Goal: Information Seeking & Learning: Learn about a topic

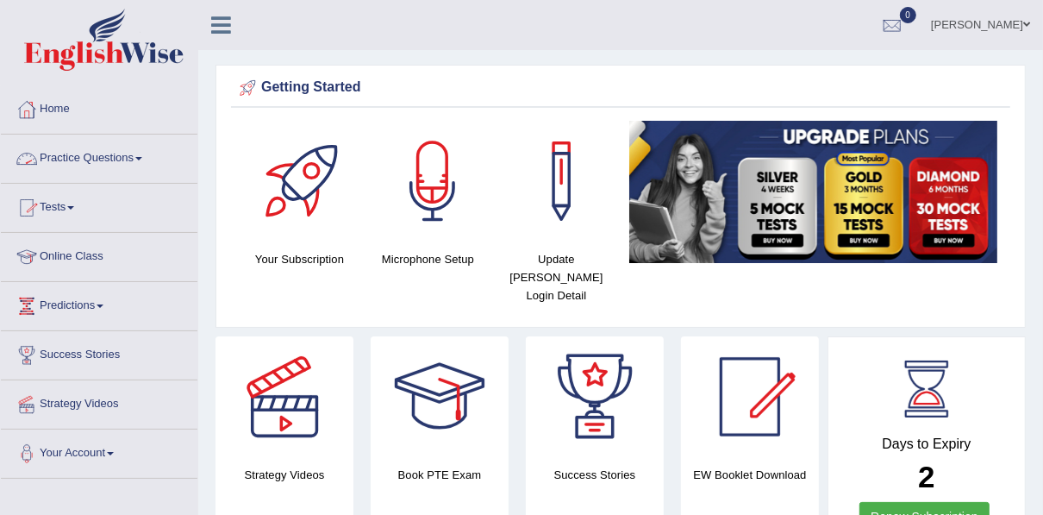
click at [103, 167] on link "Practice Questions" at bounding box center [99, 156] width 197 height 43
click at [104, 157] on link "Practice Questions" at bounding box center [99, 156] width 197 height 43
click at [104, 157] on link "Practice Questions" at bounding box center [97, 156] width 192 height 43
click at [60, 155] on link "Practice Questions" at bounding box center [99, 156] width 197 height 43
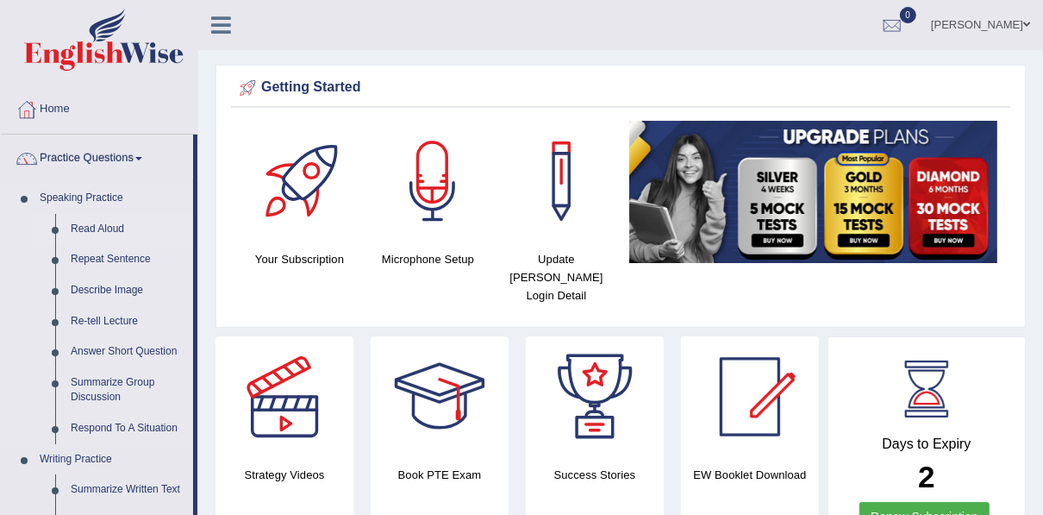
click at [89, 227] on link "Read Aloud" at bounding box center [128, 229] width 130 height 31
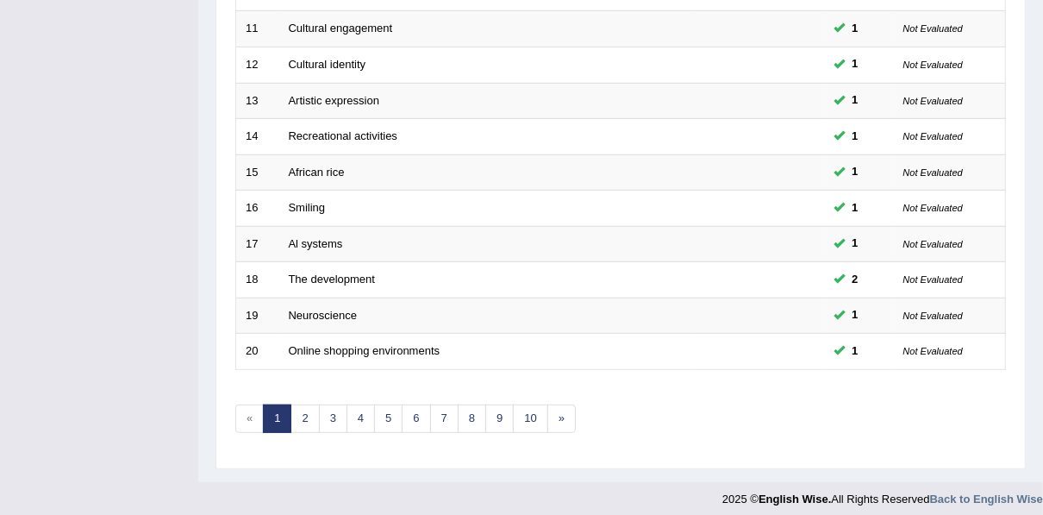
scroll to position [619, 0]
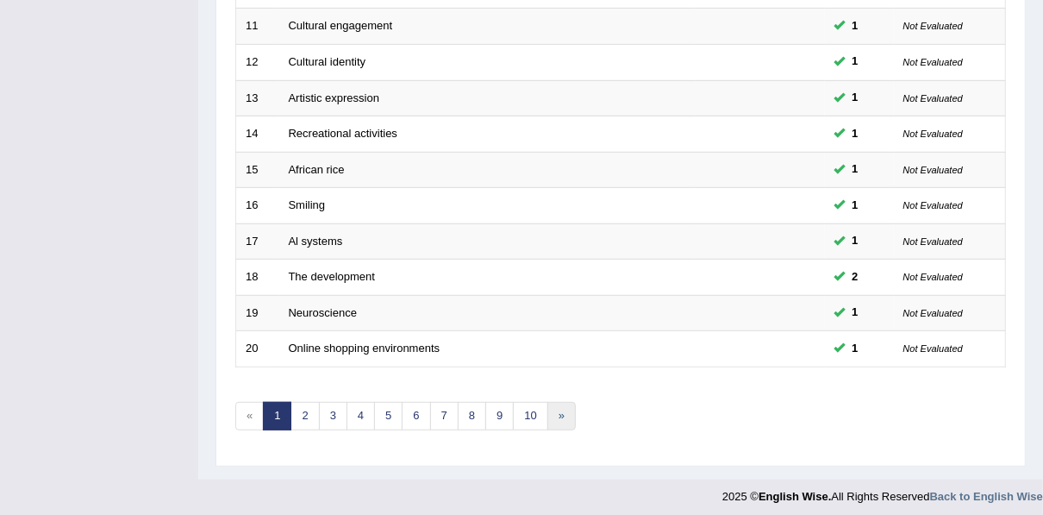
click at [559, 402] on link "»" at bounding box center [562, 416] width 28 height 28
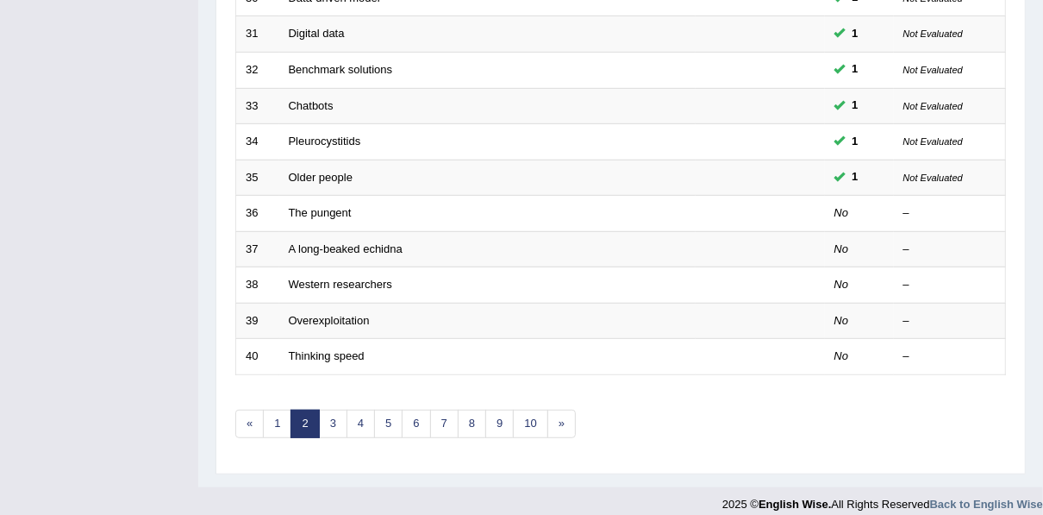
scroll to position [619, 0]
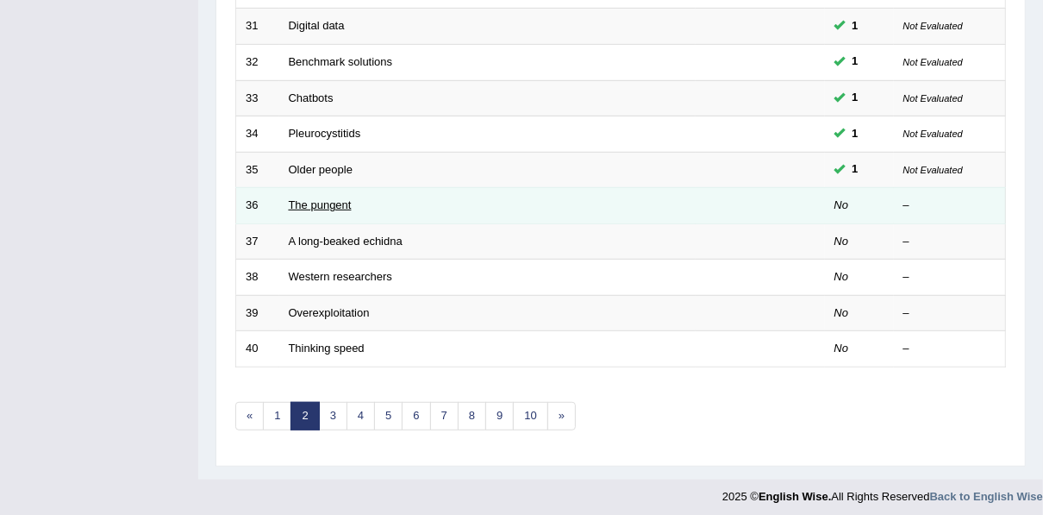
click at [321, 198] on link "The pungent" at bounding box center [320, 204] width 63 height 13
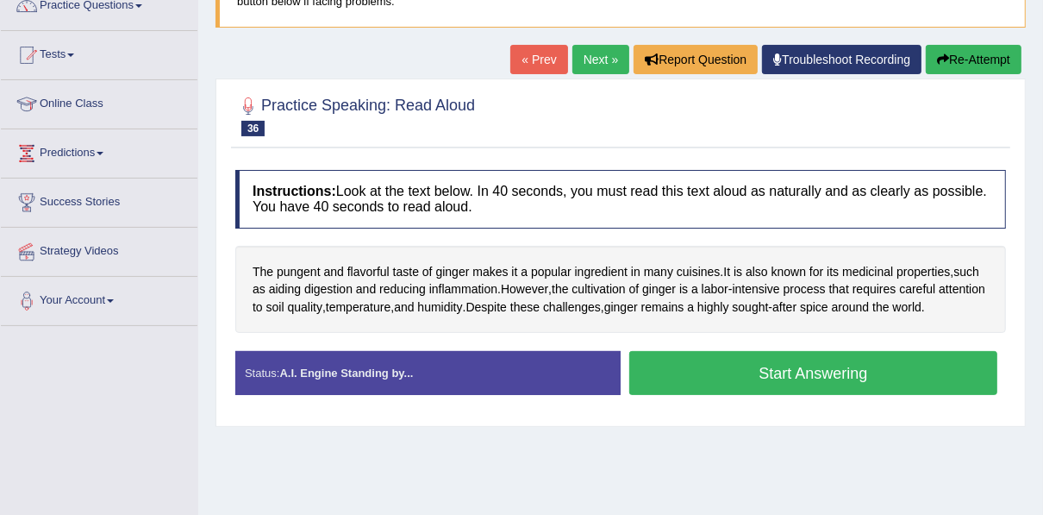
scroll to position [166, 0]
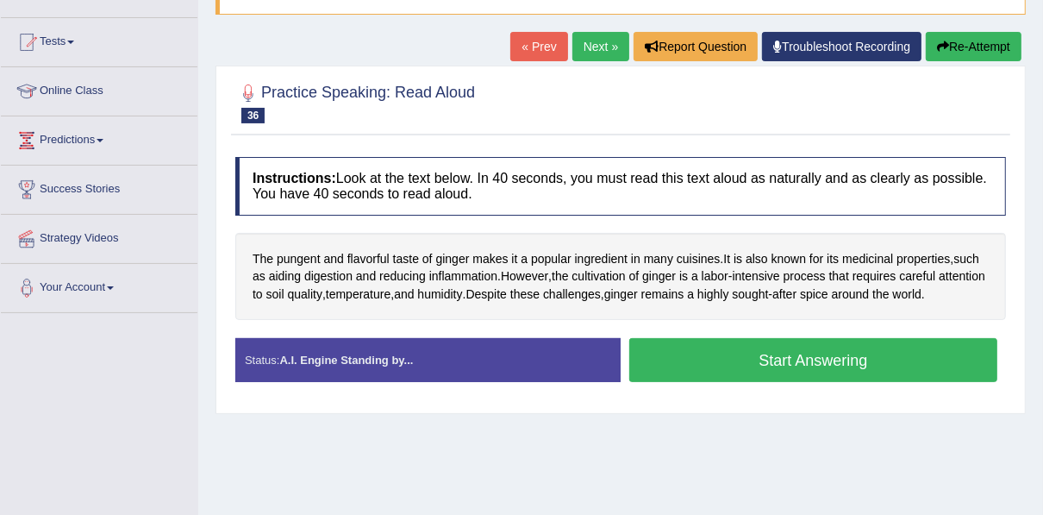
click at [787, 362] on button "Start Answering" at bounding box center [814, 360] width 368 height 44
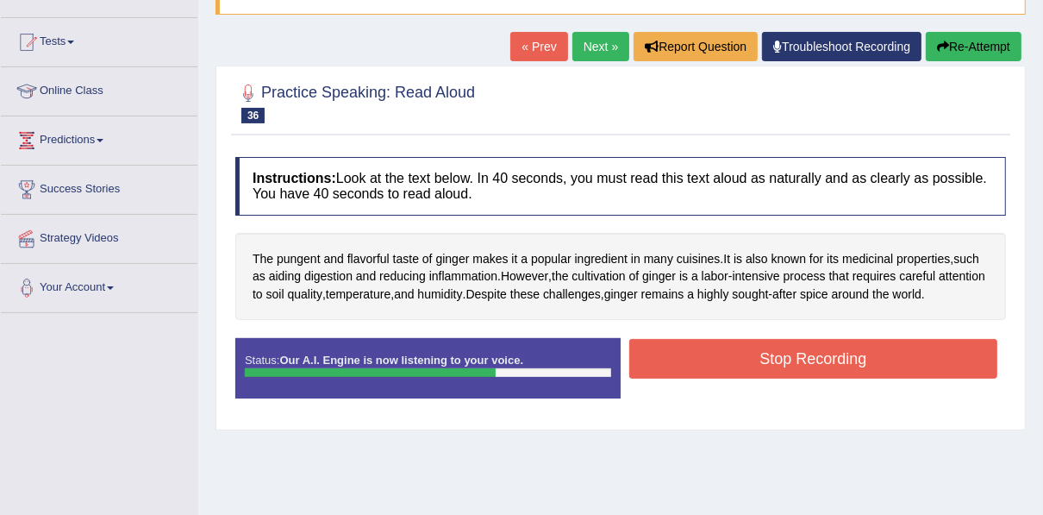
click at [787, 362] on button "Stop Recording" at bounding box center [814, 359] width 368 height 40
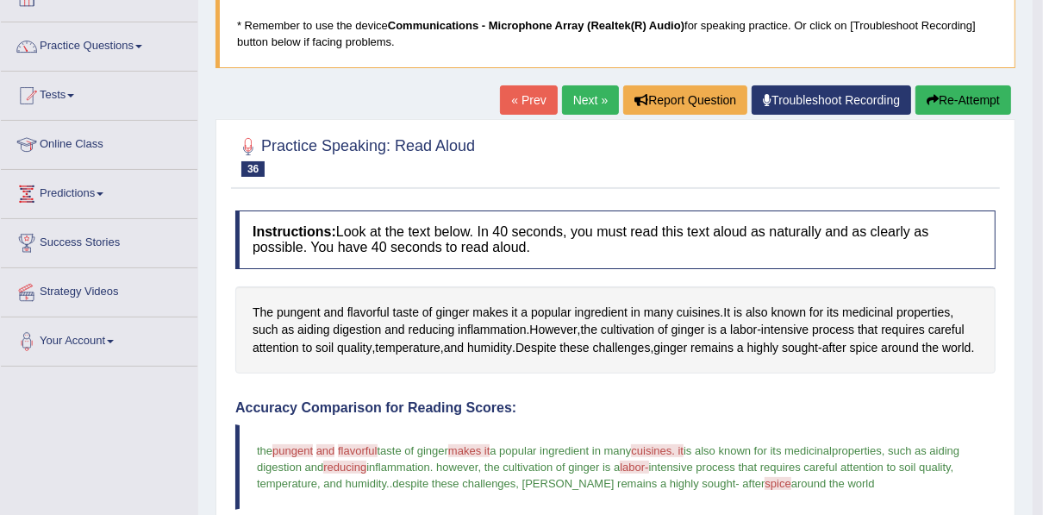
scroll to position [110, 0]
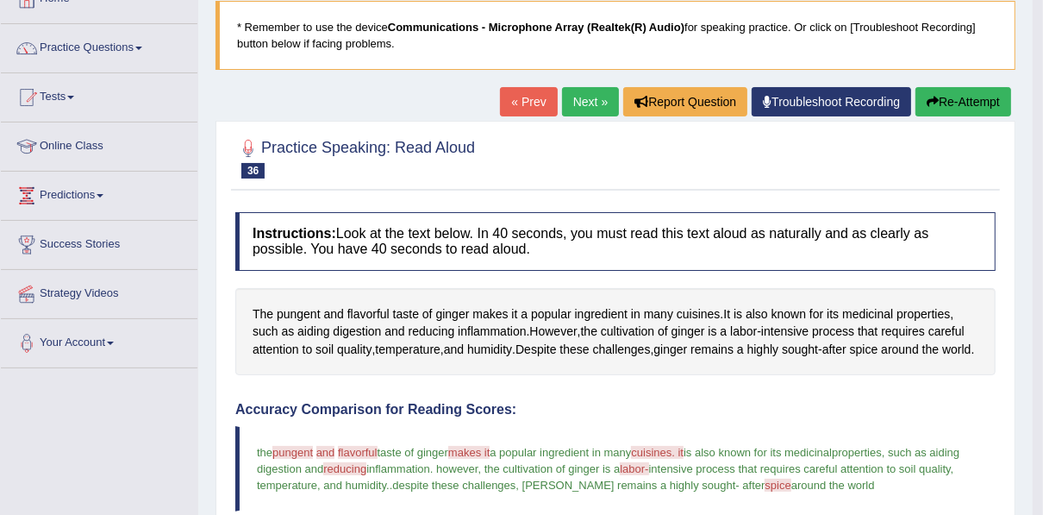
click at [586, 104] on link "Next »" at bounding box center [590, 101] width 57 height 29
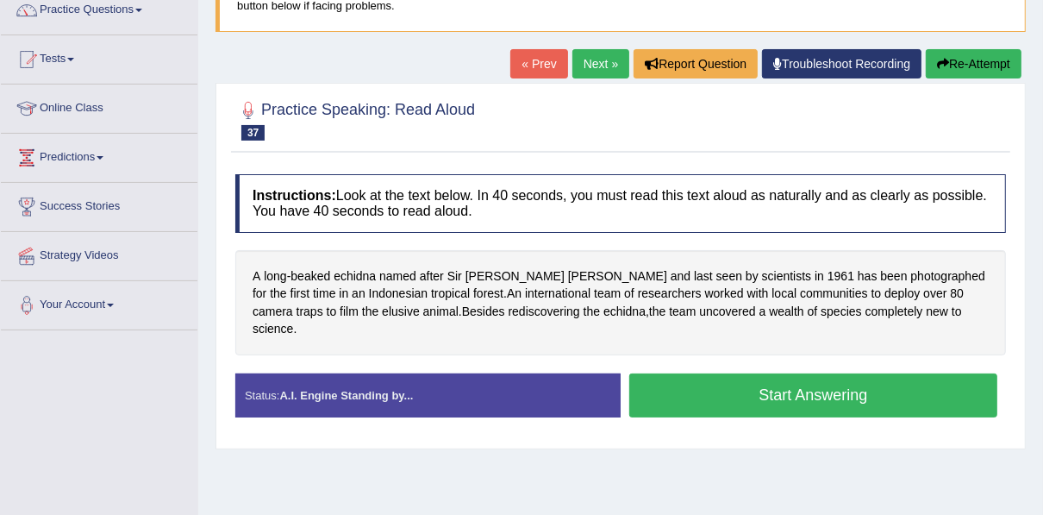
scroll to position [166, 0]
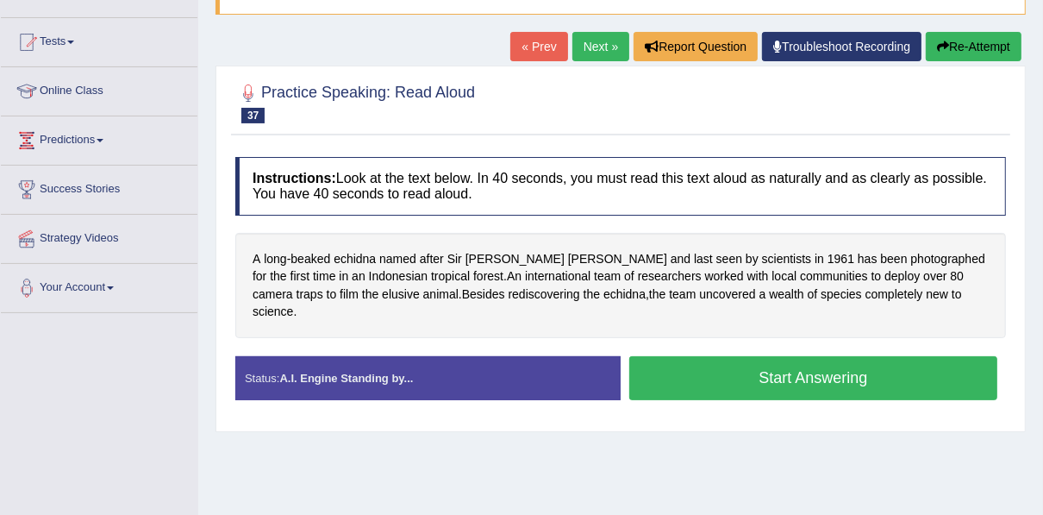
click at [708, 356] on button "Start Answering" at bounding box center [814, 378] width 368 height 44
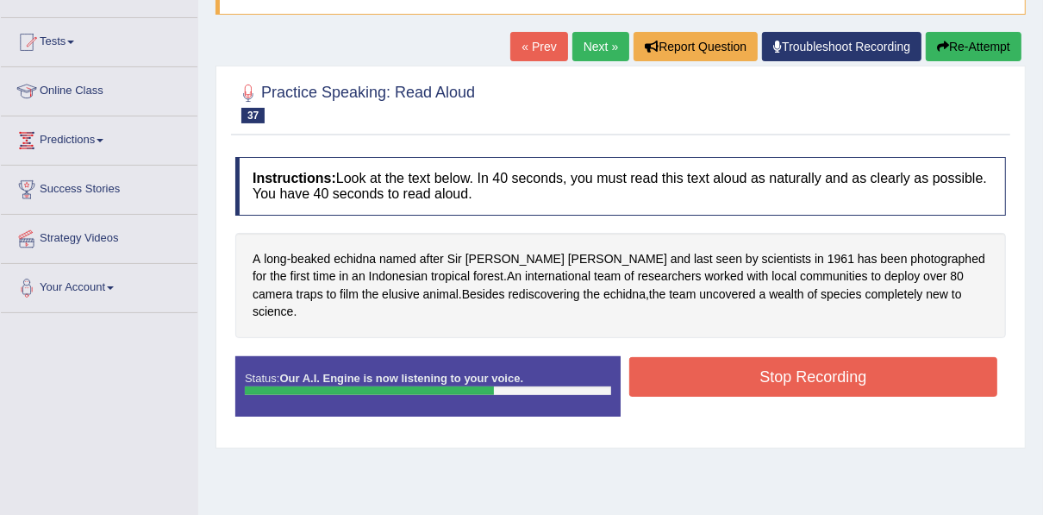
click at [708, 357] on button "Stop Recording" at bounding box center [814, 377] width 368 height 40
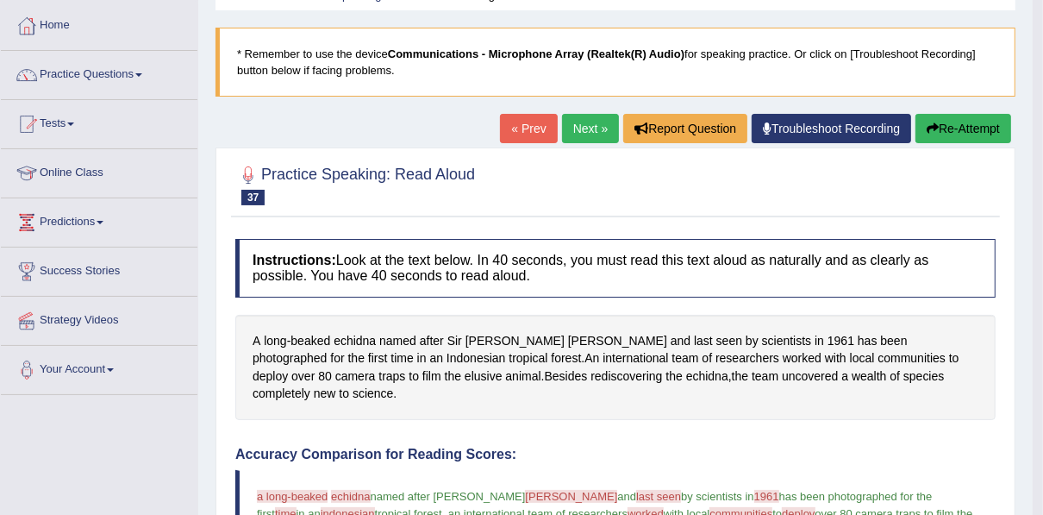
scroll to position [83, 0]
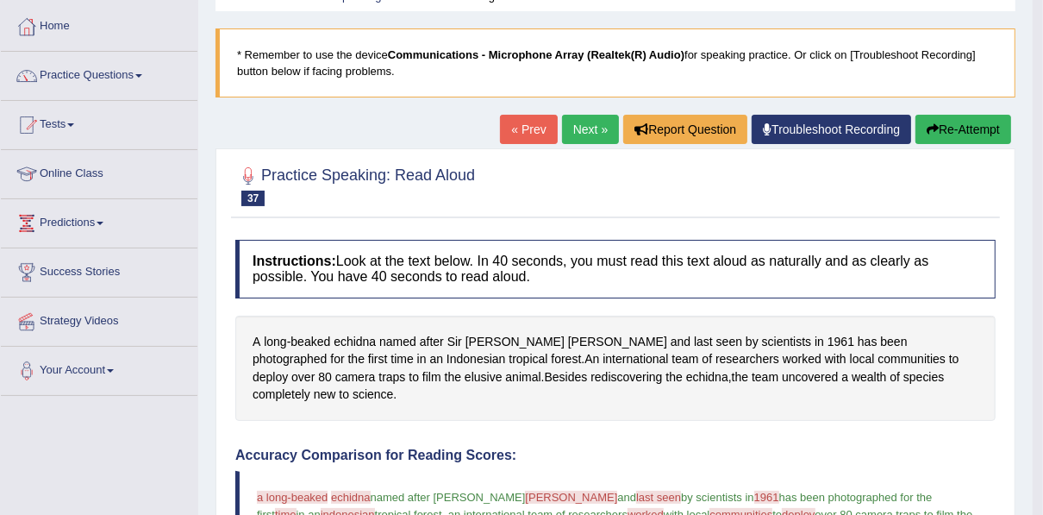
click at [596, 127] on link "Next »" at bounding box center [590, 129] width 57 height 29
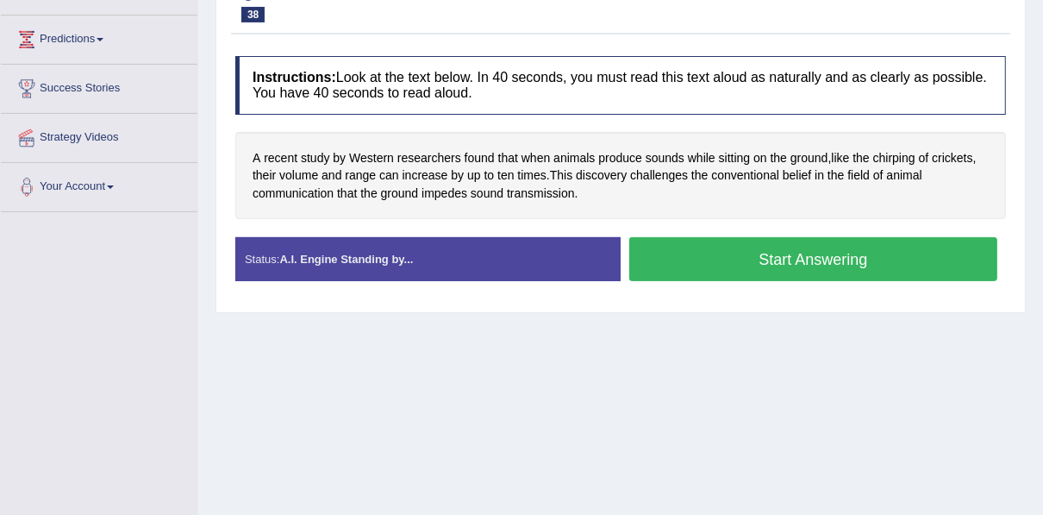
scroll to position [276, 0]
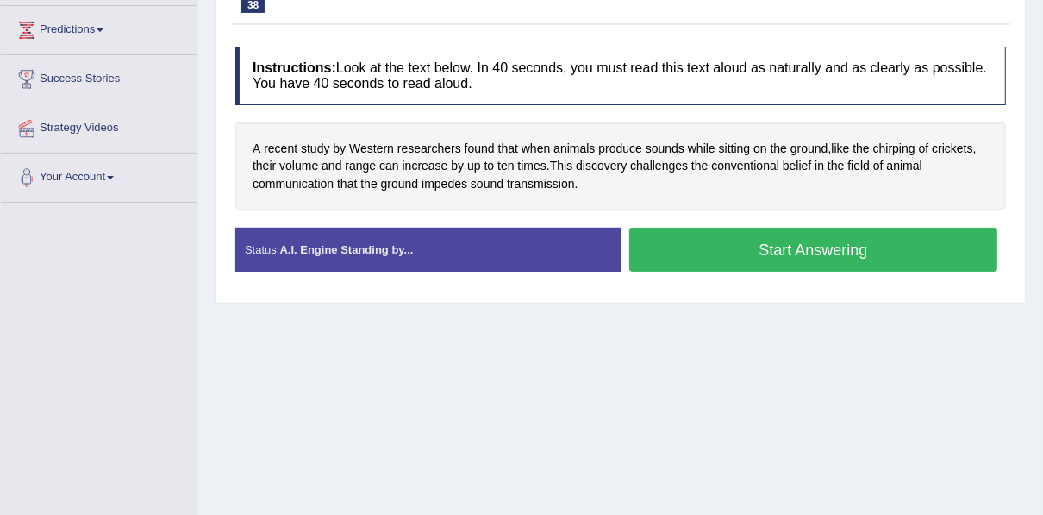
click at [755, 248] on button "Start Answering" at bounding box center [814, 250] width 368 height 44
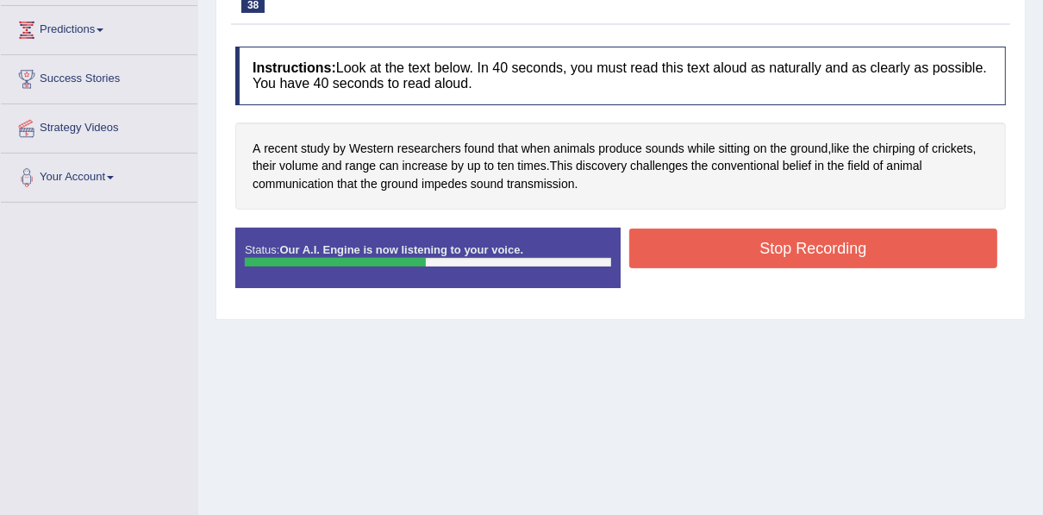
click at [755, 248] on button "Stop Recording" at bounding box center [814, 249] width 368 height 40
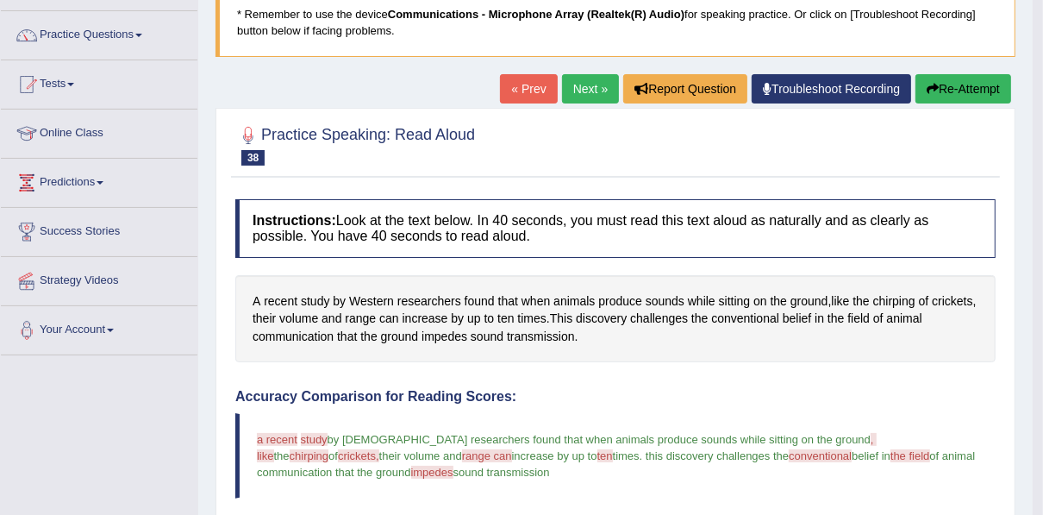
scroll to position [110, 0]
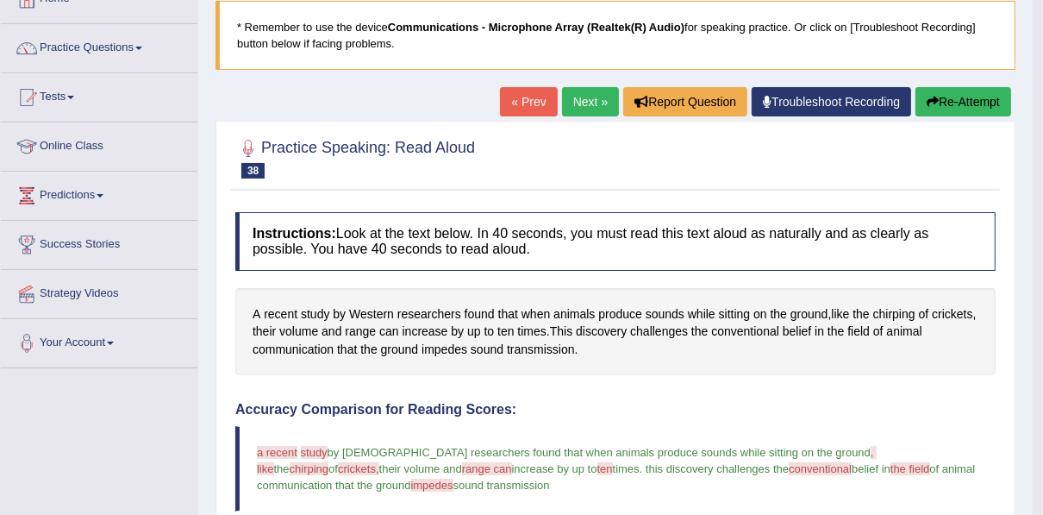
click at [592, 100] on link "Next »" at bounding box center [590, 101] width 57 height 29
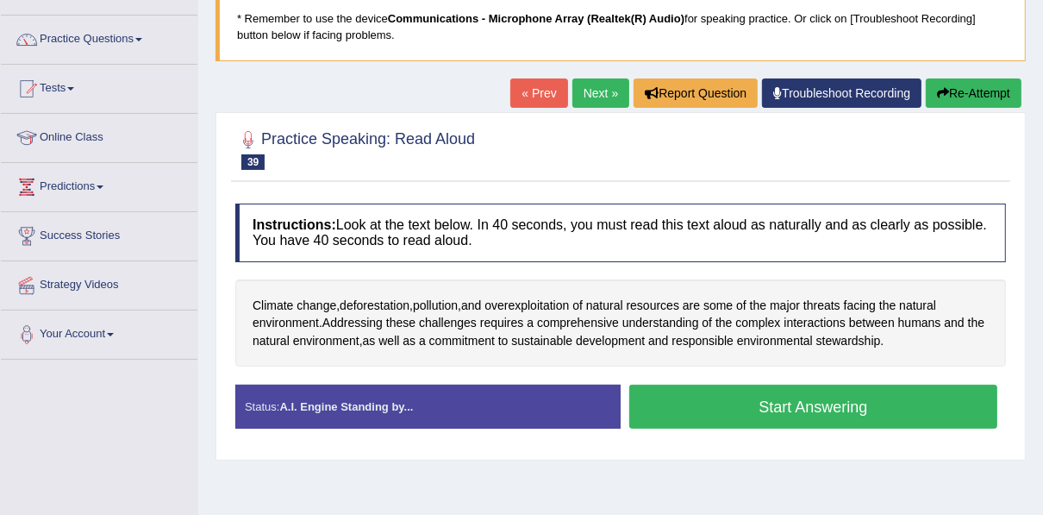
scroll to position [138, 0]
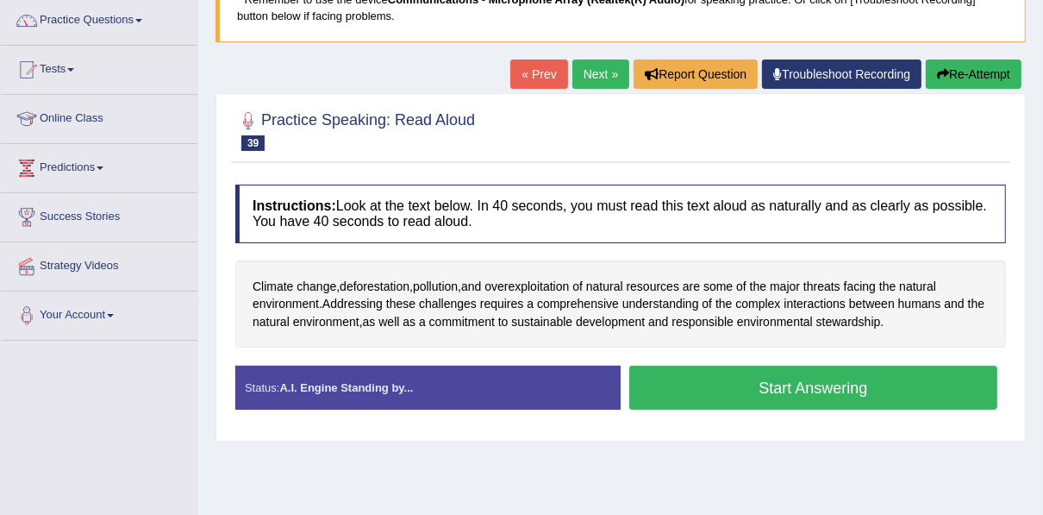
click at [799, 380] on button "Start Answering" at bounding box center [814, 388] width 368 height 44
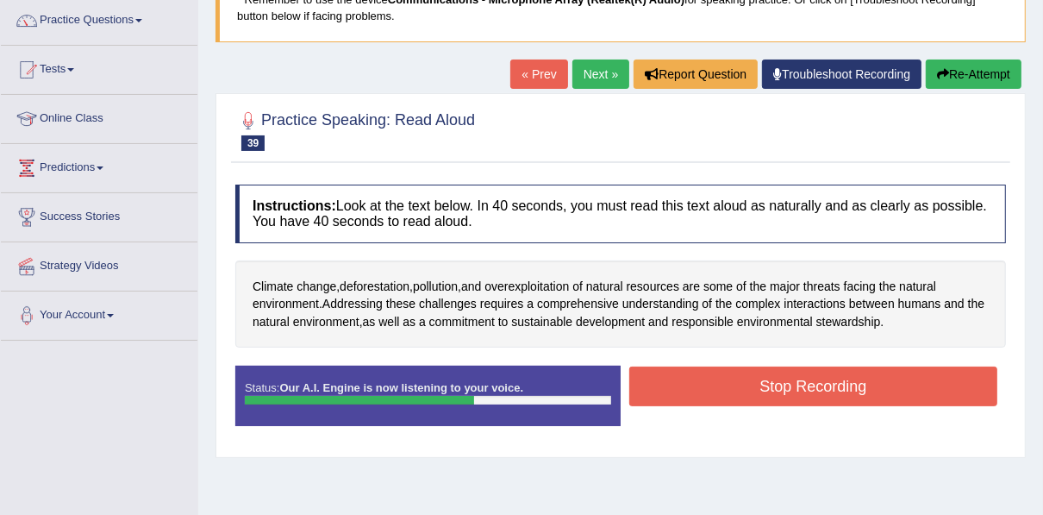
click at [799, 380] on button "Stop Recording" at bounding box center [814, 387] width 368 height 40
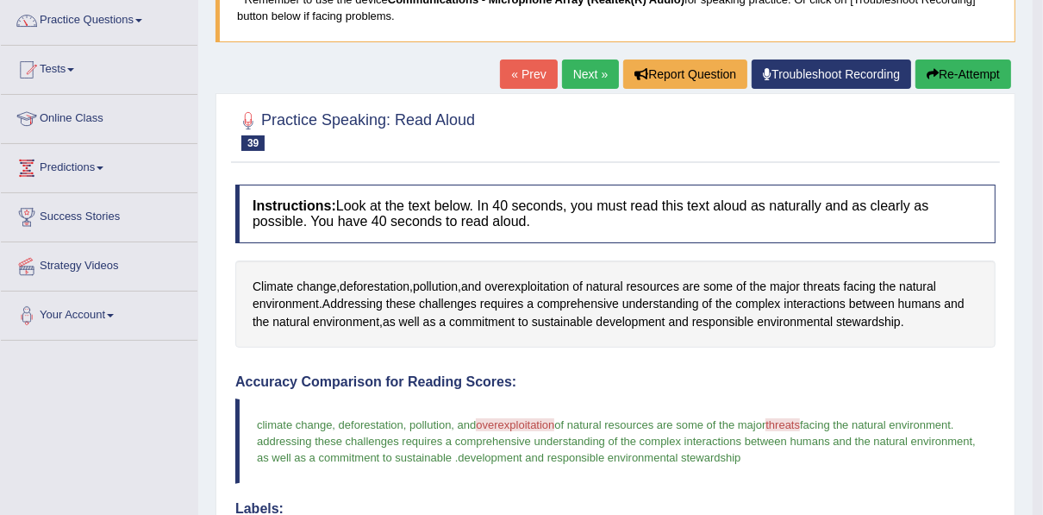
click at [594, 76] on link "Next »" at bounding box center [590, 74] width 57 height 29
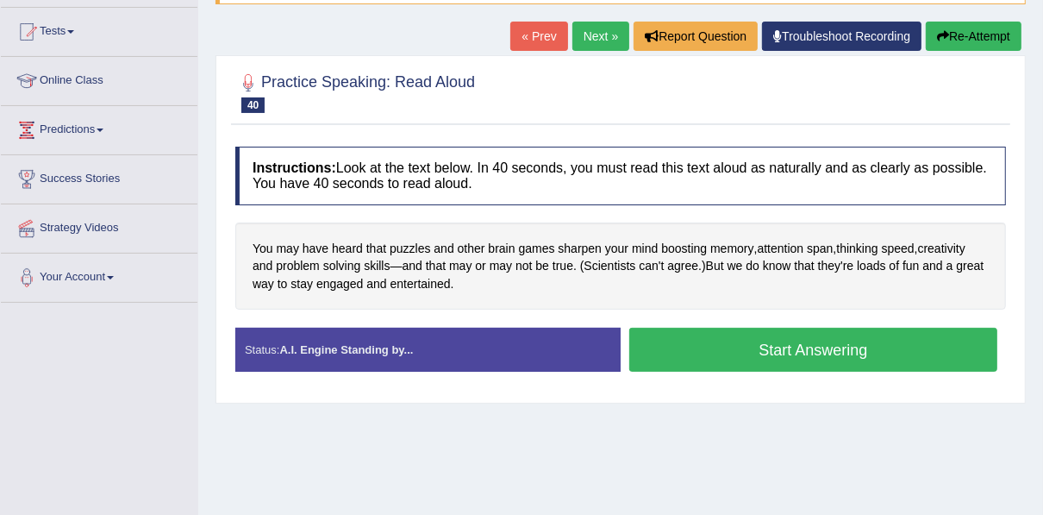
scroll to position [193, 0]
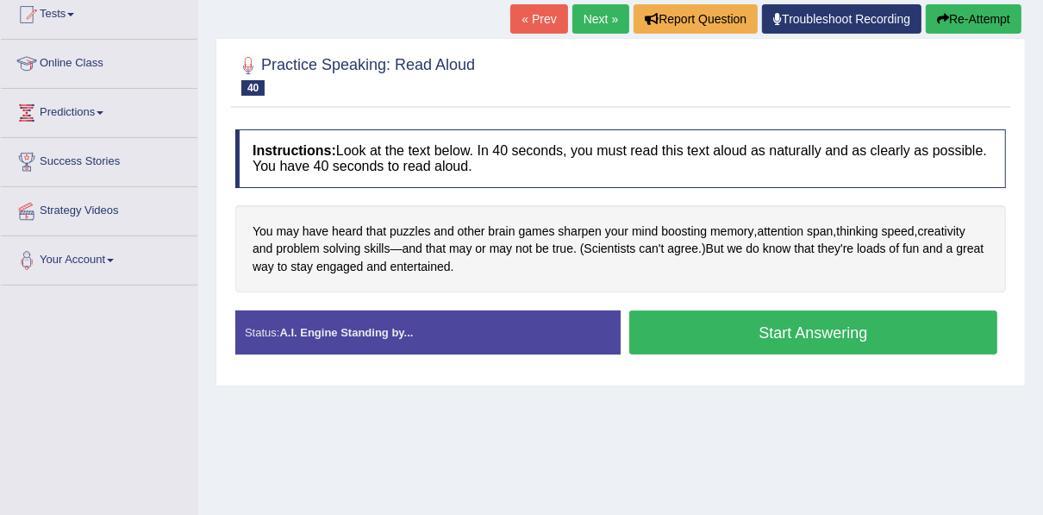
click at [811, 338] on button "Start Answering" at bounding box center [814, 332] width 368 height 44
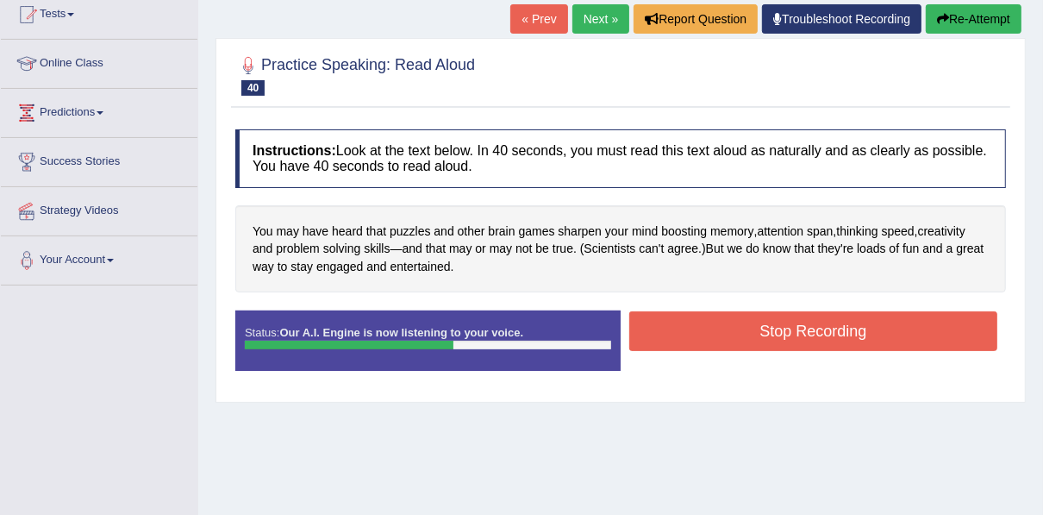
click at [811, 338] on button "Stop Recording" at bounding box center [814, 331] width 368 height 40
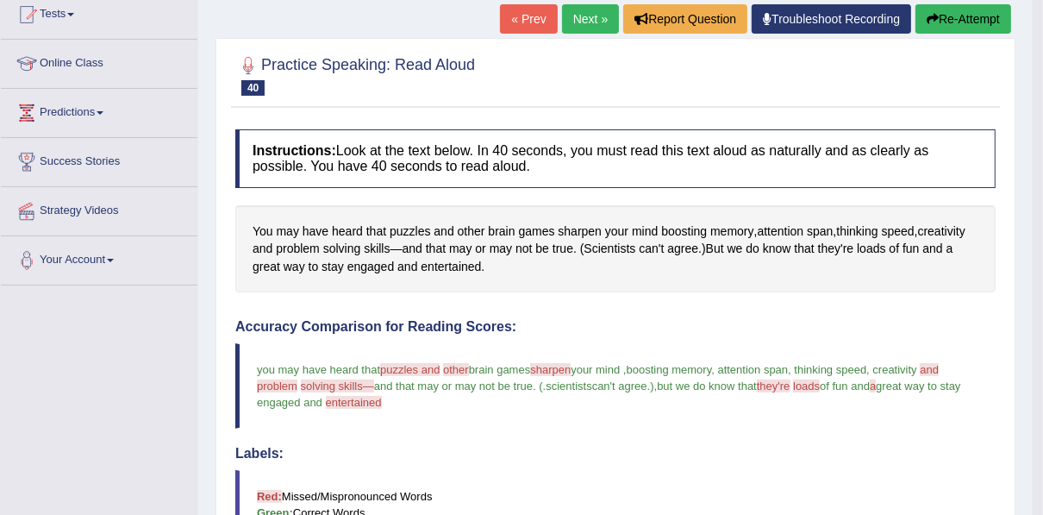
click at [585, 17] on link "Next »" at bounding box center [590, 18] width 57 height 29
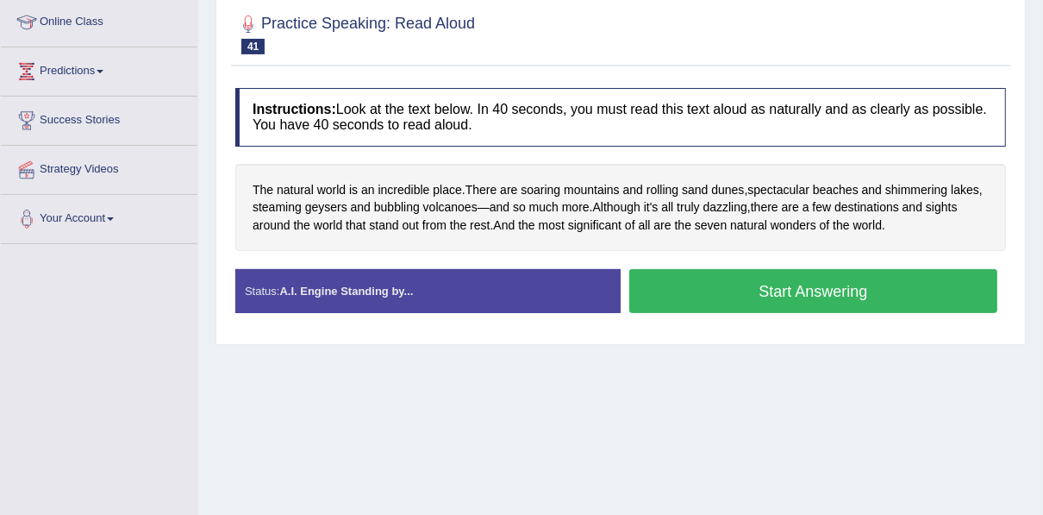
scroll to position [248, 0]
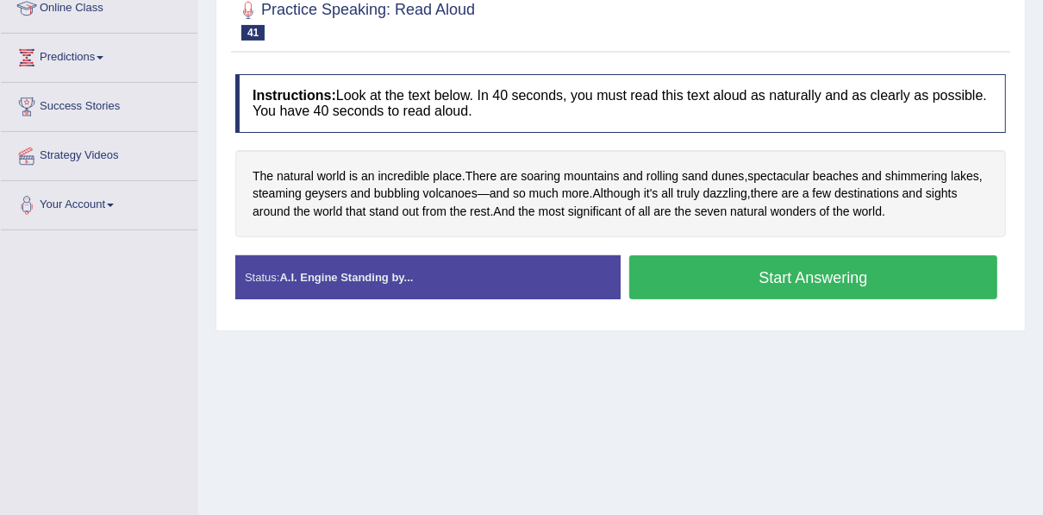
click at [809, 266] on button "Start Answering" at bounding box center [814, 277] width 368 height 44
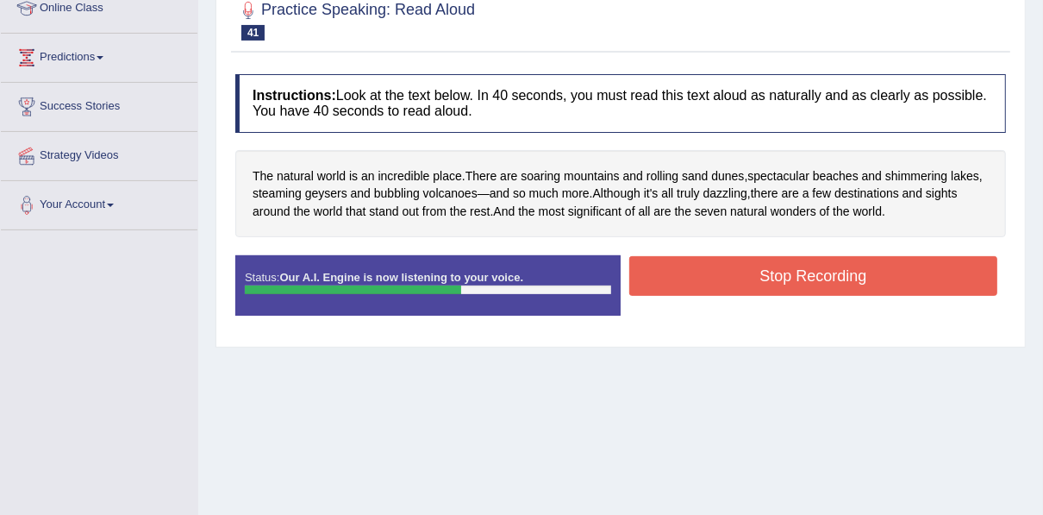
click at [809, 266] on button "Stop Recording" at bounding box center [814, 276] width 368 height 40
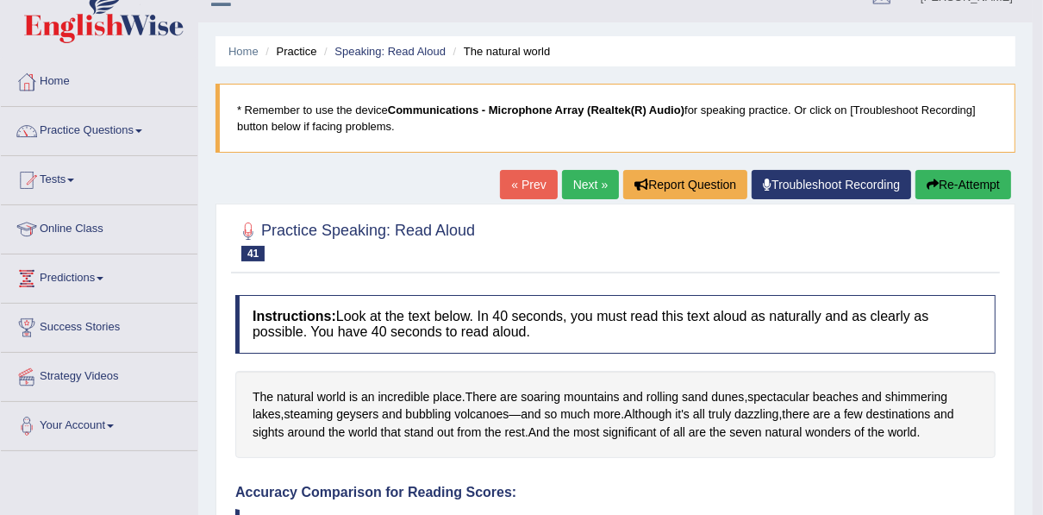
scroll to position [0, 0]
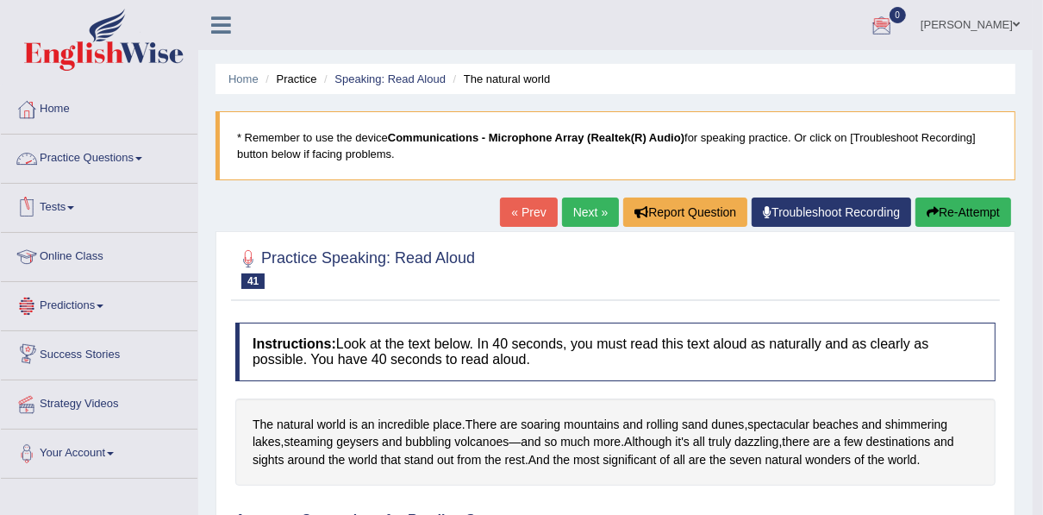
click at [72, 161] on link "Practice Questions" at bounding box center [99, 156] width 197 height 43
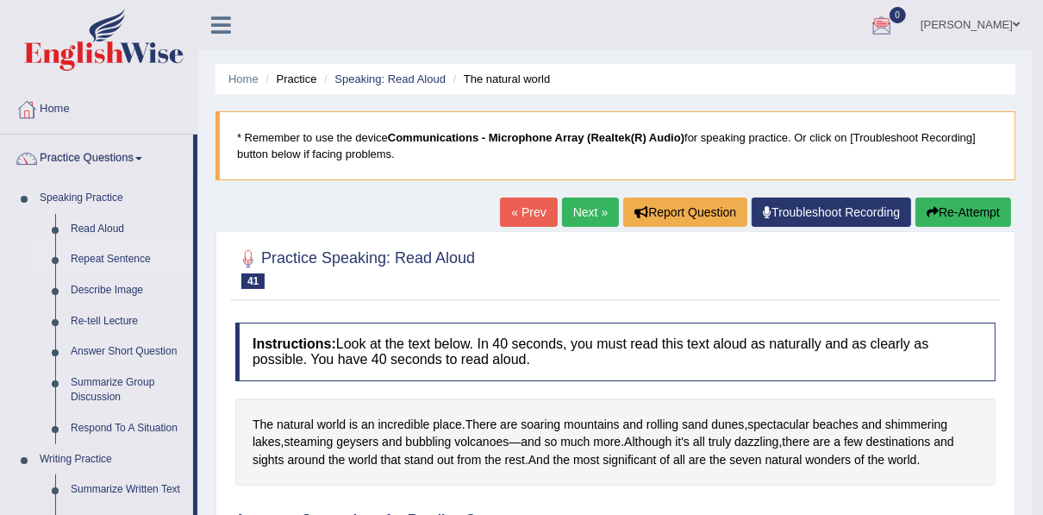
click at [94, 261] on link "Repeat Sentence" at bounding box center [128, 259] width 130 height 31
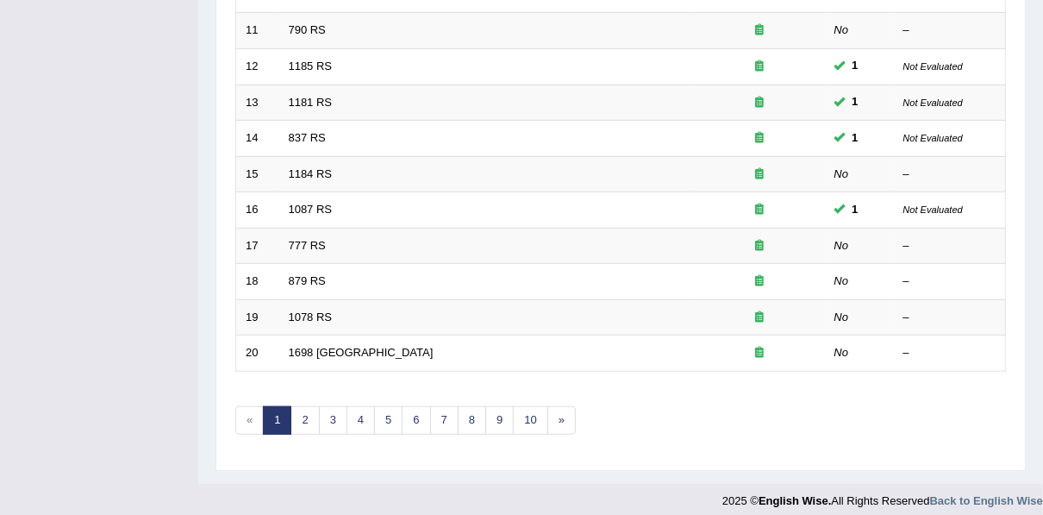
scroll to position [619, 0]
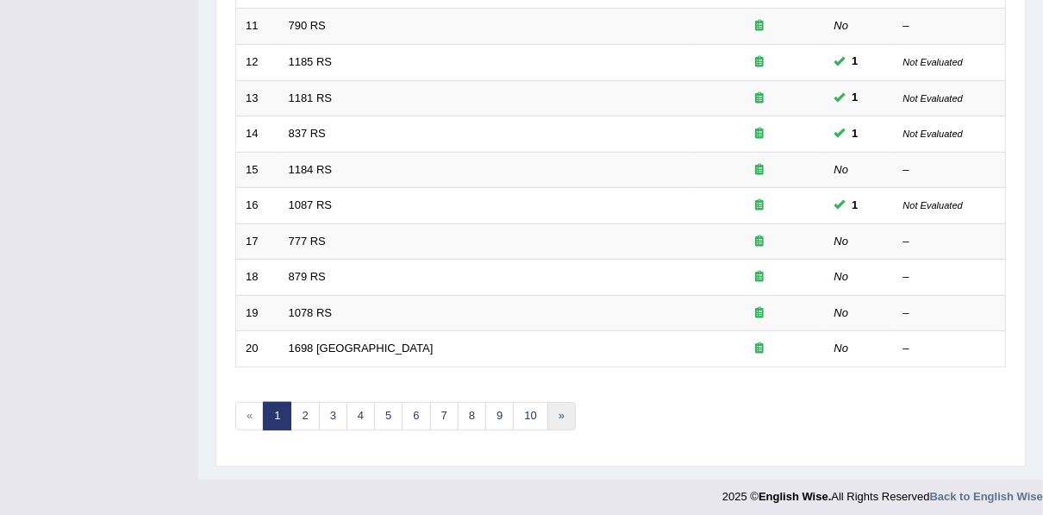
click at [548, 411] on link "»" at bounding box center [562, 416] width 28 height 28
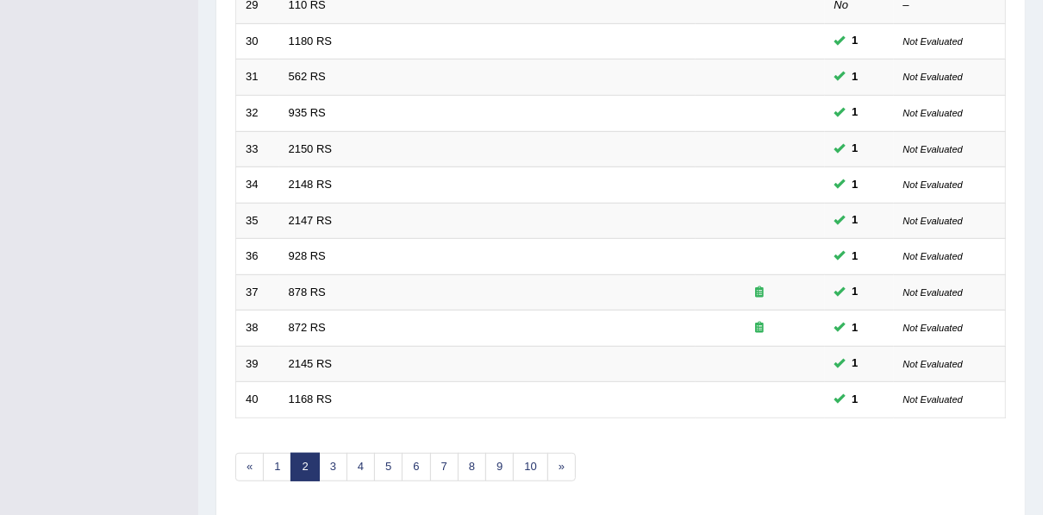
scroll to position [619, 0]
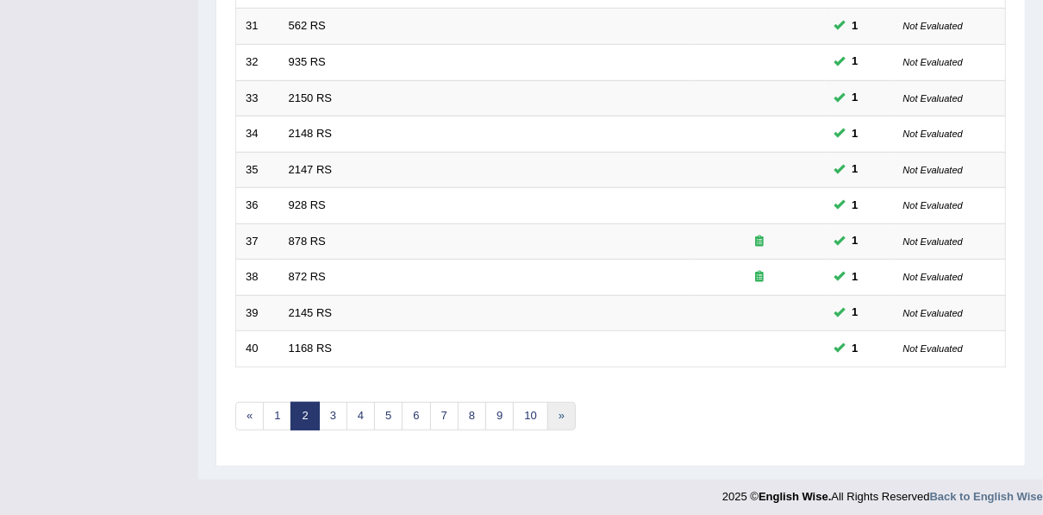
click at [548, 410] on link "»" at bounding box center [562, 416] width 28 height 28
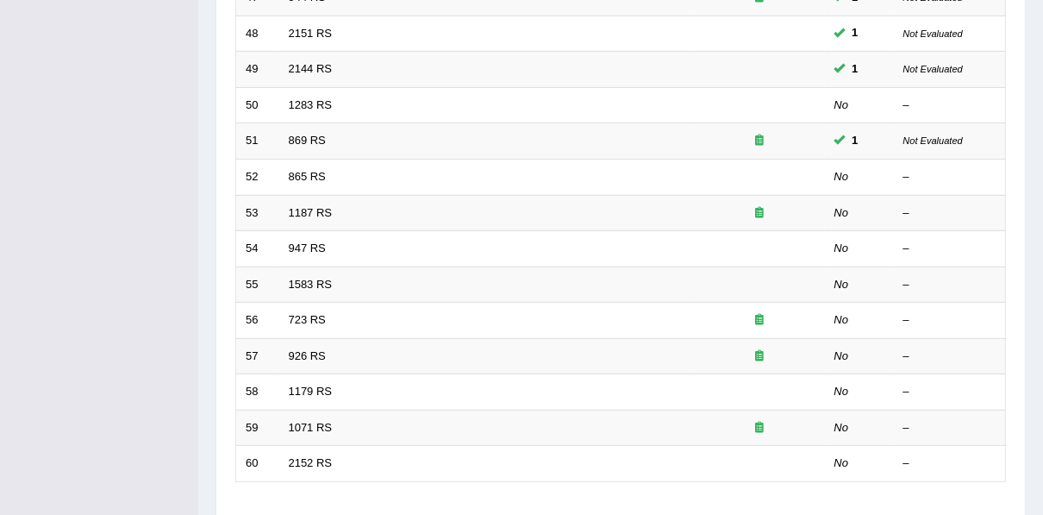
scroll to position [619, 0]
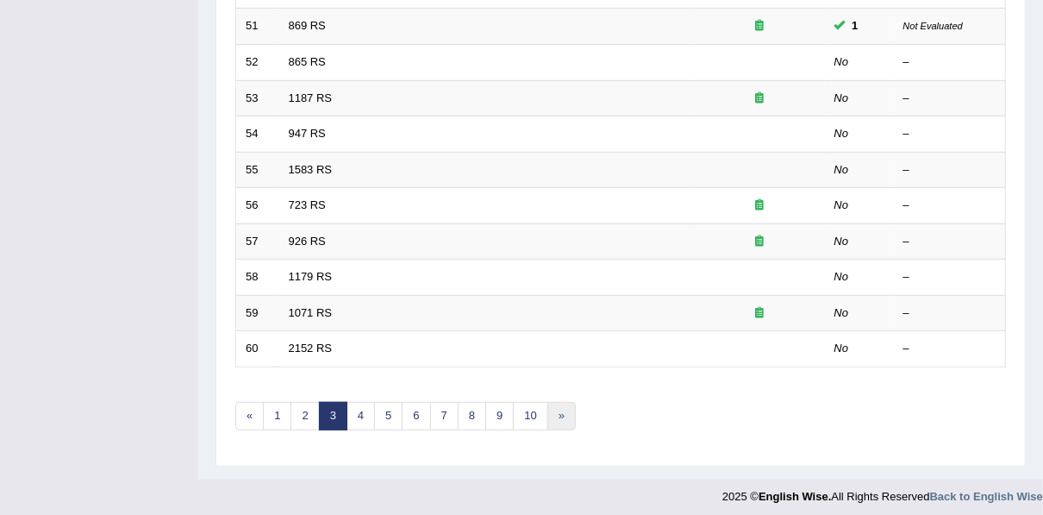
click at [548, 404] on link "»" at bounding box center [562, 416] width 28 height 28
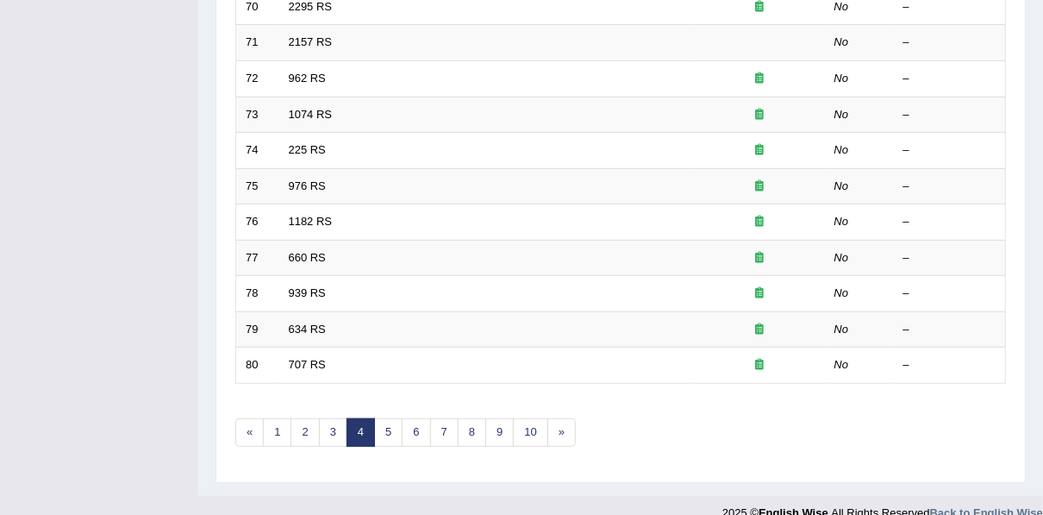
scroll to position [619, 0]
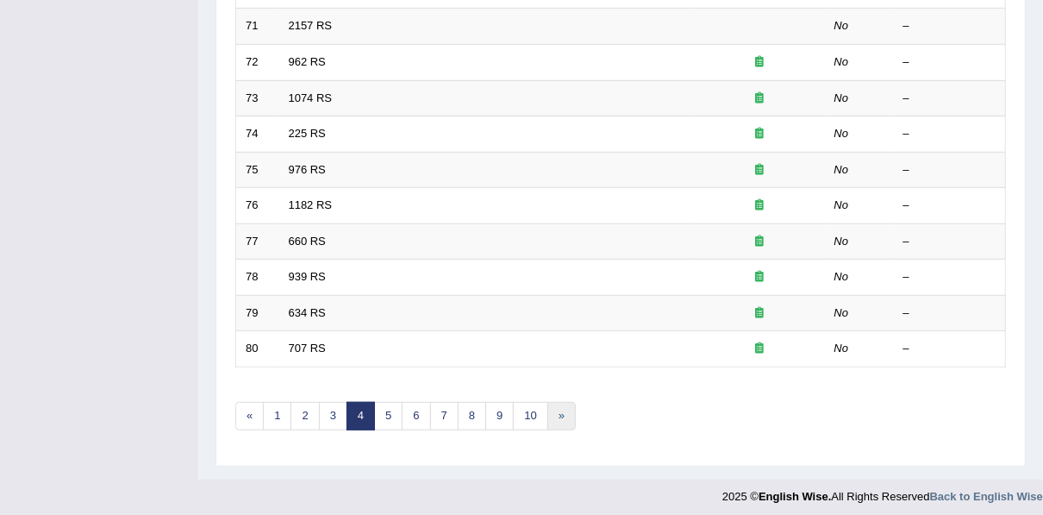
click at [548, 405] on link "»" at bounding box center [562, 416] width 28 height 28
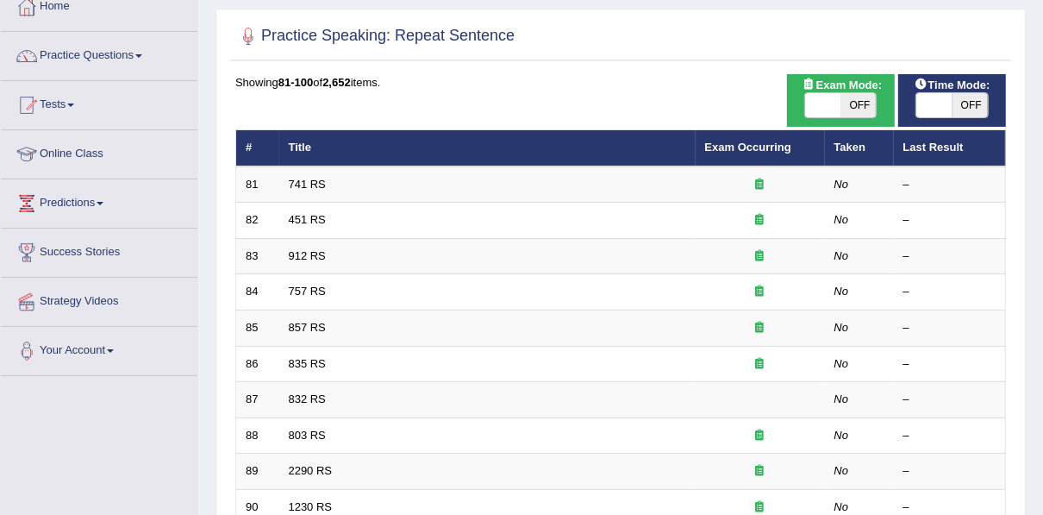
scroll to position [83, 0]
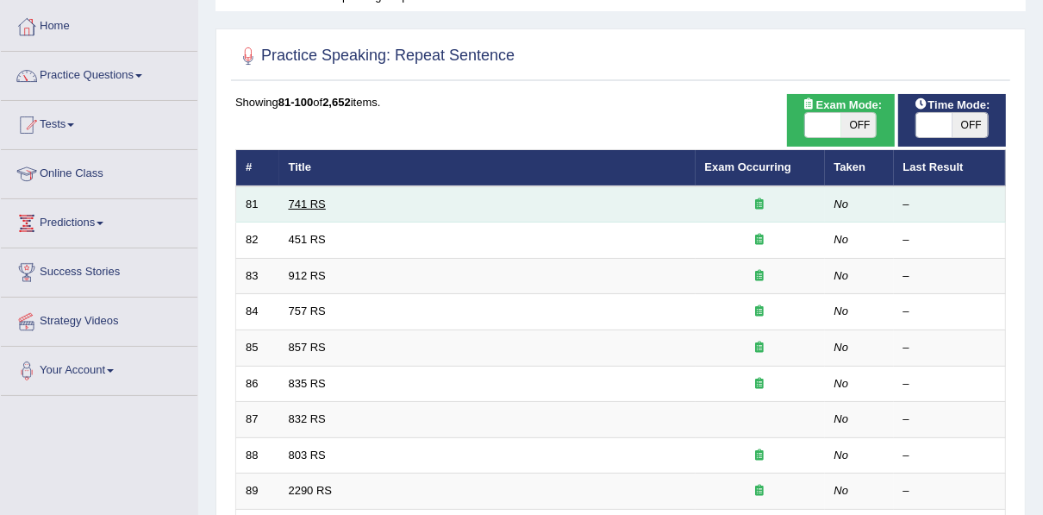
click at [291, 204] on link "741 RS" at bounding box center [307, 203] width 37 height 13
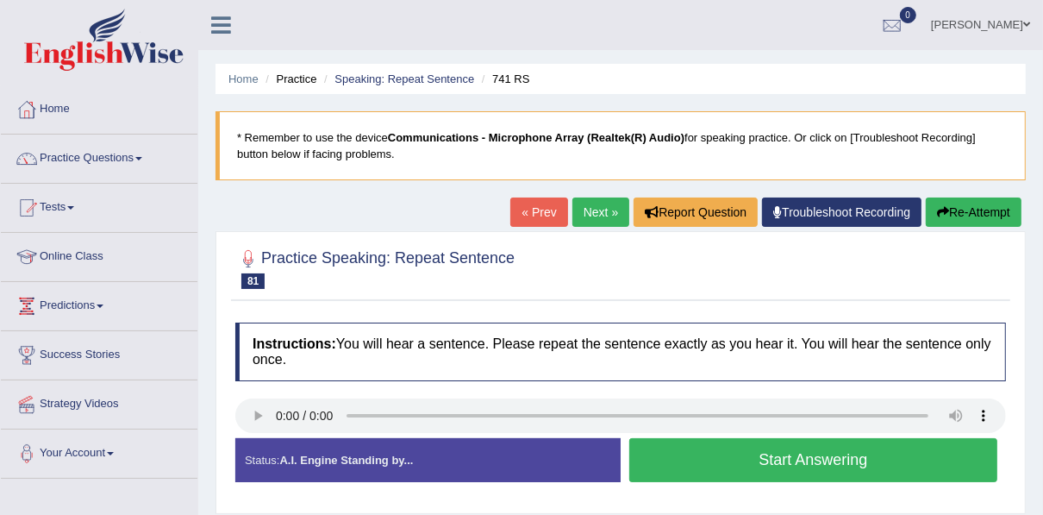
click at [710, 459] on button "Start Answering" at bounding box center [814, 460] width 368 height 44
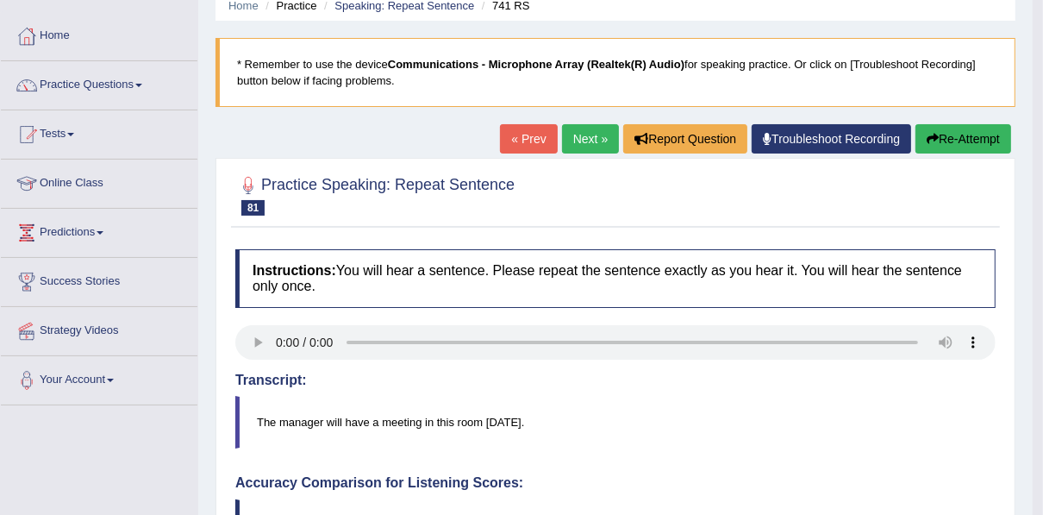
scroll to position [72, 0]
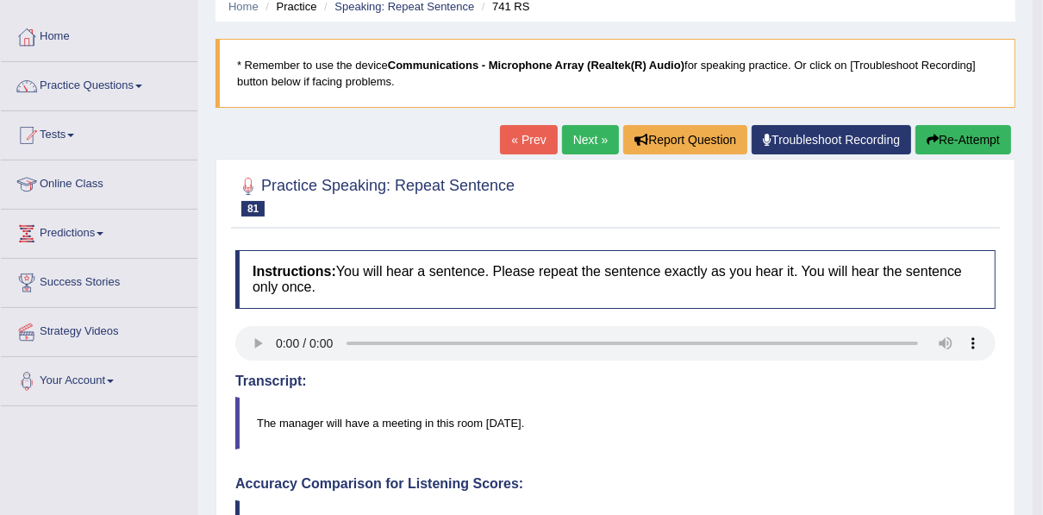
click at [602, 143] on link "Next »" at bounding box center [590, 139] width 57 height 29
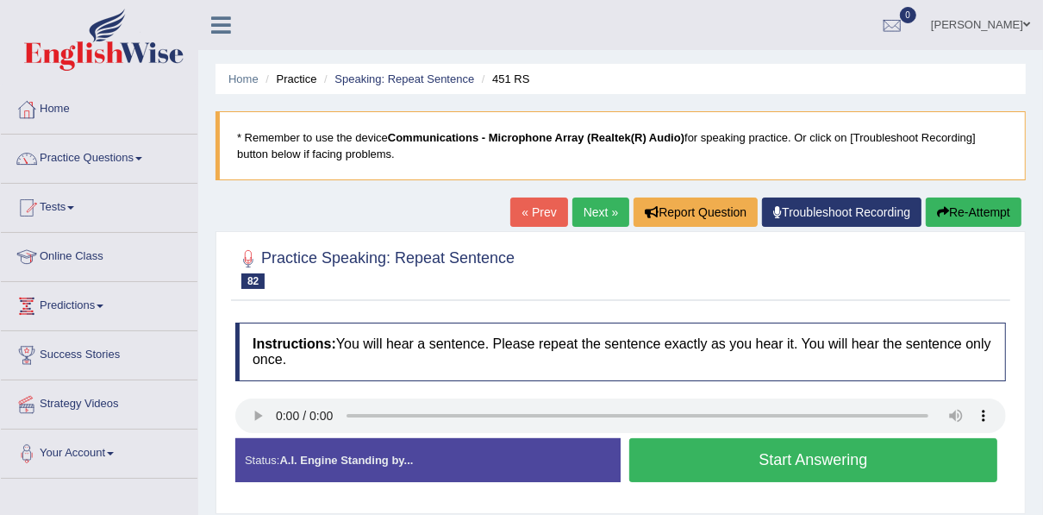
click at [752, 468] on button "Start Answering" at bounding box center [814, 460] width 368 height 44
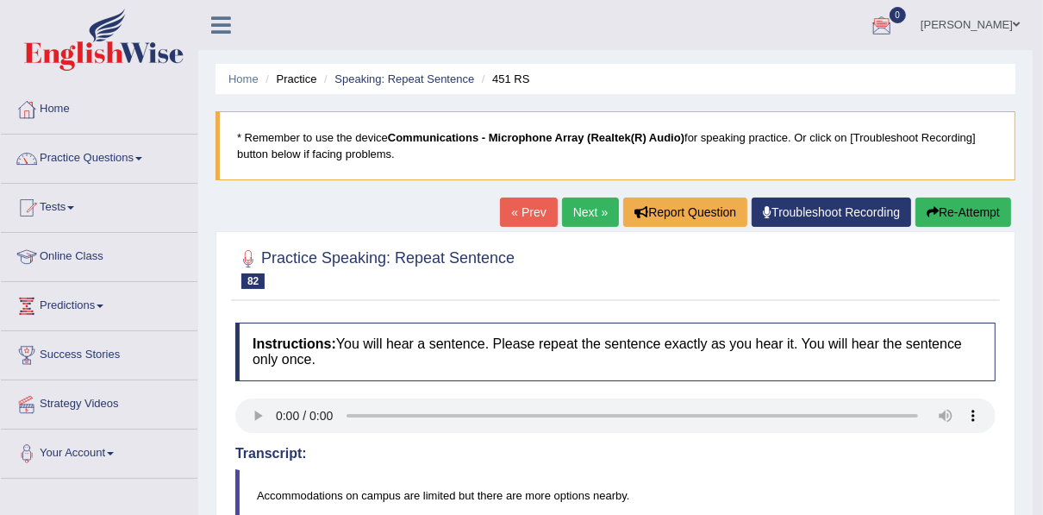
click at [597, 212] on link "Next »" at bounding box center [590, 211] width 57 height 29
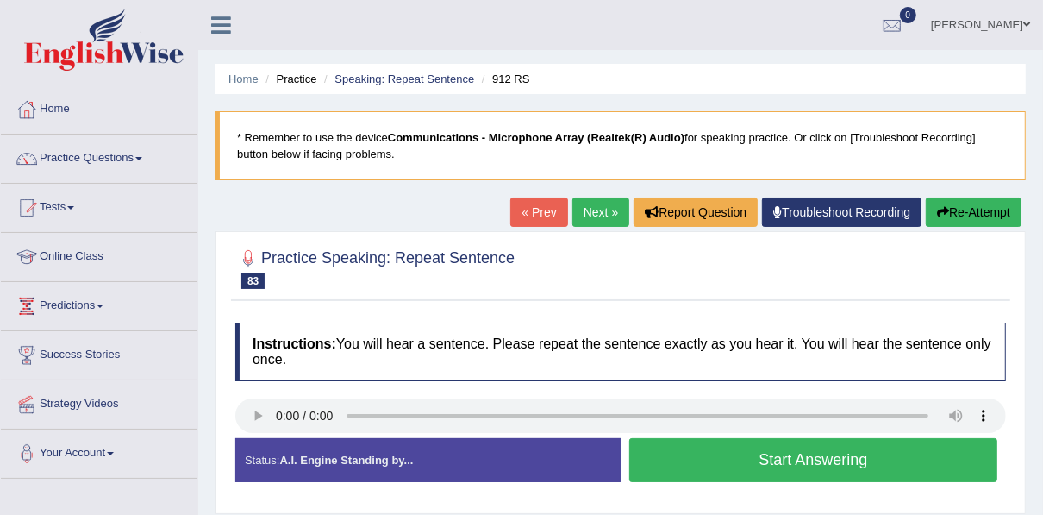
click at [793, 452] on button "Start Answering" at bounding box center [814, 460] width 368 height 44
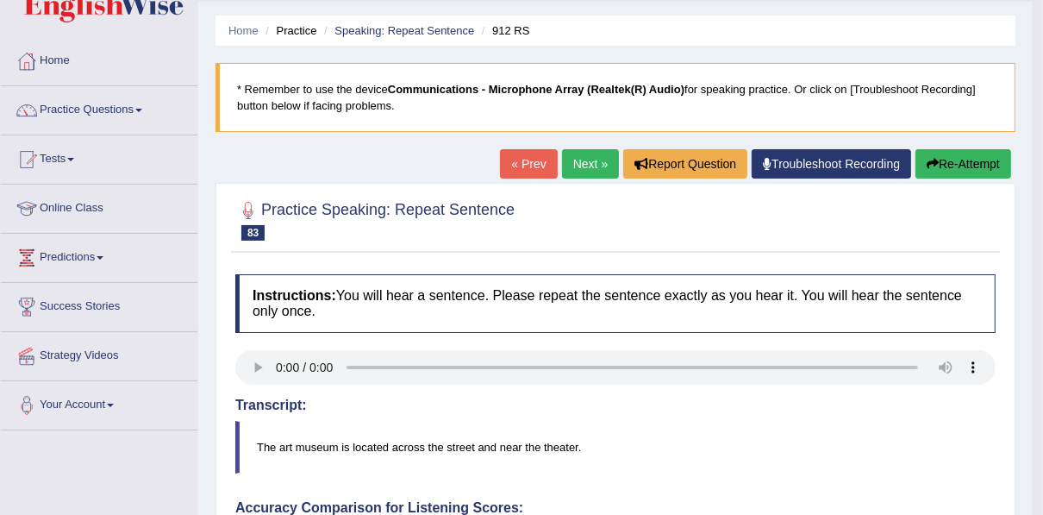
scroll to position [28, 0]
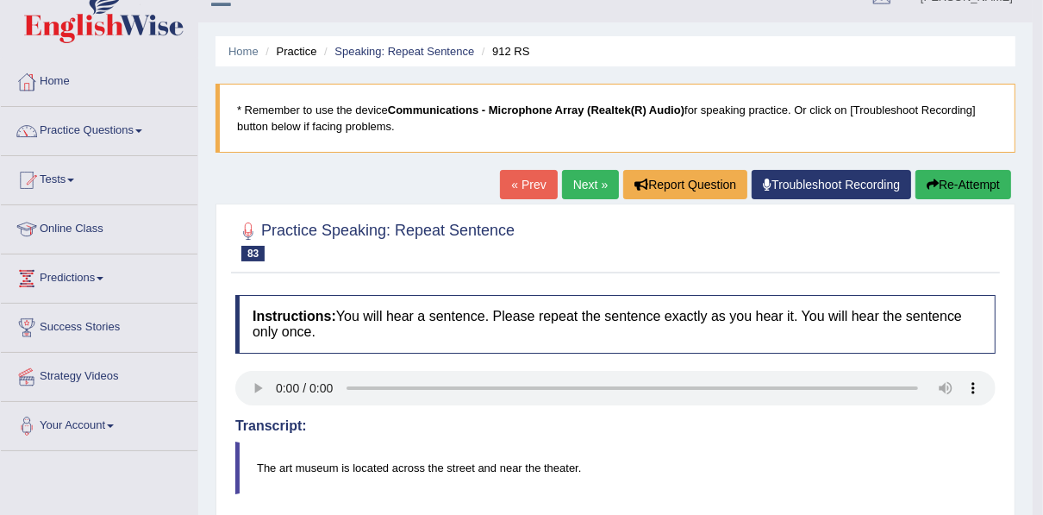
click at [595, 187] on link "Next »" at bounding box center [590, 184] width 57 height 29
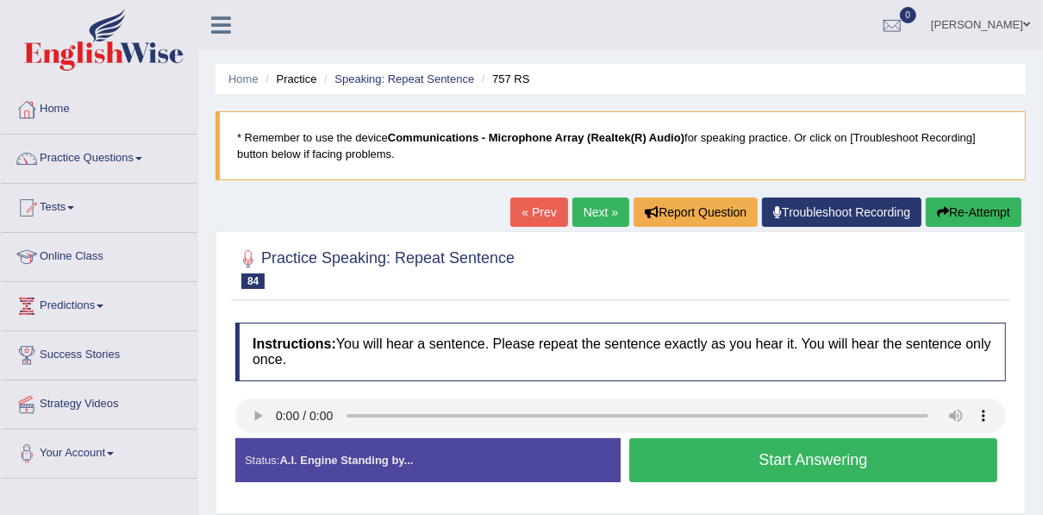
click at [687, 459] on button "Start Answering" at bounding box center [814, 460] width 368 height 44
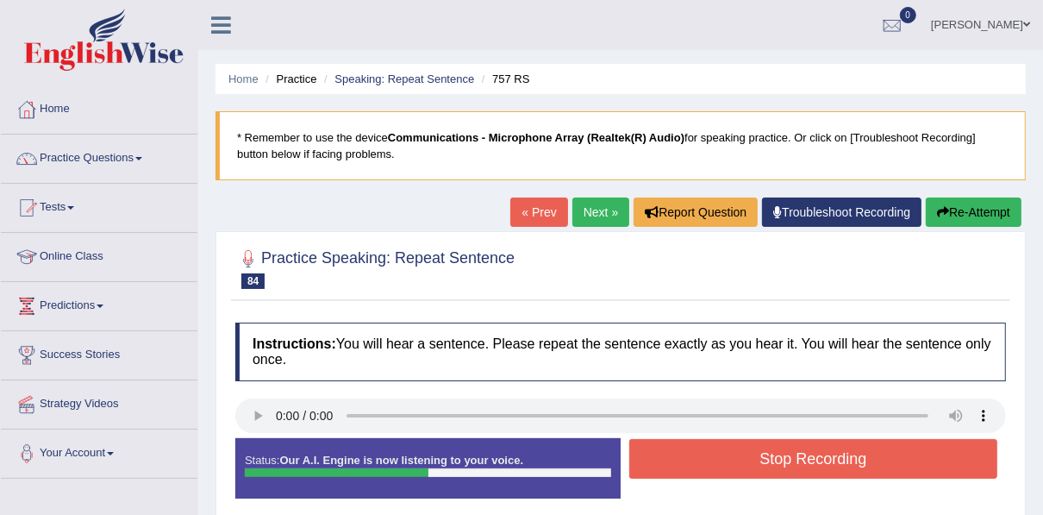
click at [687, 459] on button "Stop Recording" at bounding box center [814, 459] width 368 height 40
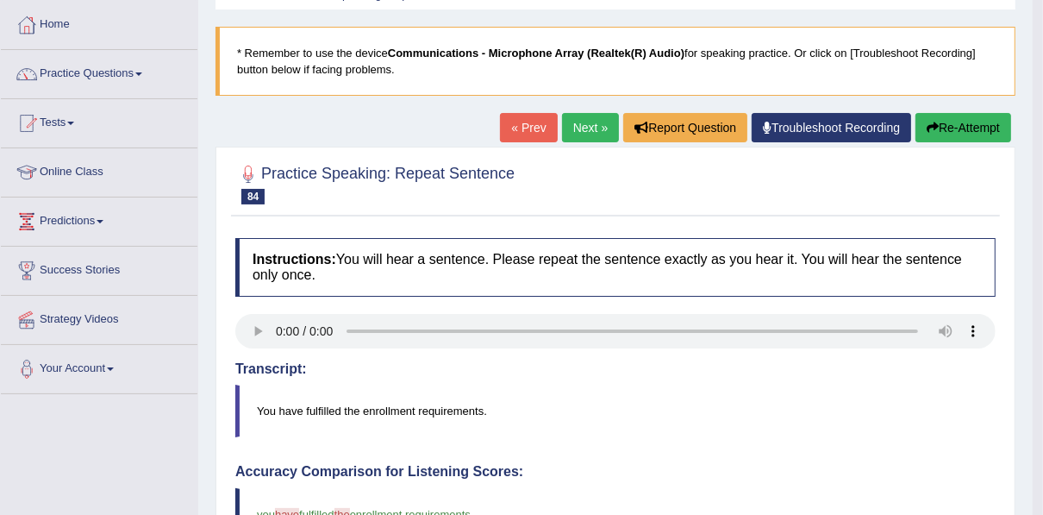
scroll to position [83, 0]
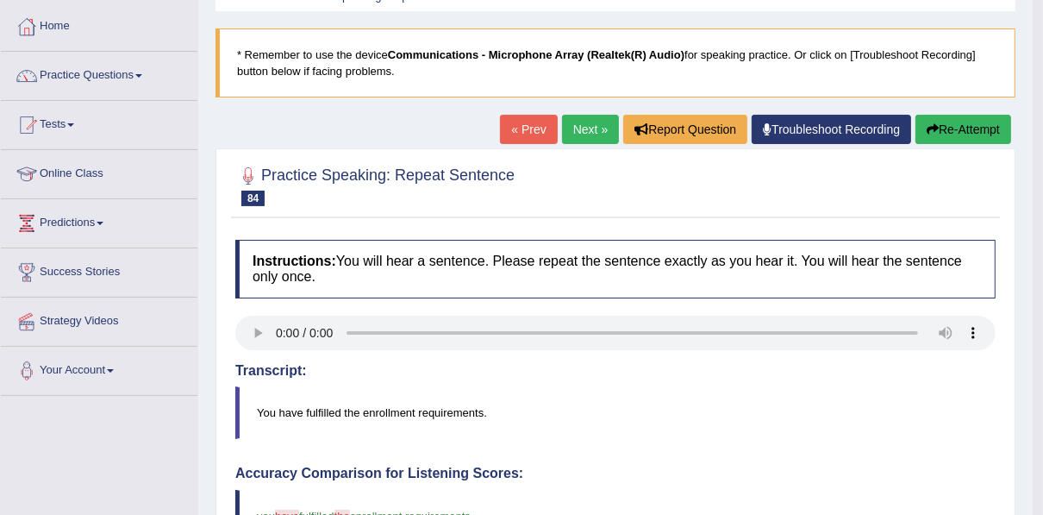
click at [580, 131] on link "Next »" at bounding box center [590, 129] width 57 height 29
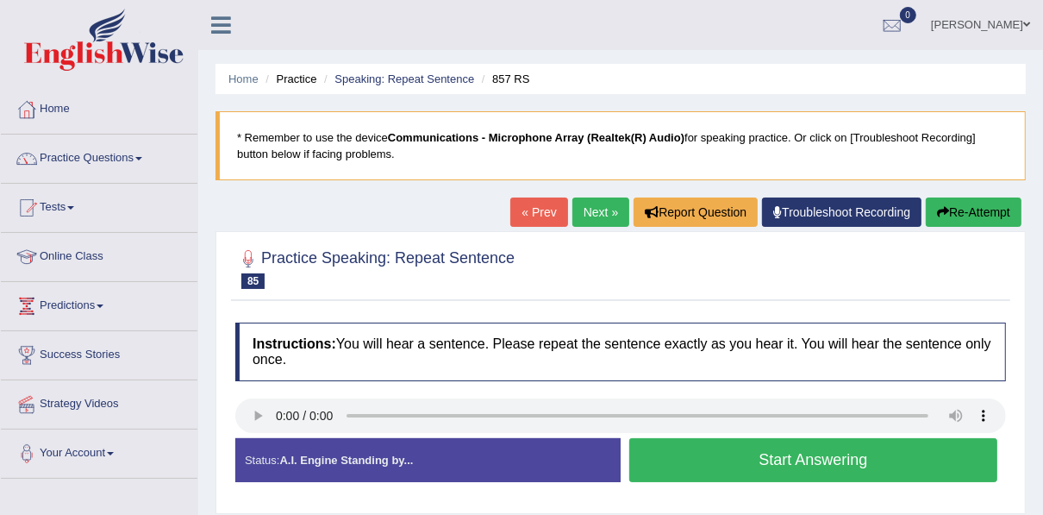
click at [742, 465] on button "Start Answering" at bounding box center [814, 460] width 368 height 44
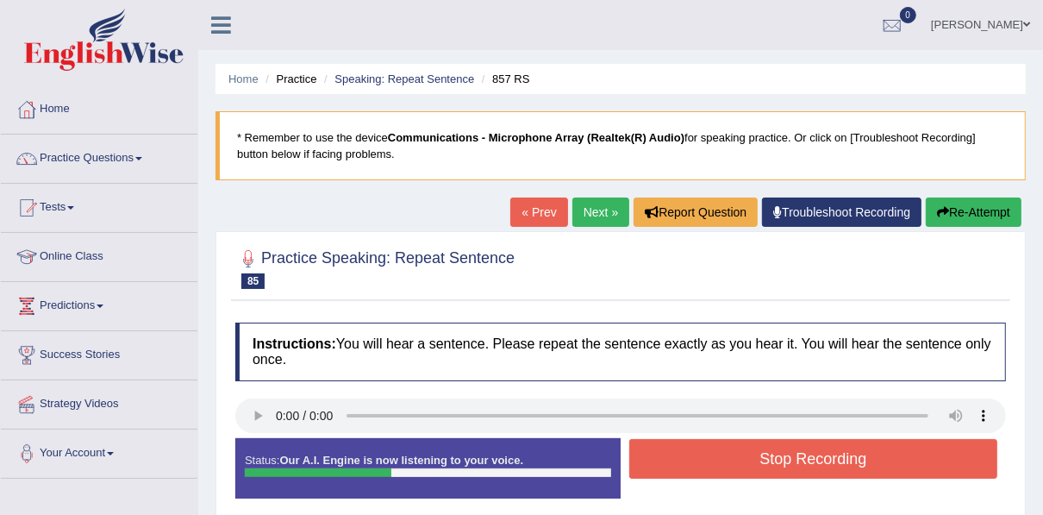
click at [742, 465] on button "Stop Recording" at bounding box center [814, 459] width 368 height 40
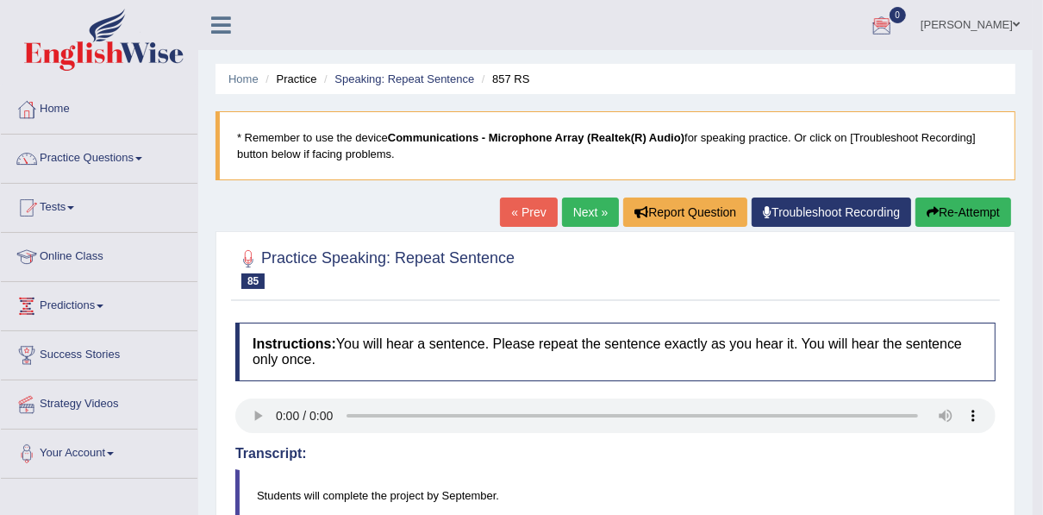
click at [598, 211] on link "Next »" at bounding box center [590, 211] width 57 height 29
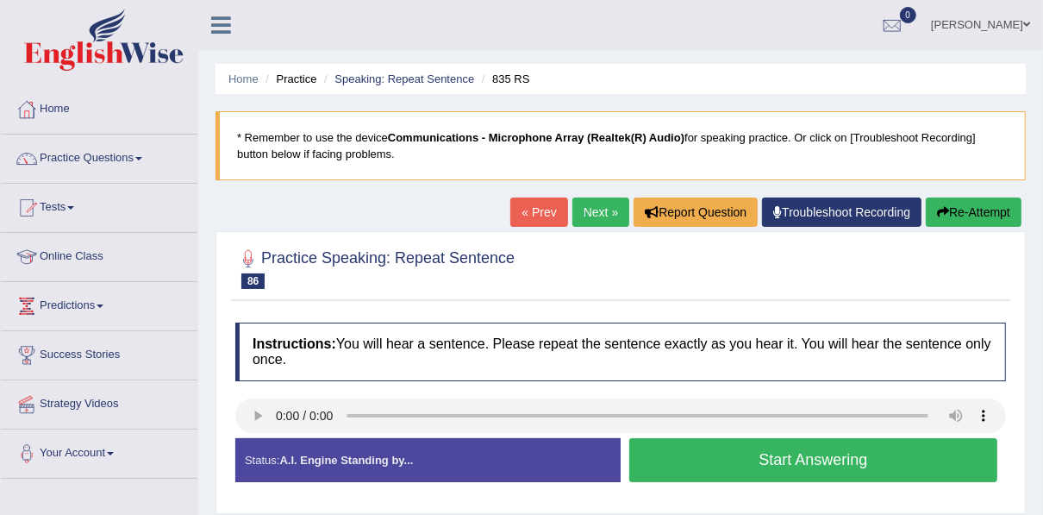
click at [820, 456] on button "Start Answering" at bounding box center [814, 460] width 368 height 44
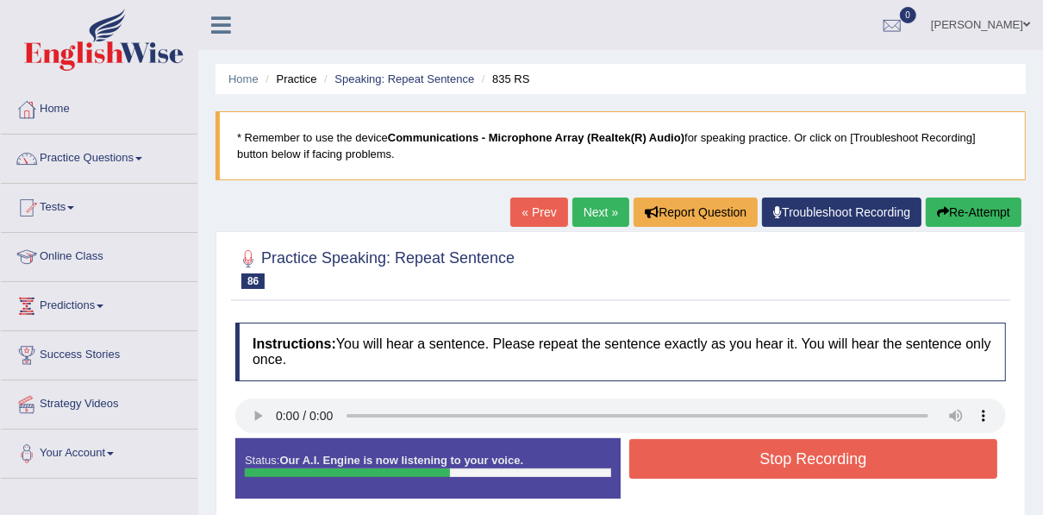
click at [820, 456] on button "Stop Recording" at bounding box center [814, 459] width 368 height 40
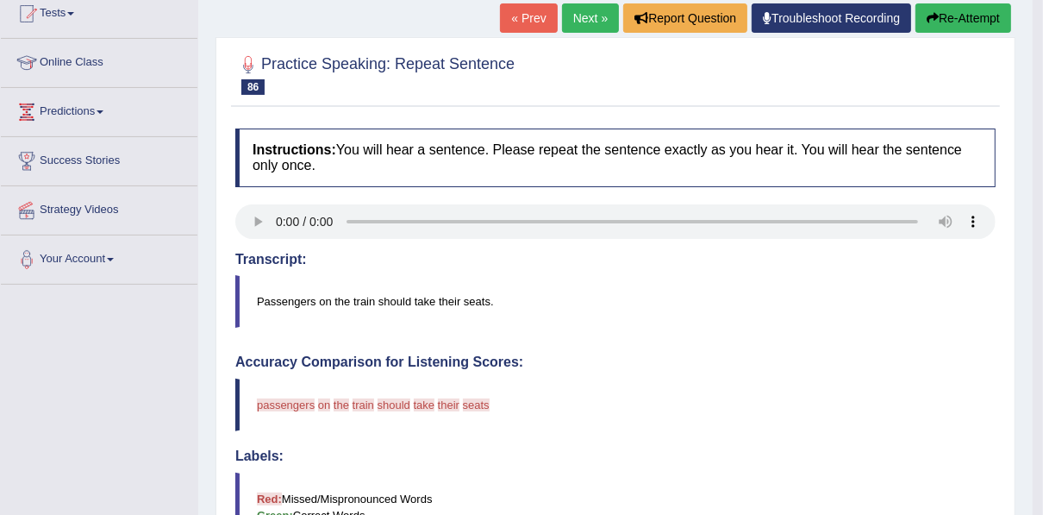
scroll to position [193, 0]
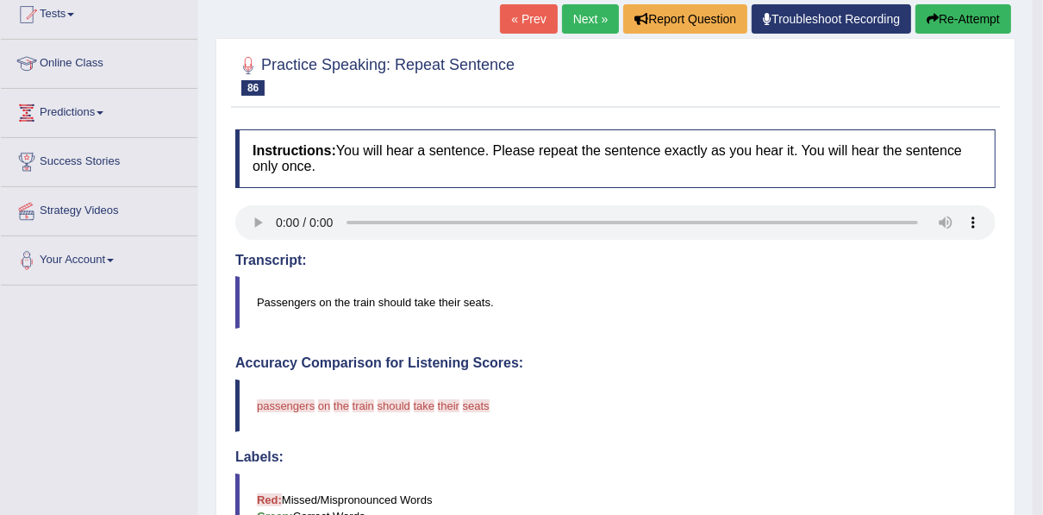
click at [588, 18] on link "Next »" at bounding box center [590, 18] width 57 height 29
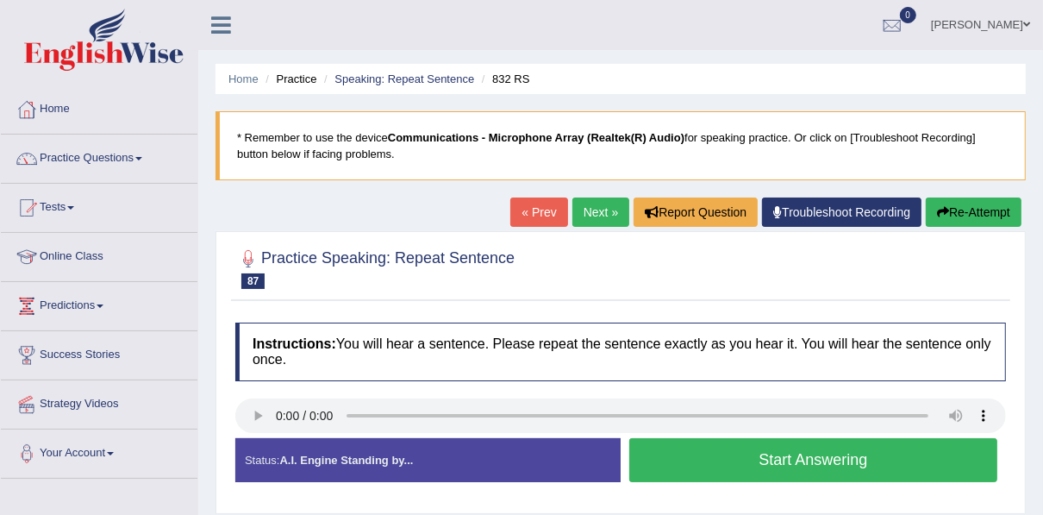
click at [767, 444] on button "Start Answering" at bounding box center [814, 460] width 368 height 44
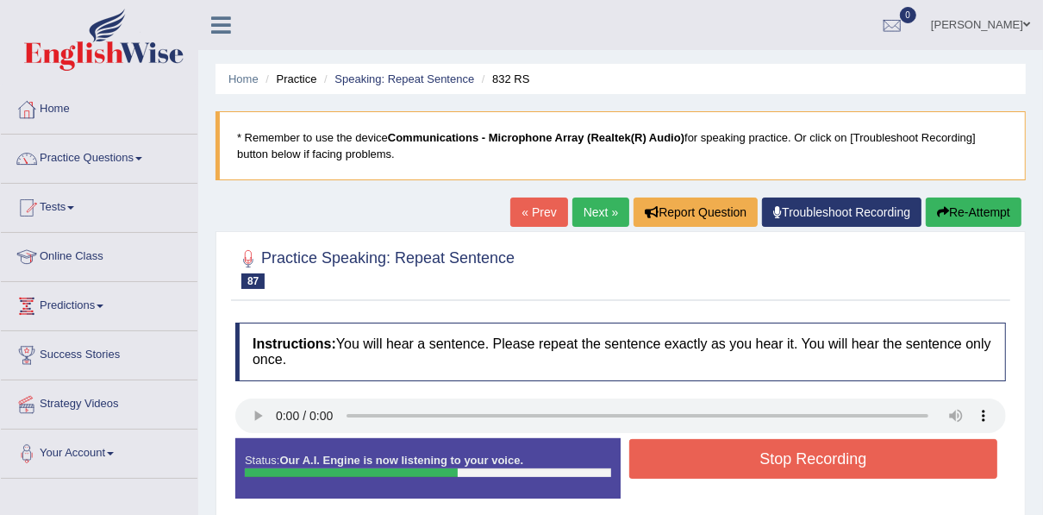
click at [781, 455] on button "Stop Recording" at bounding box center [814, 459] width 368 height 40
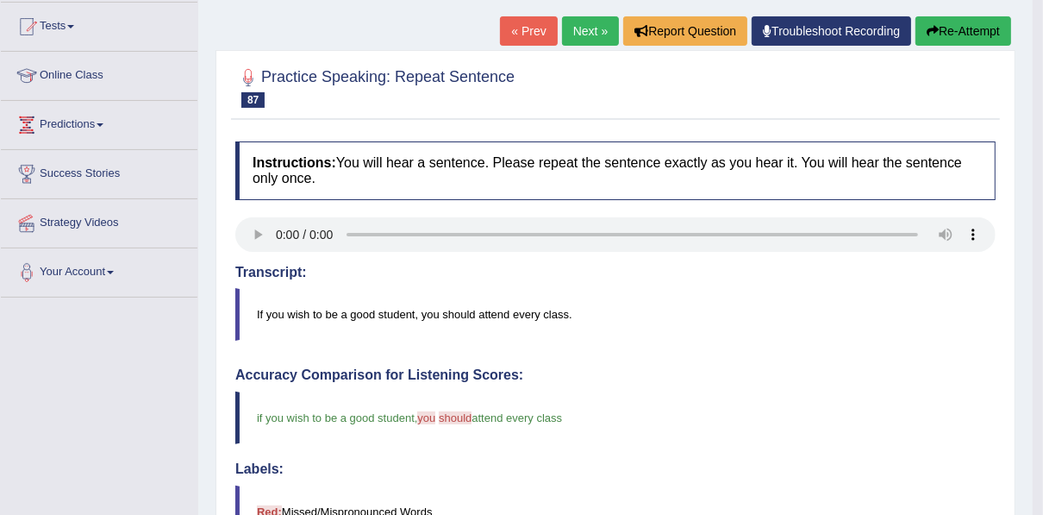
scroll to position [166, 0]
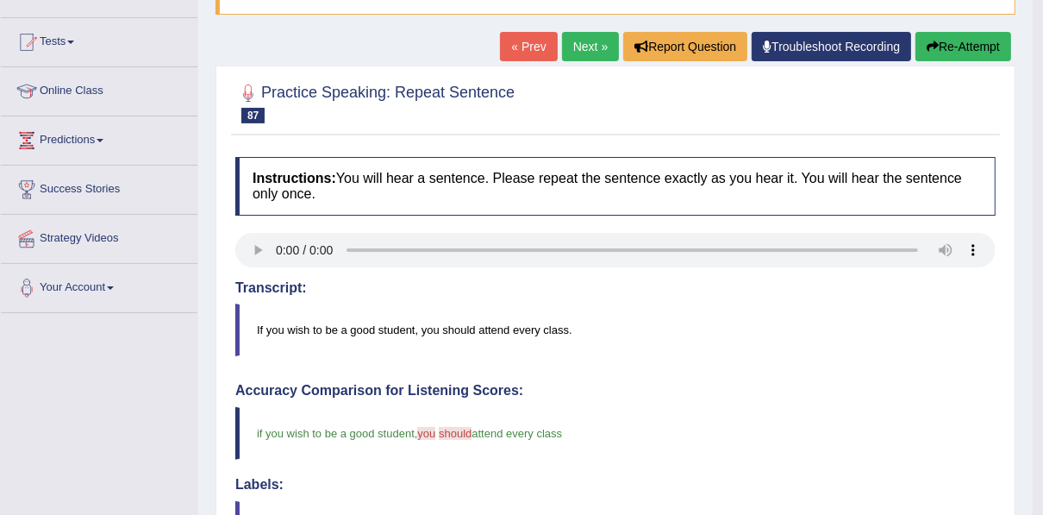
click at [586, 45] on link "Next »" at bounding box center [590, 46] width 57 height 29
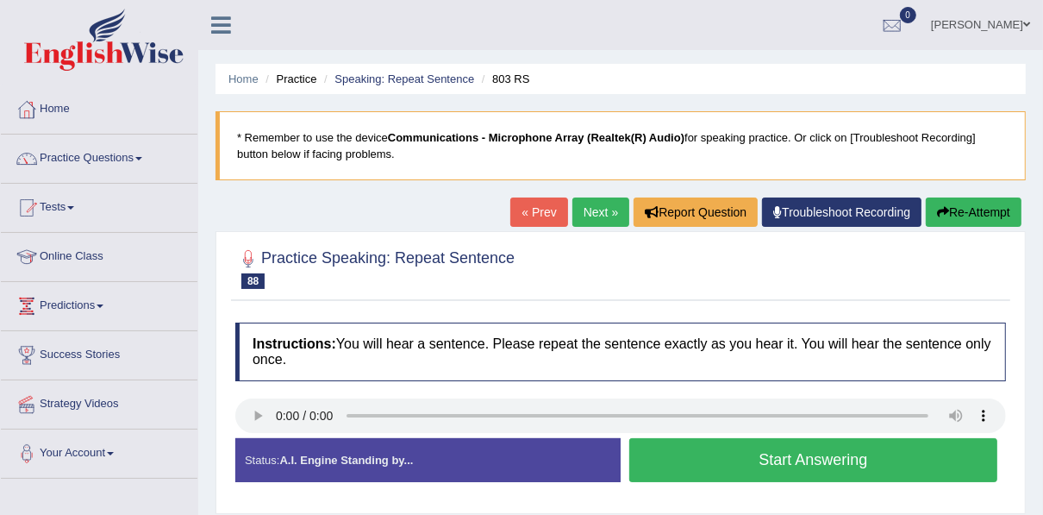
click at [780, 457] on button "Start Answering" at bounding box center [814, 460] width 368 height 44
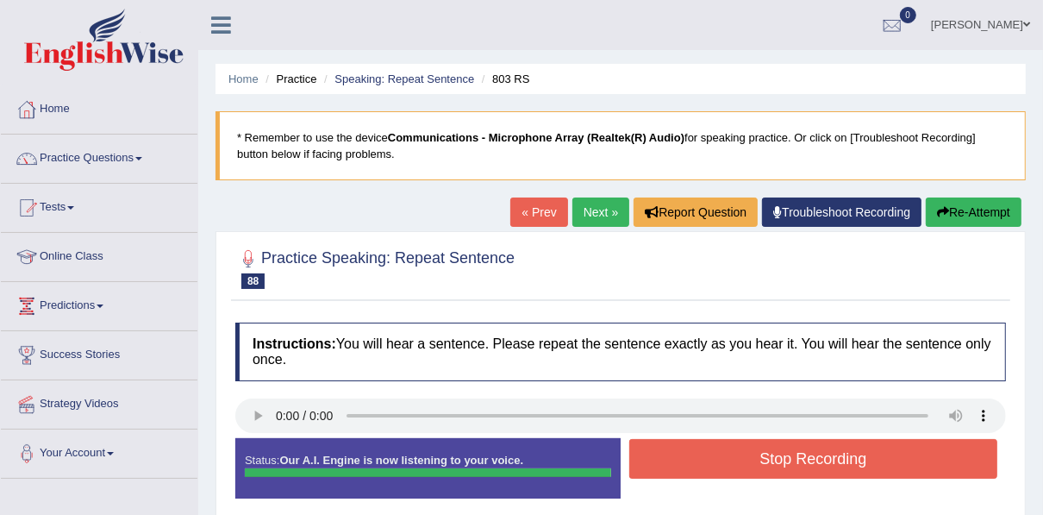
click at [780, 457] on div "Status: Our A.I. Engine is now listening to your voice. Start Answering Stop Re…" at bounding box center [620, 477] width 771 height 78
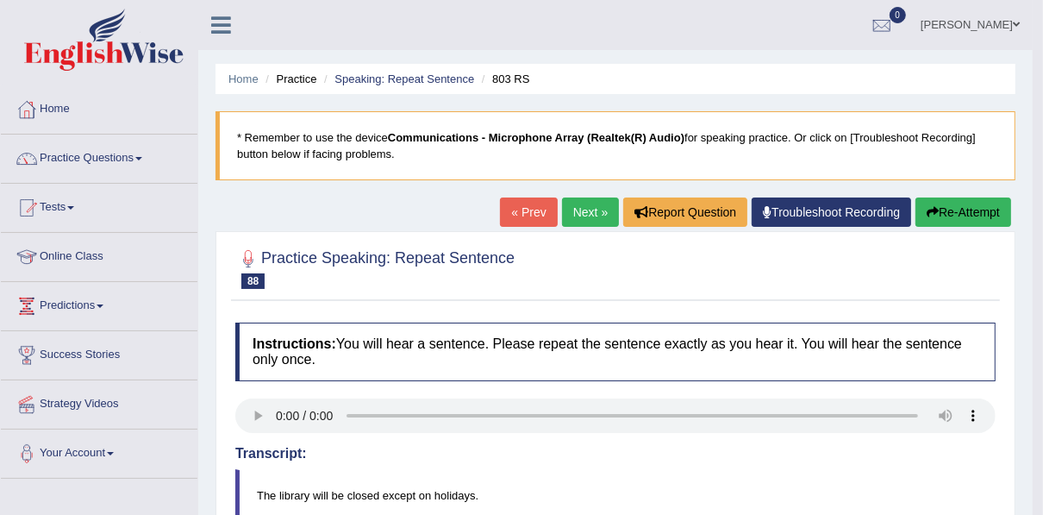
click at [588, 210] on link "Next »" at bounding box center [590, 211] width 57 height 29
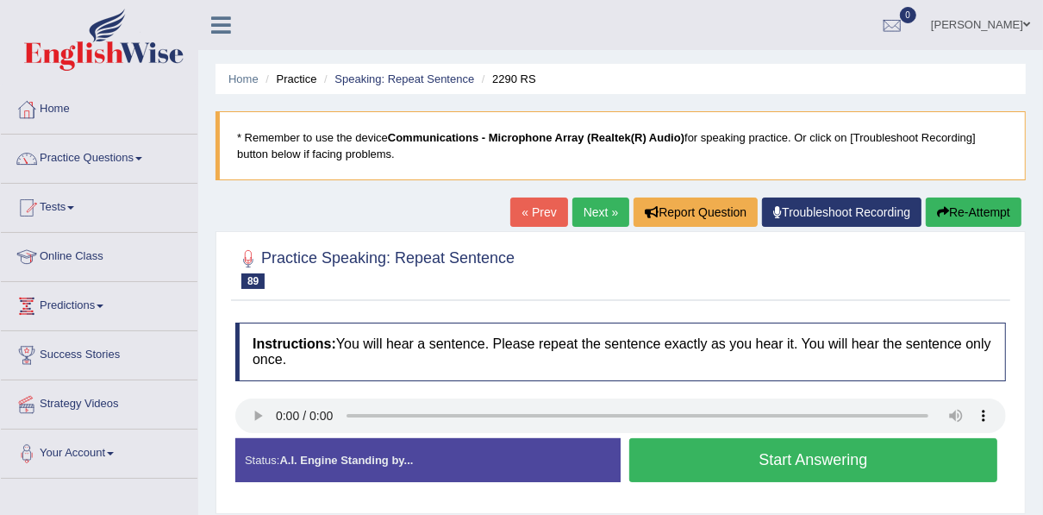
click at [776, 461] on button "Start Answering" at bounding box center [814, 460] width 368 height 44
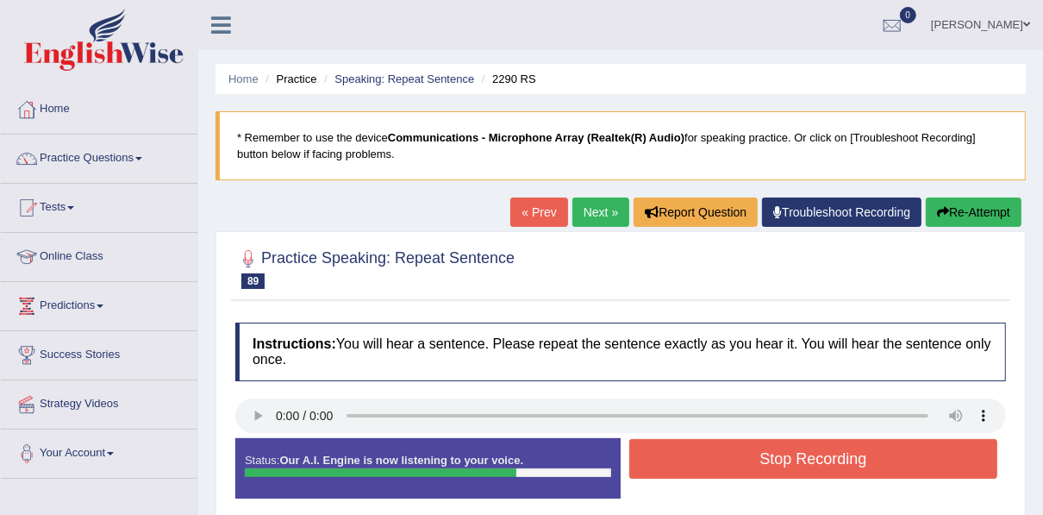
click at [776, 461] on button "Stop Recording" at bounding box center [814, 459] width 368 height 40
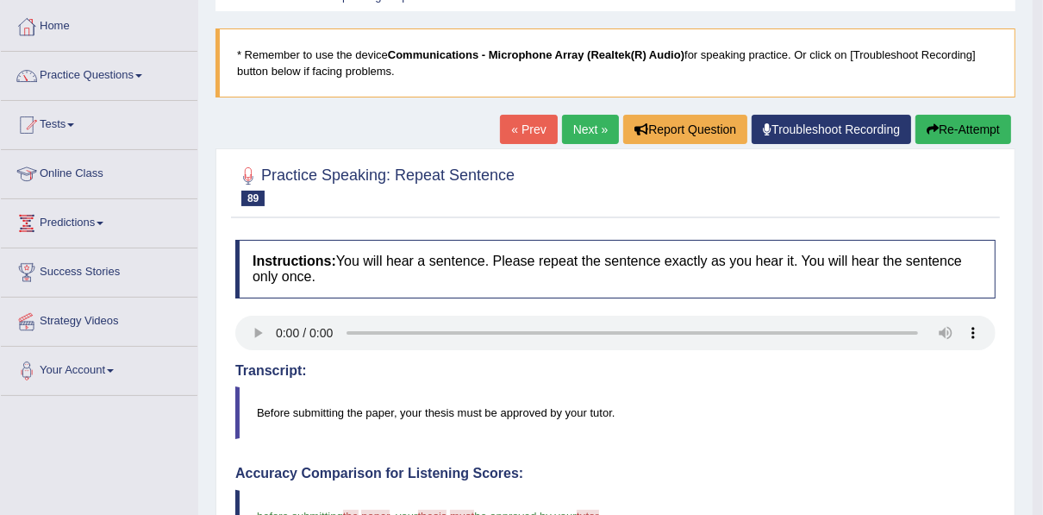
scroll to position [83, 0]
click at [588, 132] on link "Next »" at bounding box center [590, 129] width 57 height 29
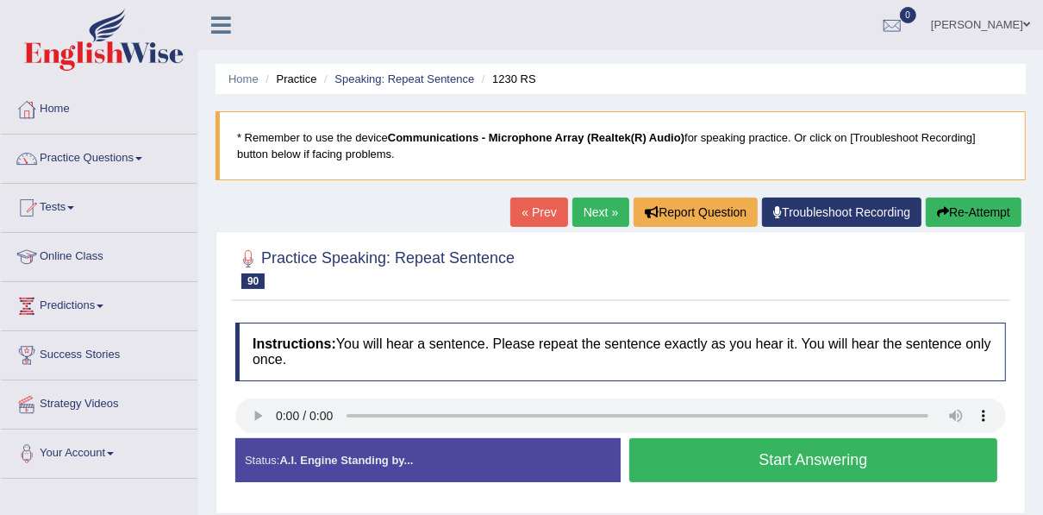
click at [817, 460] on button "Start Answering" at bounding box center [814, 460] width 368 height 44
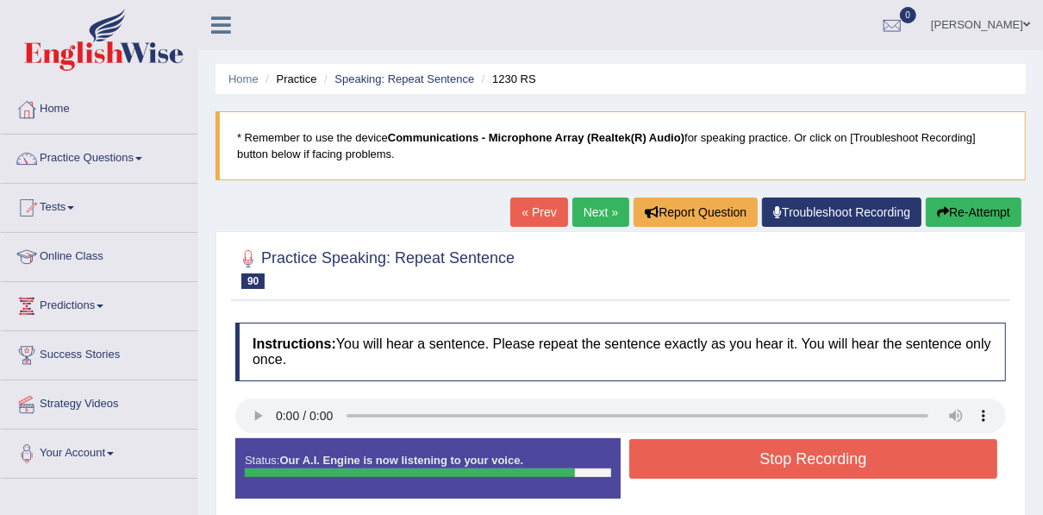
click at [817, 460] on button "Stop Recording" at bounding box center [814, 459] width 368 height 40
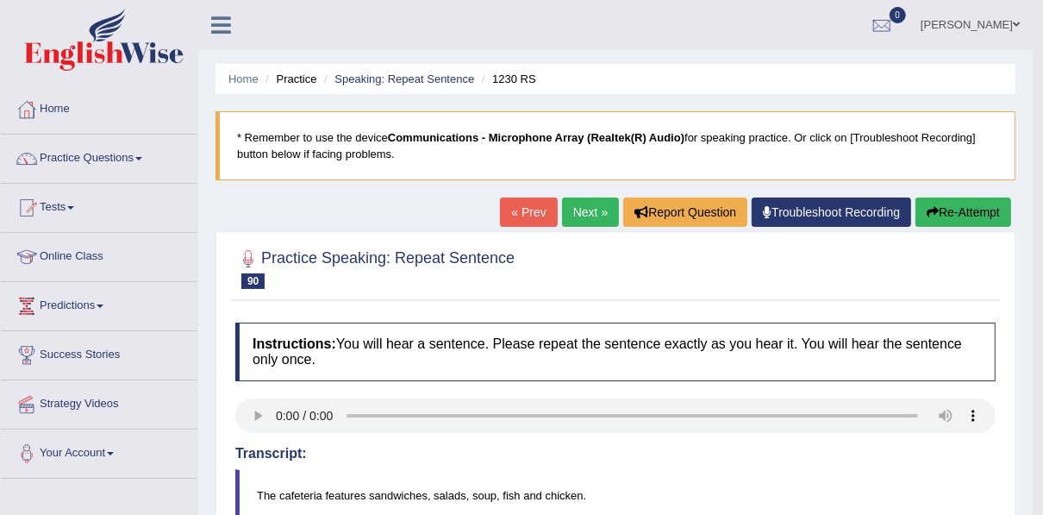
click at [580, 205] on link "Next »" at bounding box center [590, 211] width 57 height 29
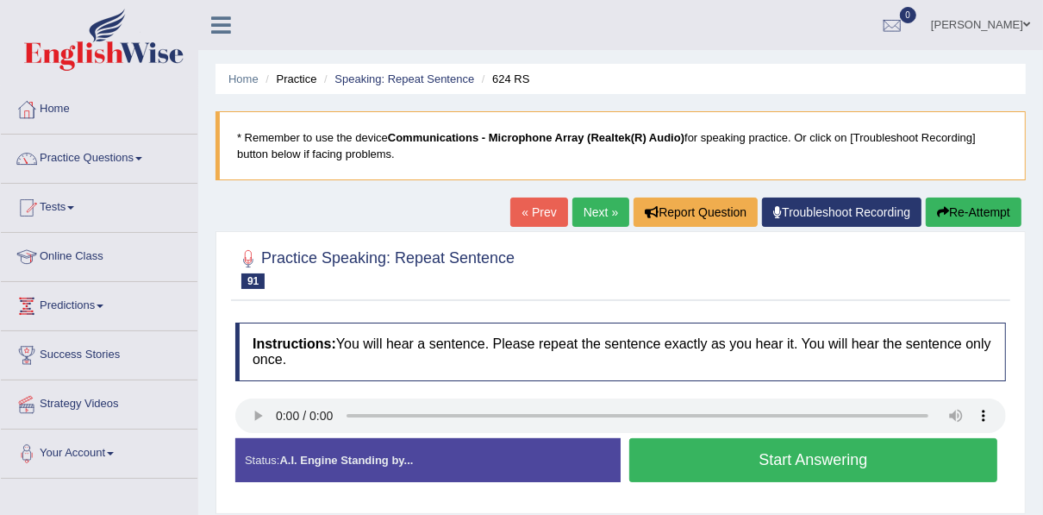
click at [773, 449] on button "Start Answering" at bounding box center [814, 460] width 368 height 44
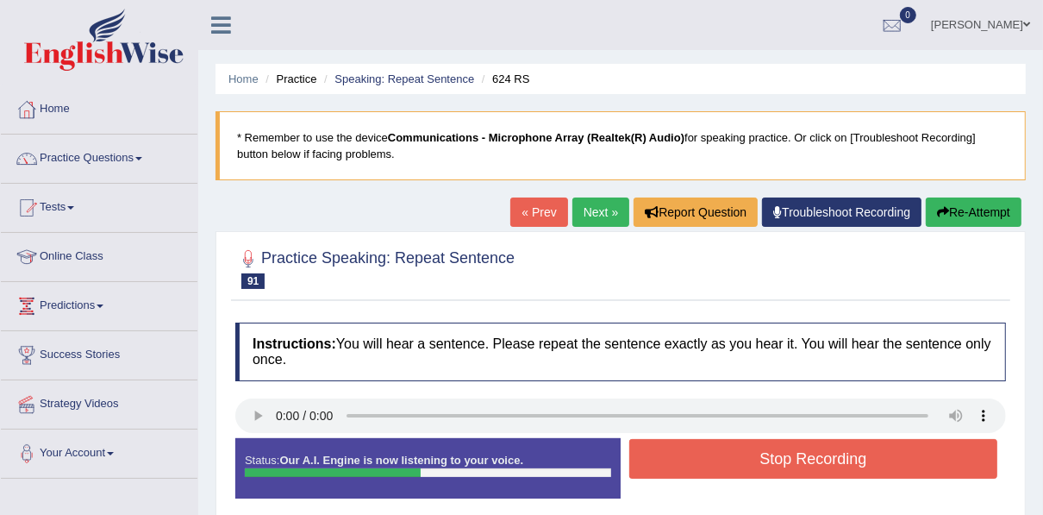
click at [773, 449] on button "Stop Recording" at bounding box center [814, 459] width 368 height 40
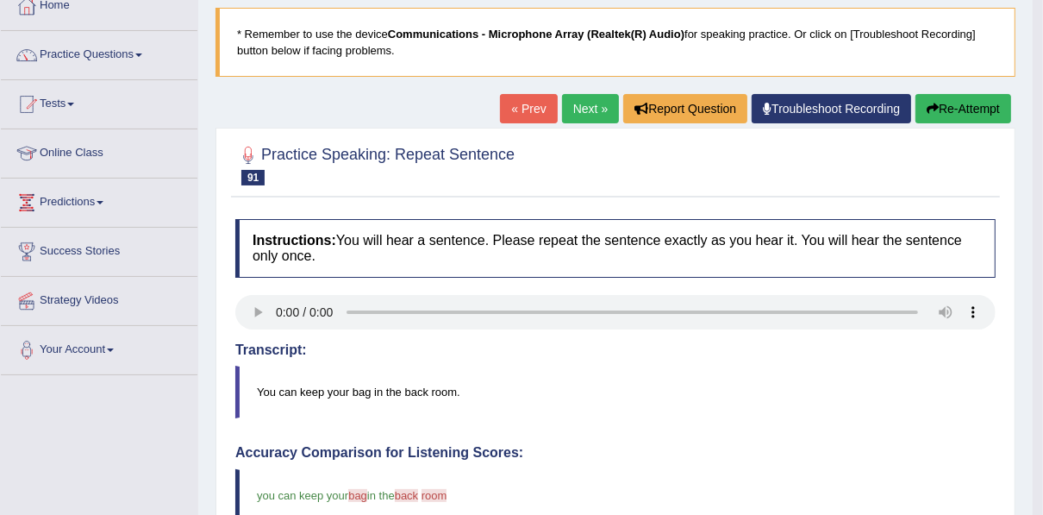
scroll to position [83, 0]
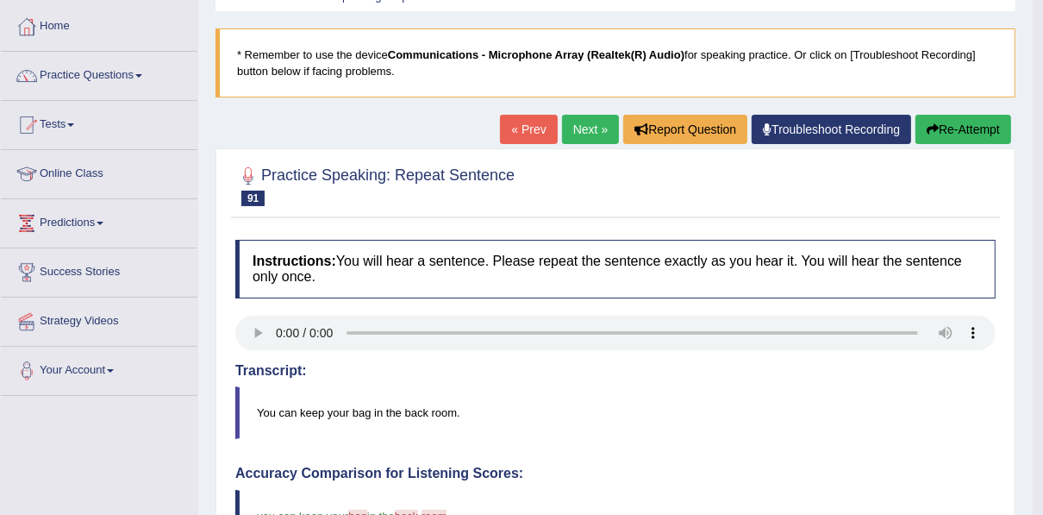
click at [593, 125] on link "Next »" at bounding box center [590, 129] width 57 height 29
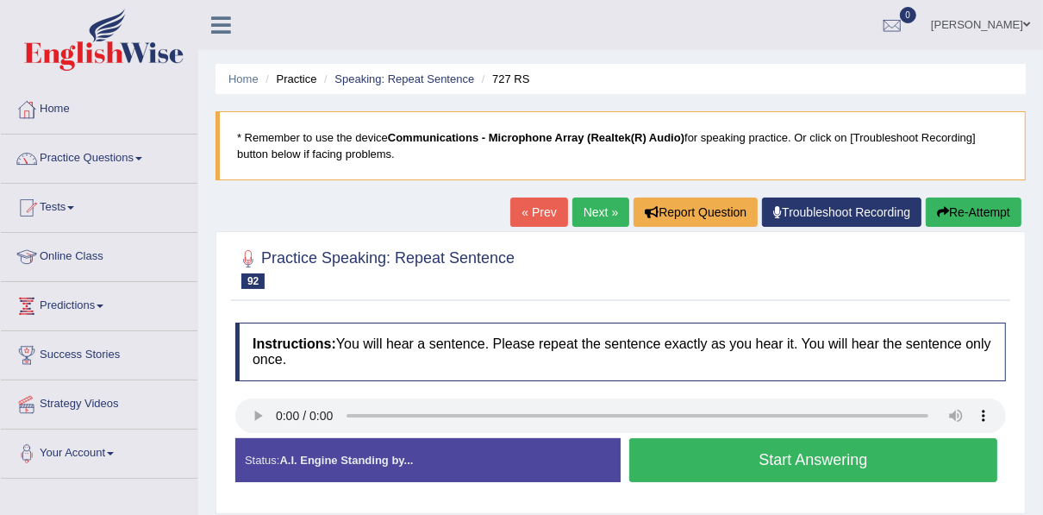
click at [805, 454] on button "Start Answering" at bounding box center [814, 460] width 368 height 44
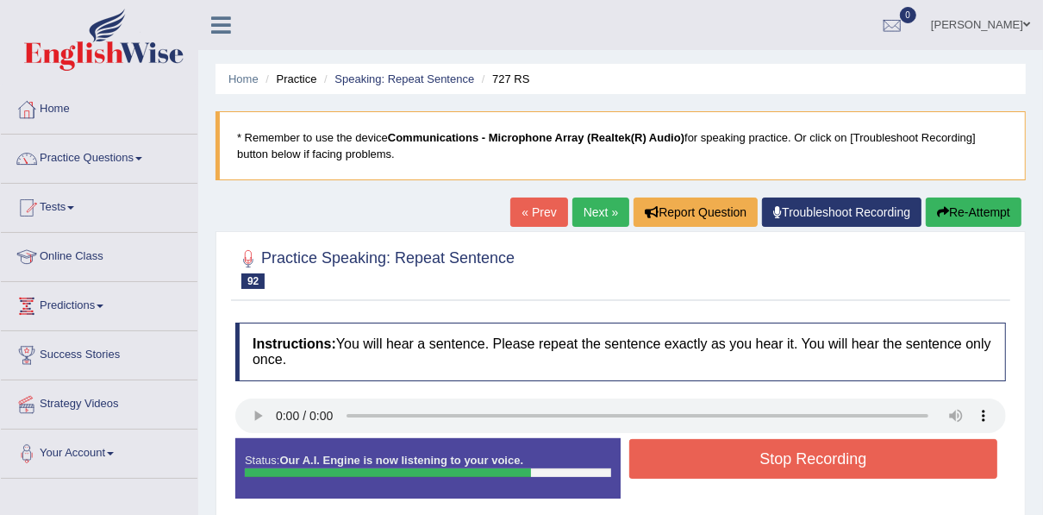
click at [805, 454] on button "Stop Recording" at bounding box center [814, 459] width 368 height 40
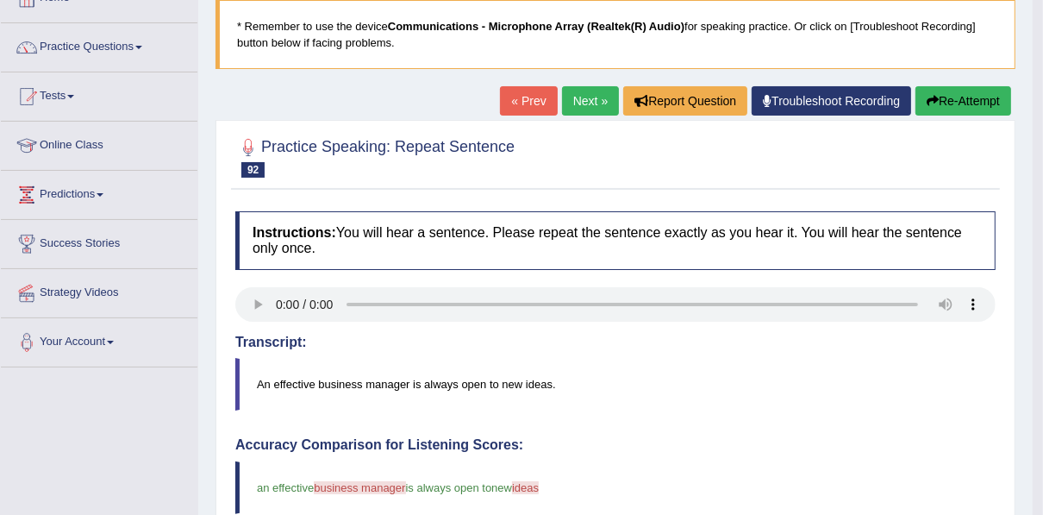
scroll to position [110, 0]
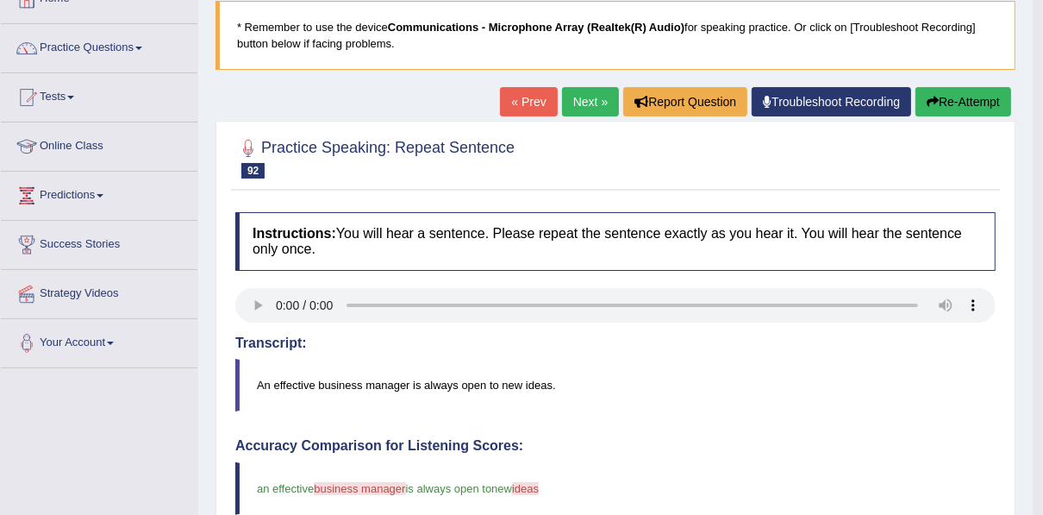
click at [586, 103] on link "Next »" at bounding box center [590, 101] width 57 height 29
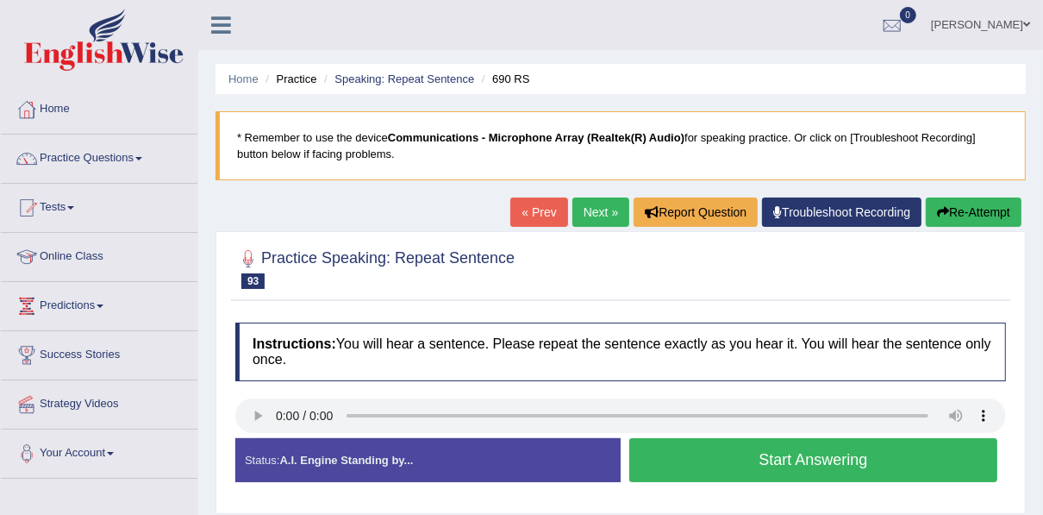
click at [785, 450] on button "Start Answering" at bounding box center [814, 460] width 368 height 44
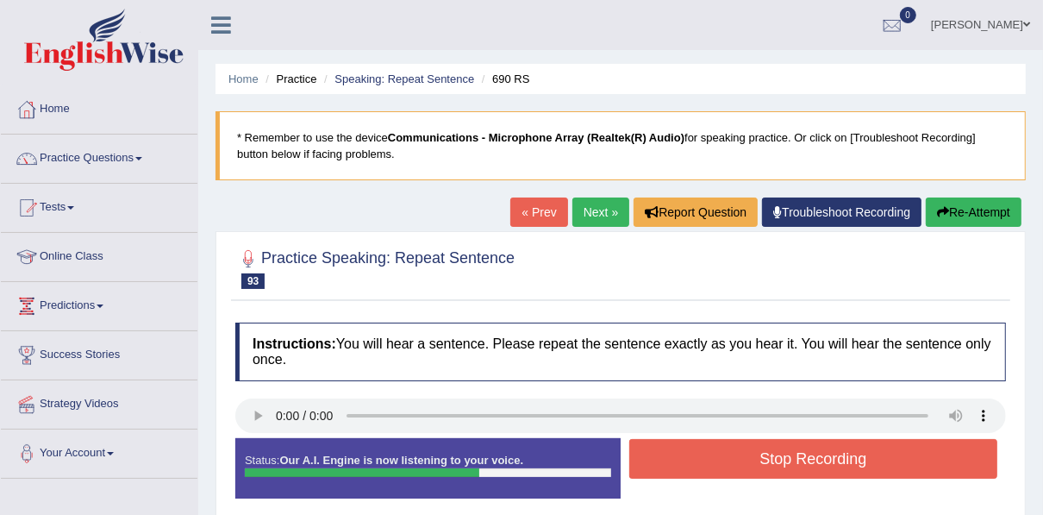
click at [785, 450] on button "Stop Recording" at bounding box center [814, 459] width 368 height 40
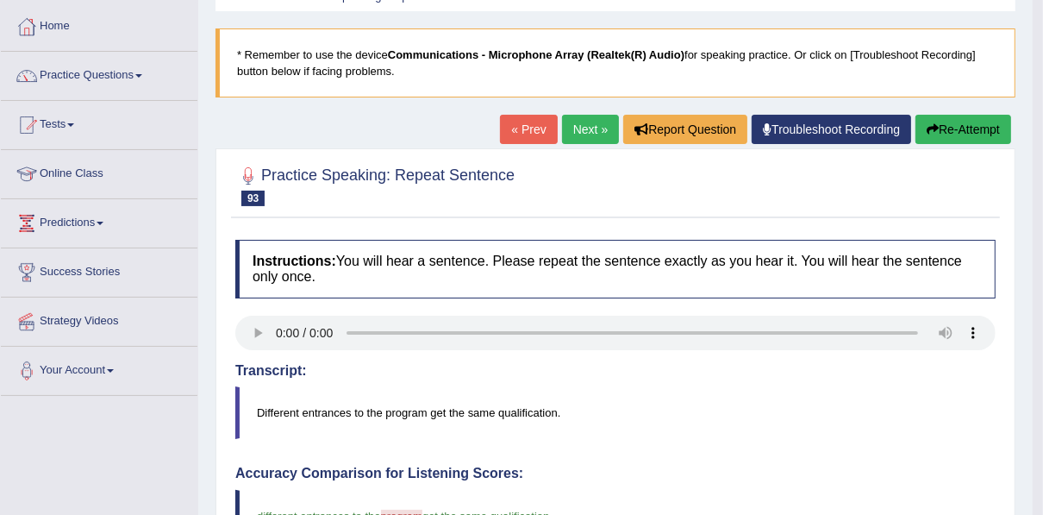
scroll to position [83, 0]
click at [598, 129] on link "Next »" at bounding box center [590, 129] width 57 height 29
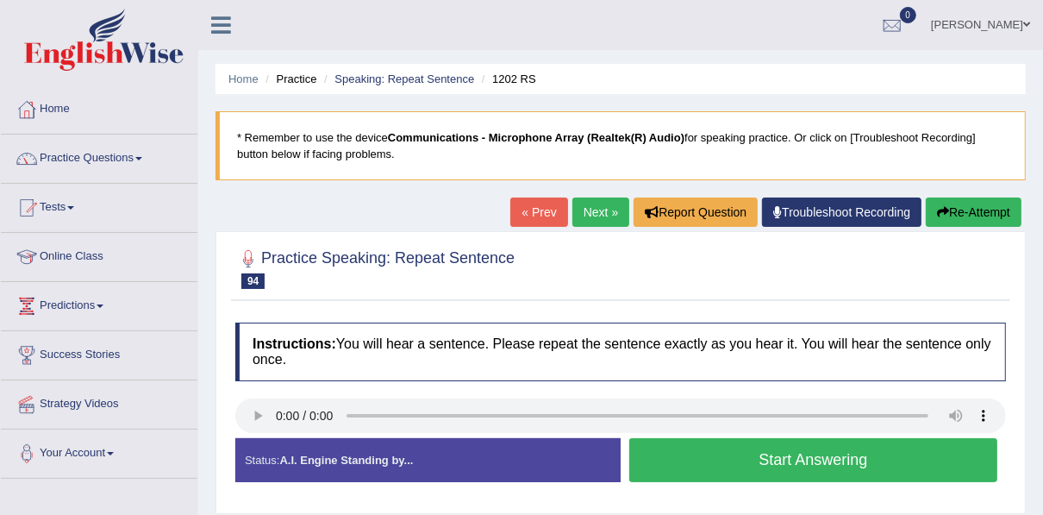
click at [755, 458] on button "Start Answering" at bounding box center [814, 460] width 368 height 44
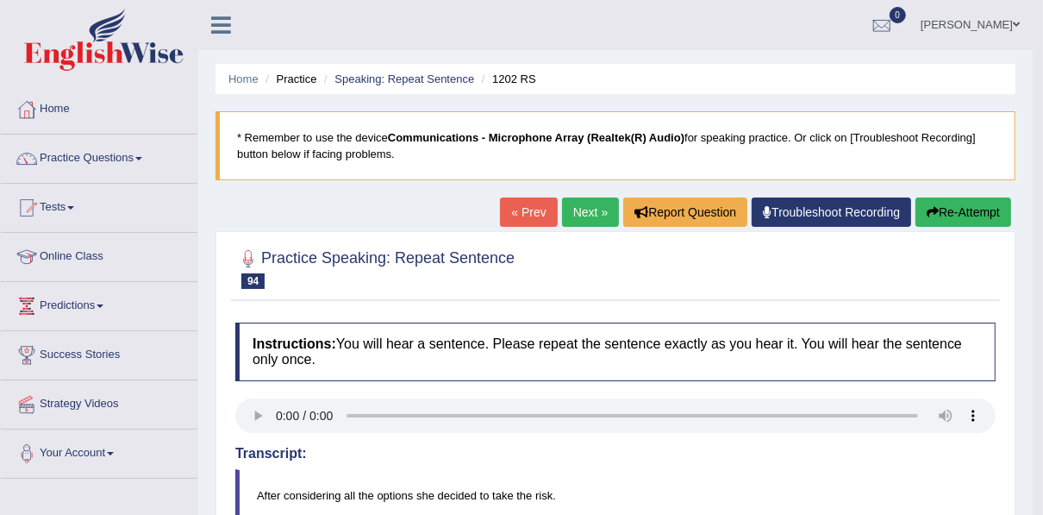
click at [586, 210] on link "Next »" at bounding box center [590, 211] width 57 height 29
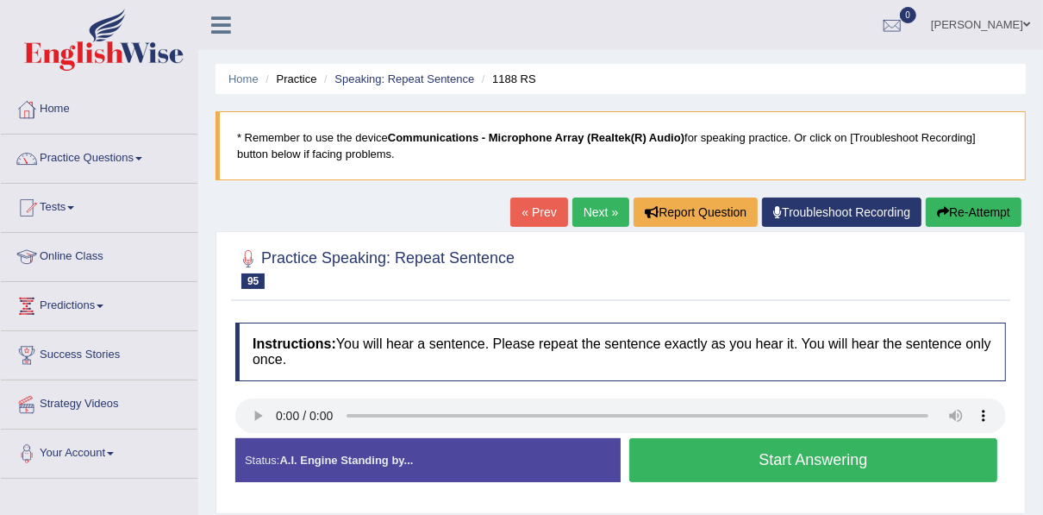
click at [809, 457] on button "Start Answering" at bounding box center [814, 460] width 368 height 44
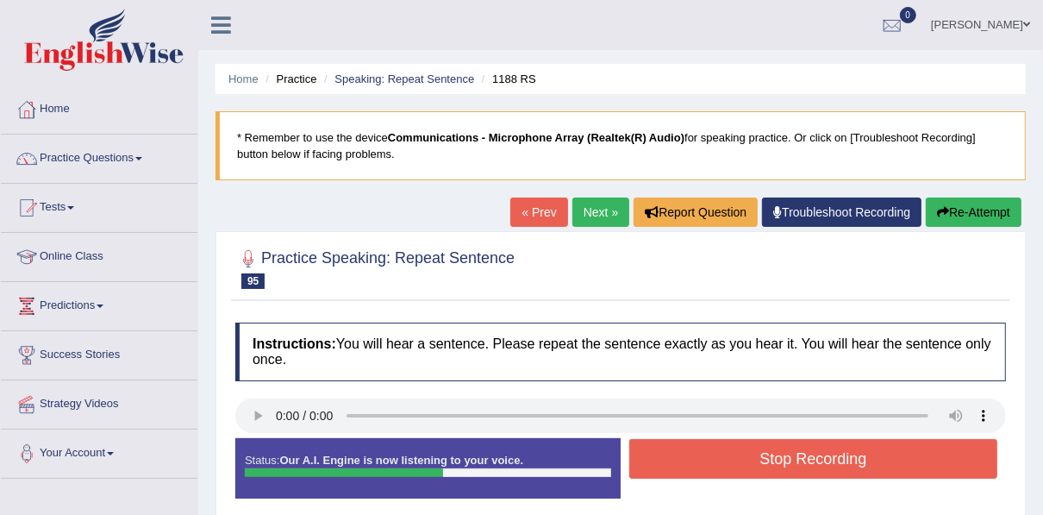
click at [809, 457] on button "Stop Recording" at bounding box center [814, 459] width 368 height 40
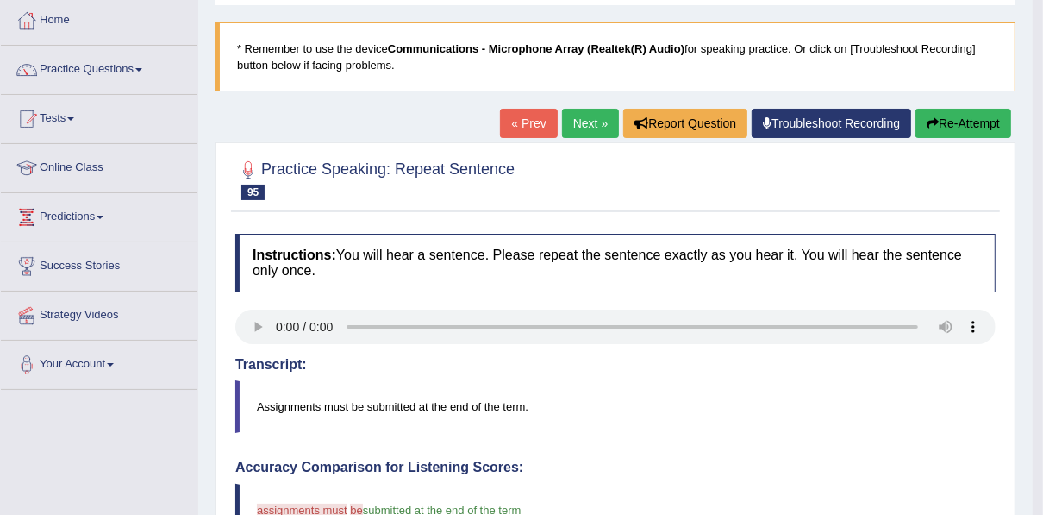
scroll to position [72, 0]
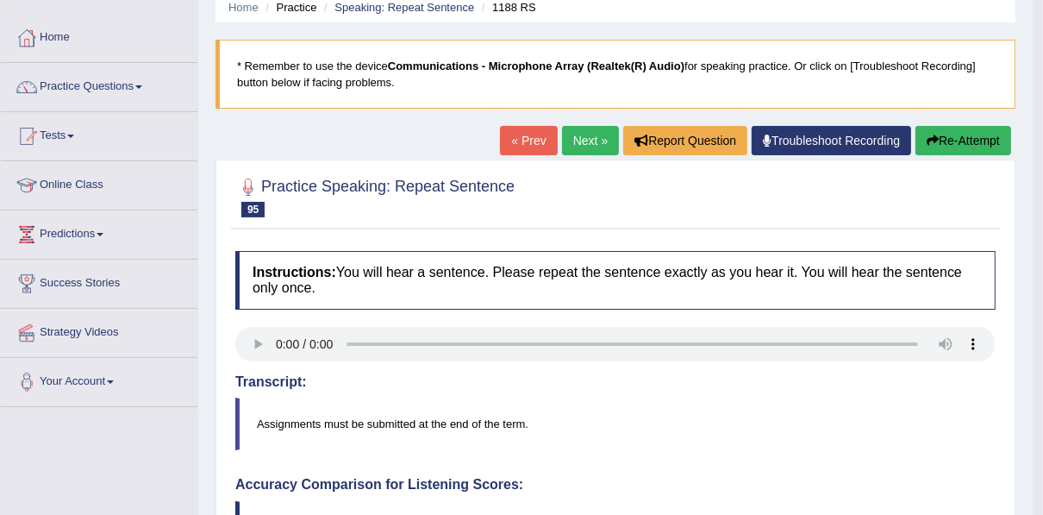
click at [580, 143] on link "Next »" at bounding box center [590, 140] width 57 height 29
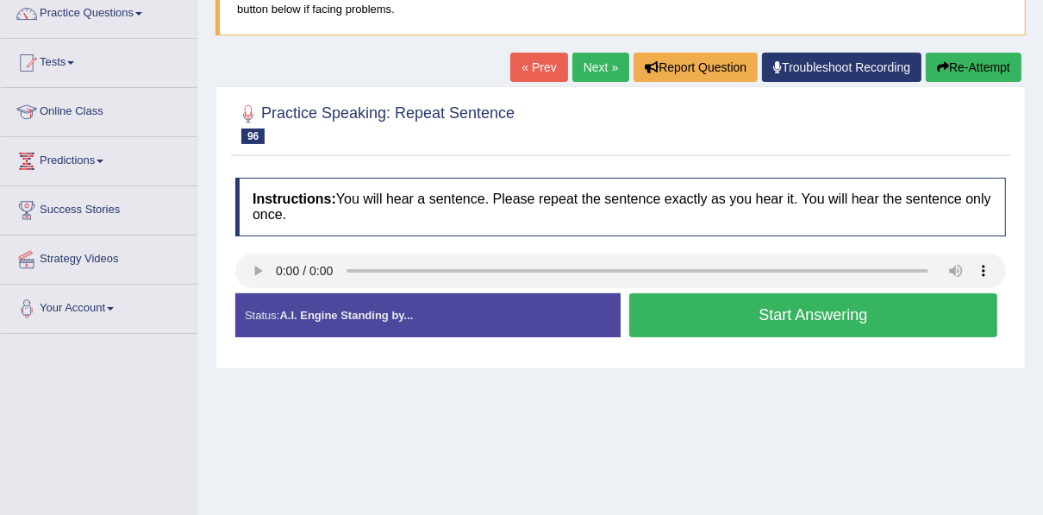
scroll to position [166, 0]
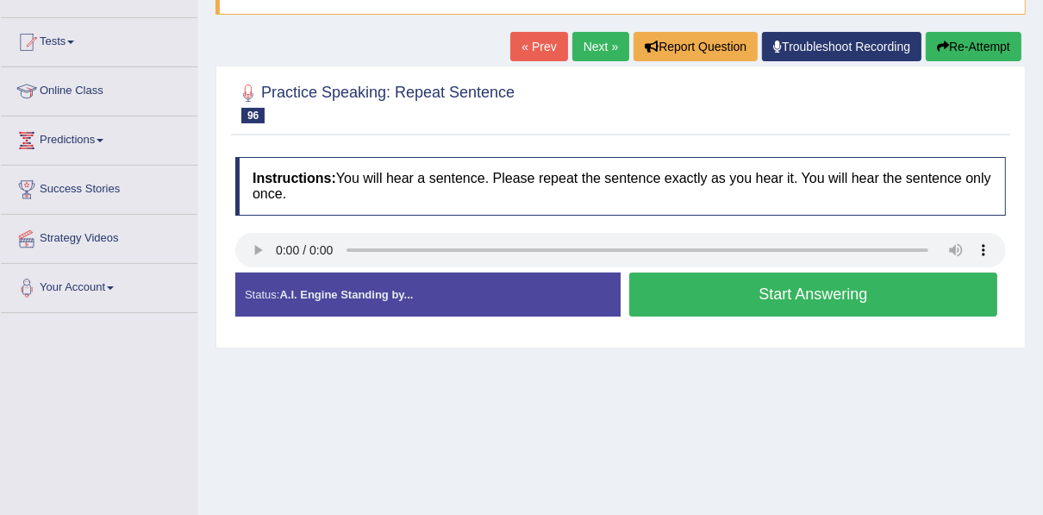
click at [770, 284] on button "Start Answering" at bounding box center [814, 295] width 368 height 44
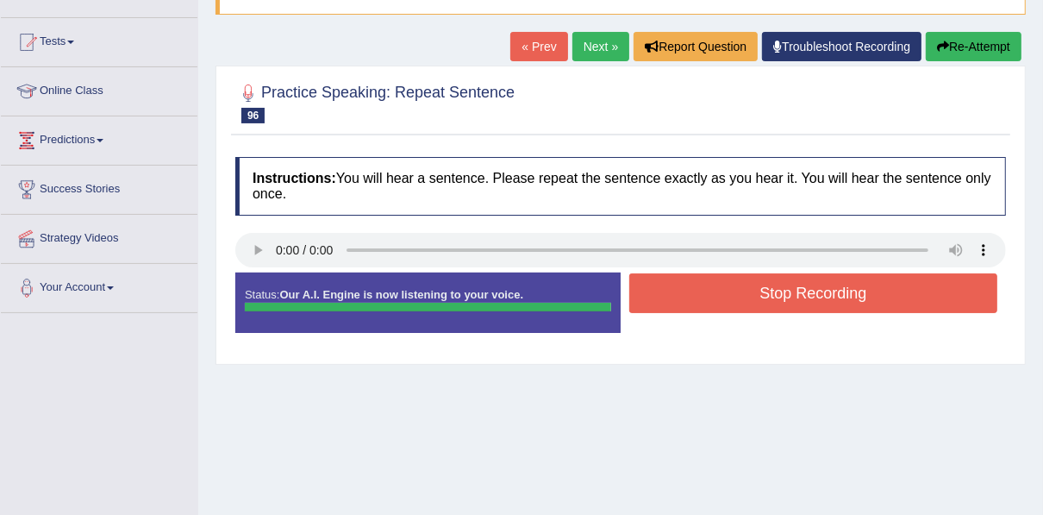
click at [770, 284] on button "Stop Recording" at bounding box center [814, 293] width 368 height 40
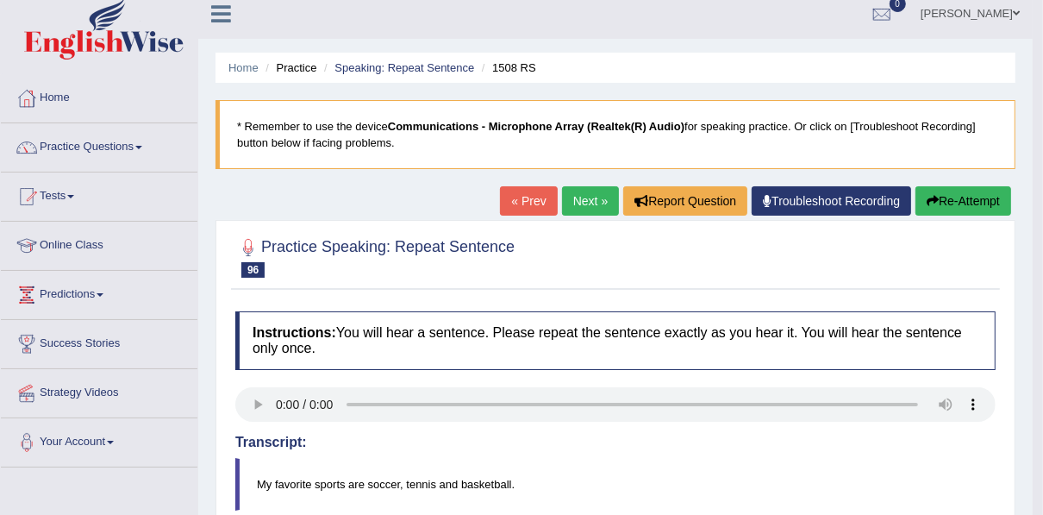
scroll to position [0, 0]
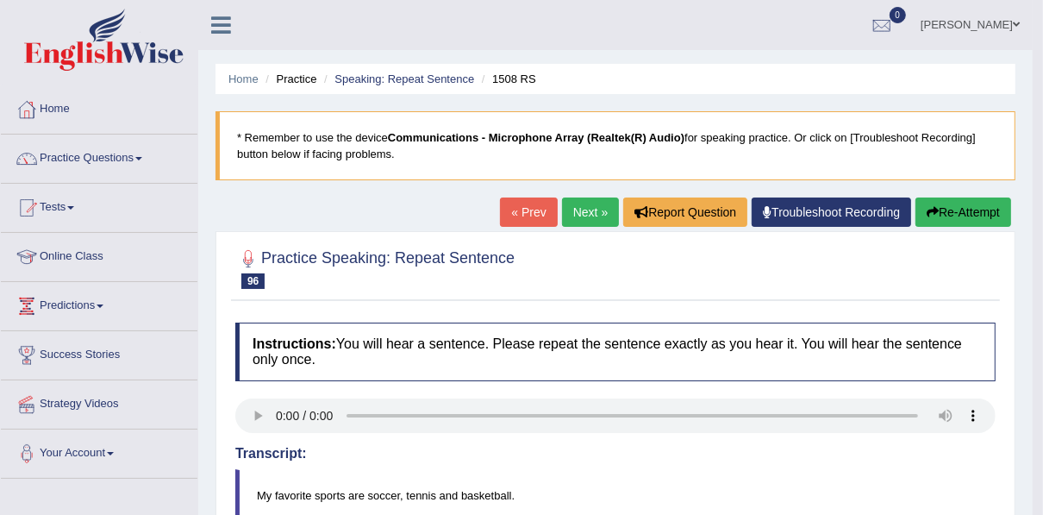
click at [593, 203] on link "Next »" at bounding box center [590, 211] width 57 height 29
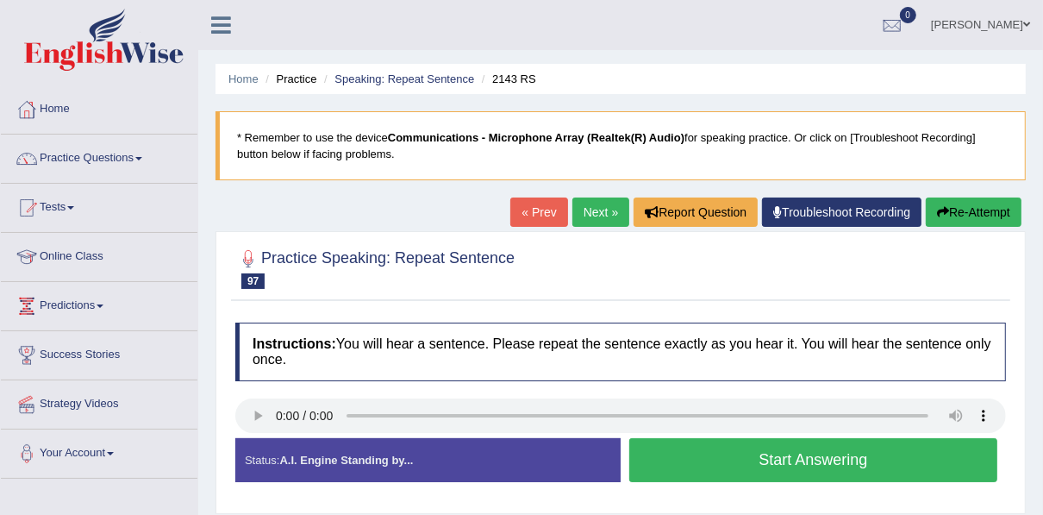
click at [785, 467] on button "Start Answering" at bounding box center [814, 460] width 368 height 44
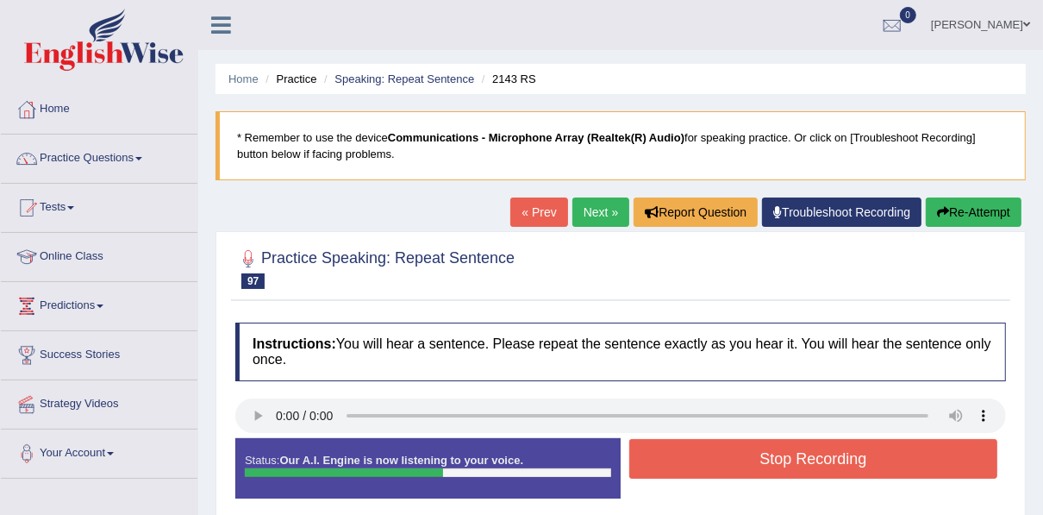
click at [785, 467] on button "Stop Recording" at bounding box center [814, 459] width 368 height 40
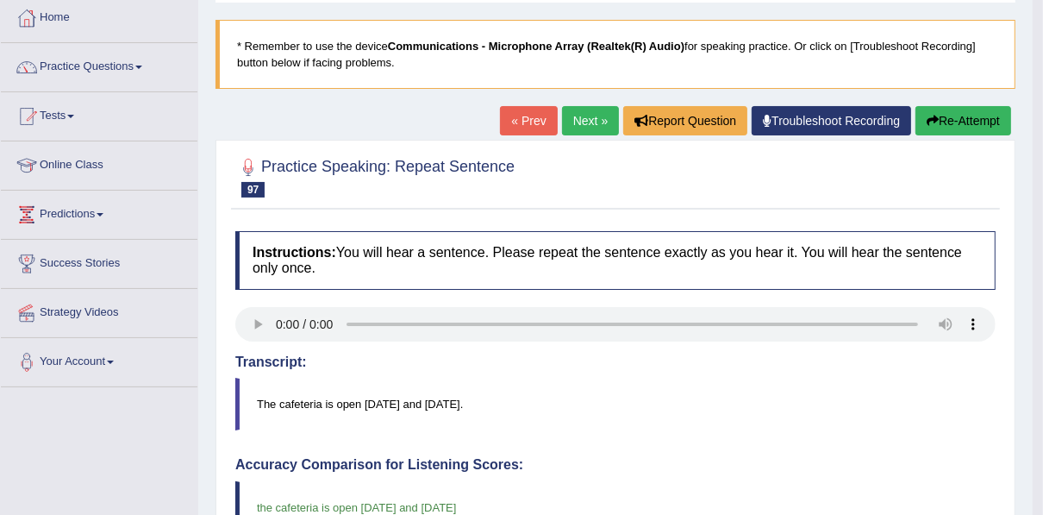
scroll to position [83, 0]
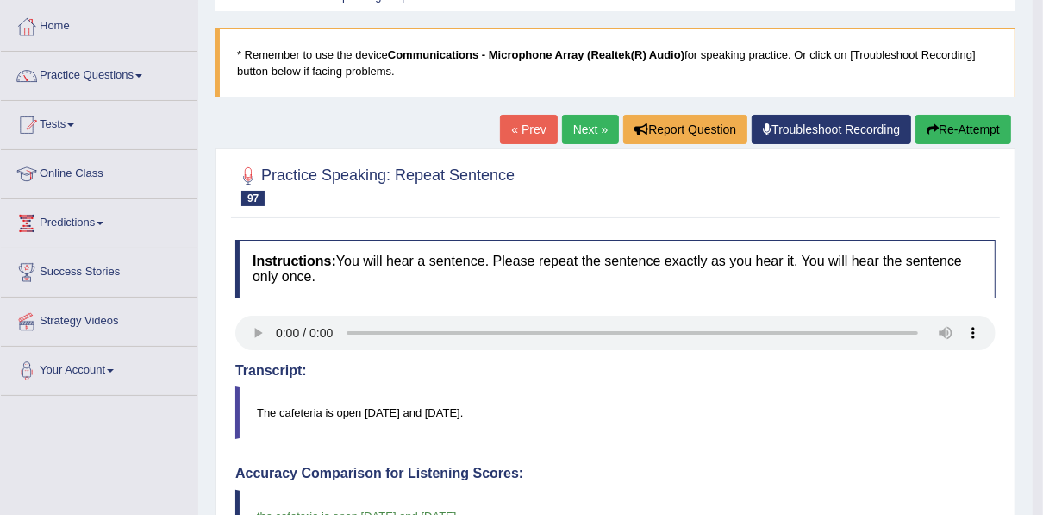
click at [592, 128] on link "Next »" at bounding box center [590, 129] width 57 height 29
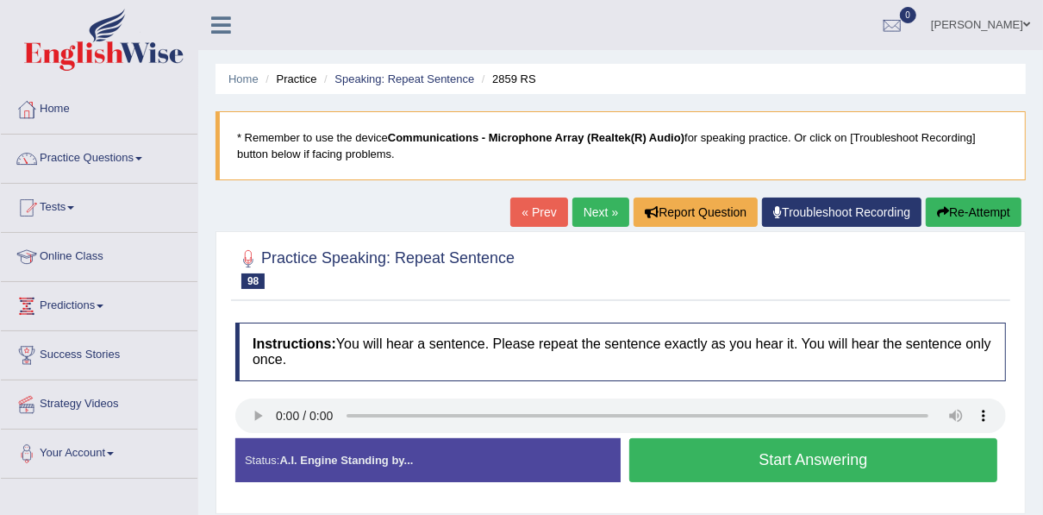
click at [799, 454] on button "Start Answering" at bounding box center [814, 460] width 368 height 44
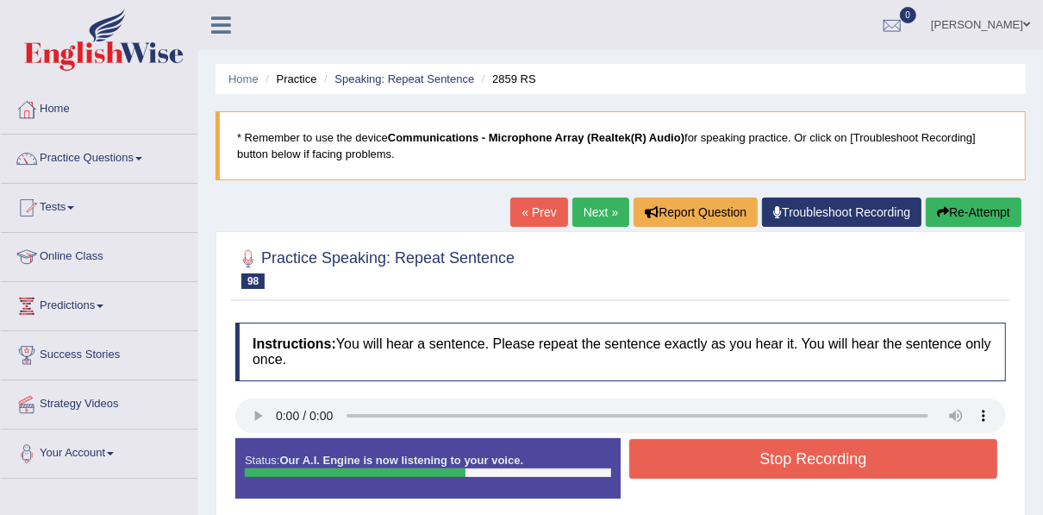
click at [799, 454] on button "Stop Recording" at bounding box center [814, 459] width 368 height 40
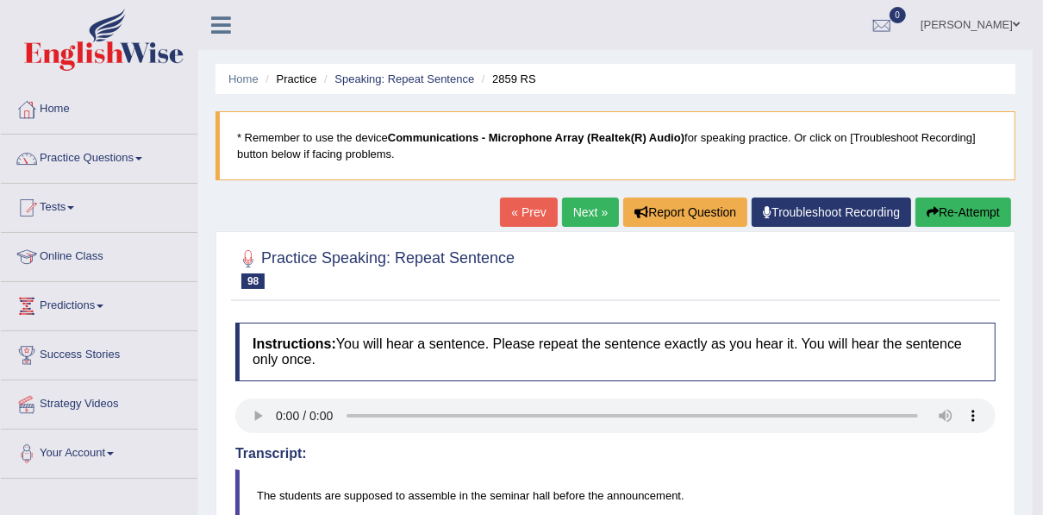
click at [574, 215] on link "Next »" at bounding box center [590, 211] width 57 height 29
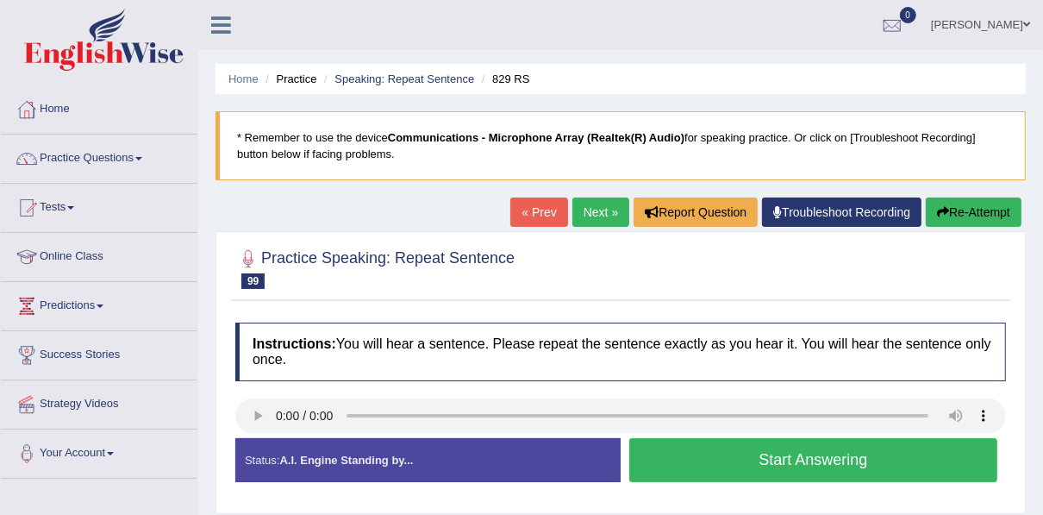
click at [824, 460] on button "Start Answering" at bounding box center [814, 460] width 368 height 44
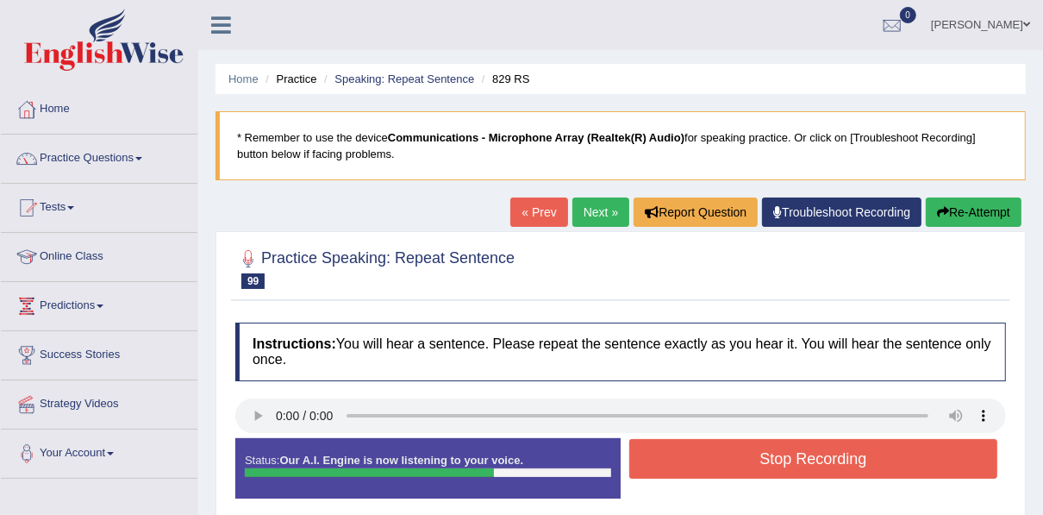
click at [824, 460] on button "Stop Recording" at bounding box center [814, 459] width 368 height 40
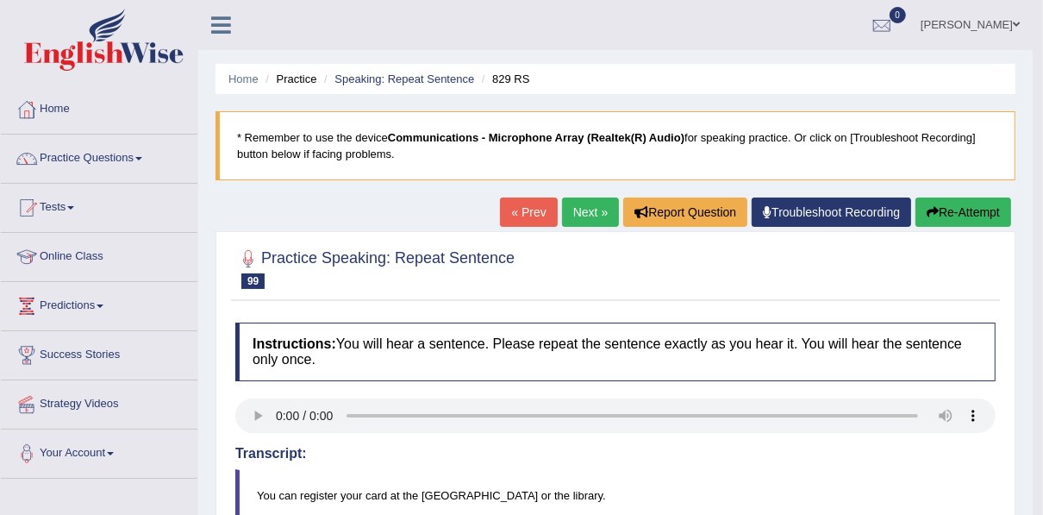
click at [583, 211] on link "Next »" at bounding box center [590, 211] width 57 height 29
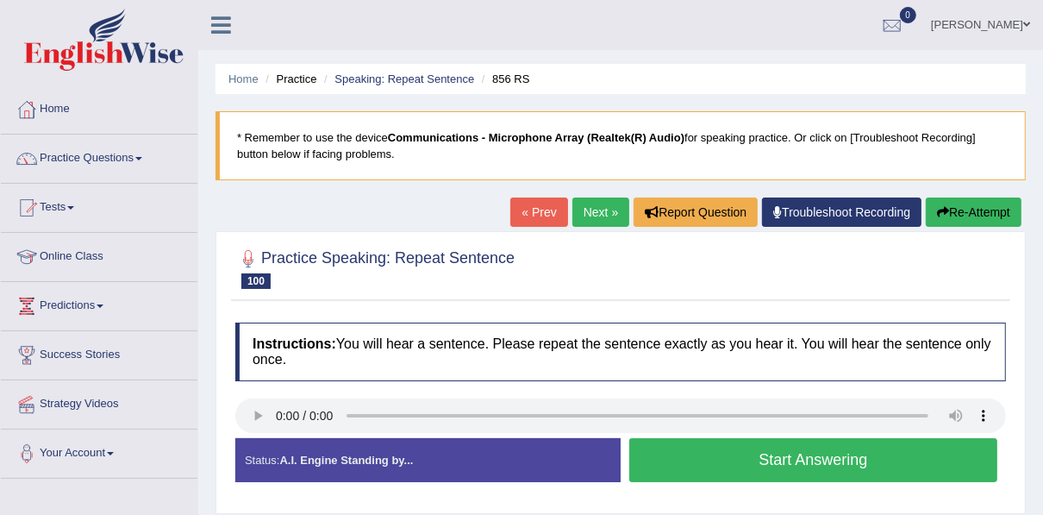
click at [785, 467] on button "Start Answering" at bounding box center [814, 460] width 368 height 44
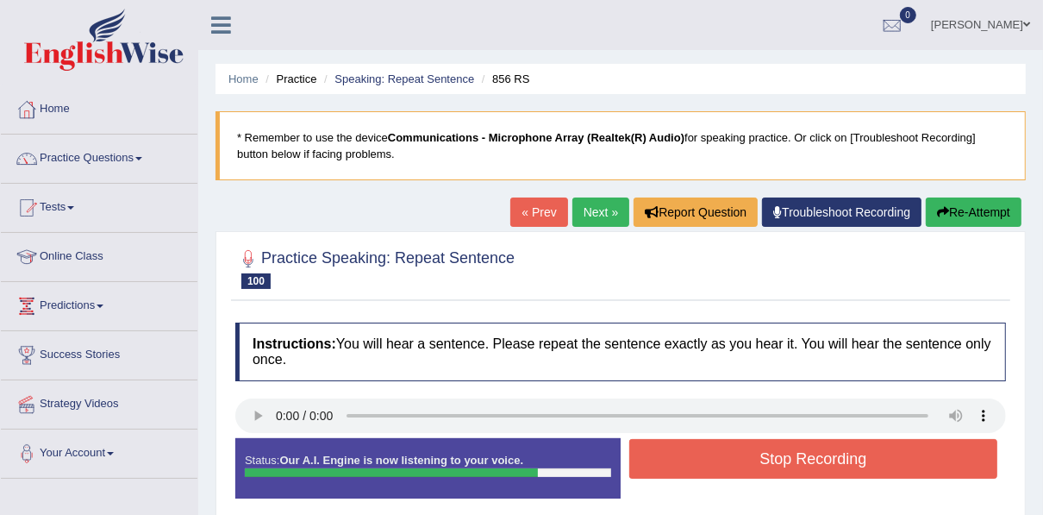
click at [785, 467] on button "Stop Recording" at bounding box center [814, 459] width 368 height 40
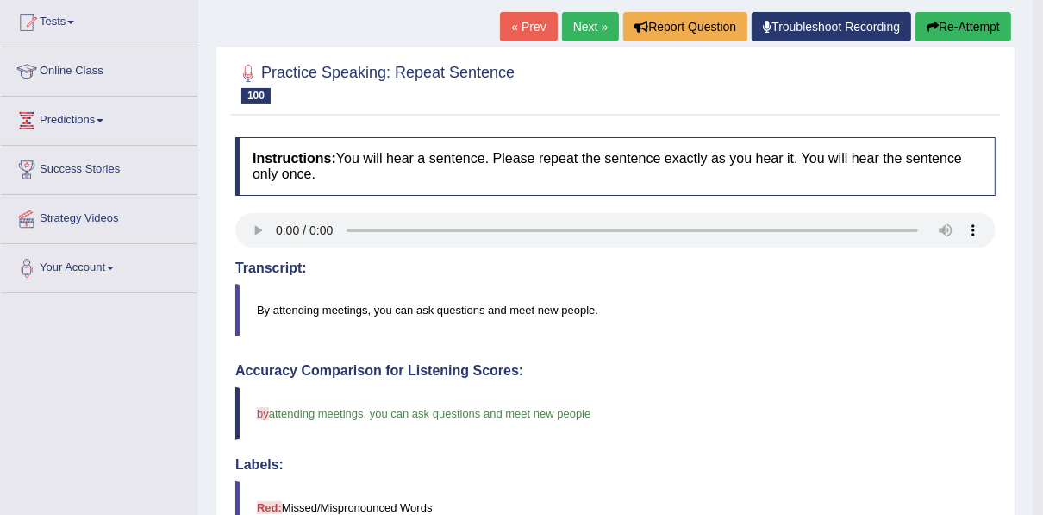
scroll to position [183, 0]
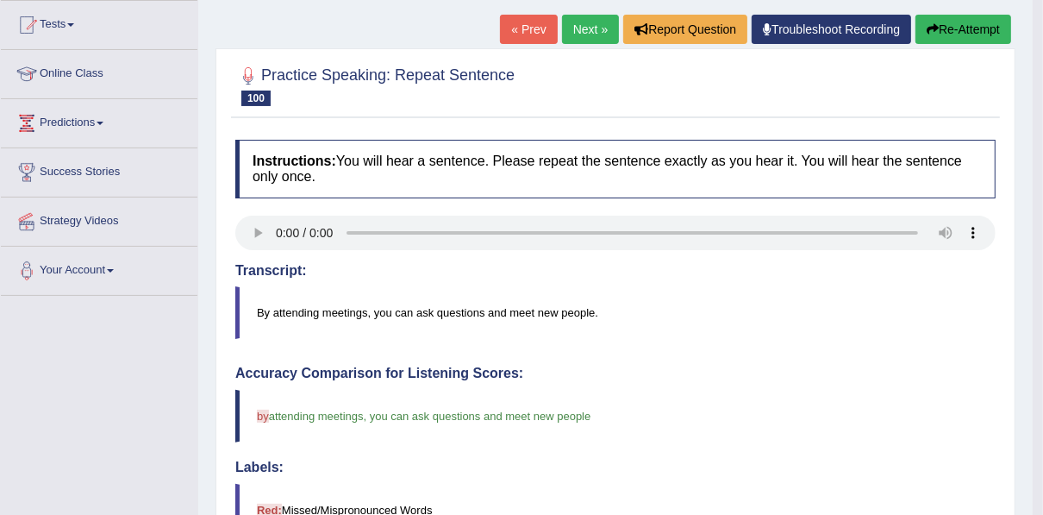
click at [599, 25] on link "Next »" at bounding box center [590, 29] width 57 height 29
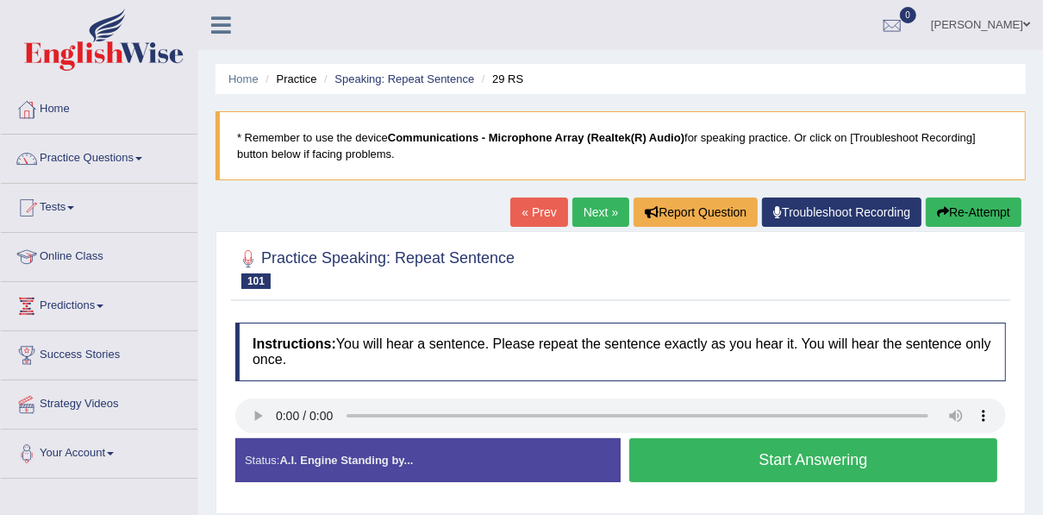
click at [803, 449] on button "Start Answering" at bounding box center [814, 460] width 368 height 44
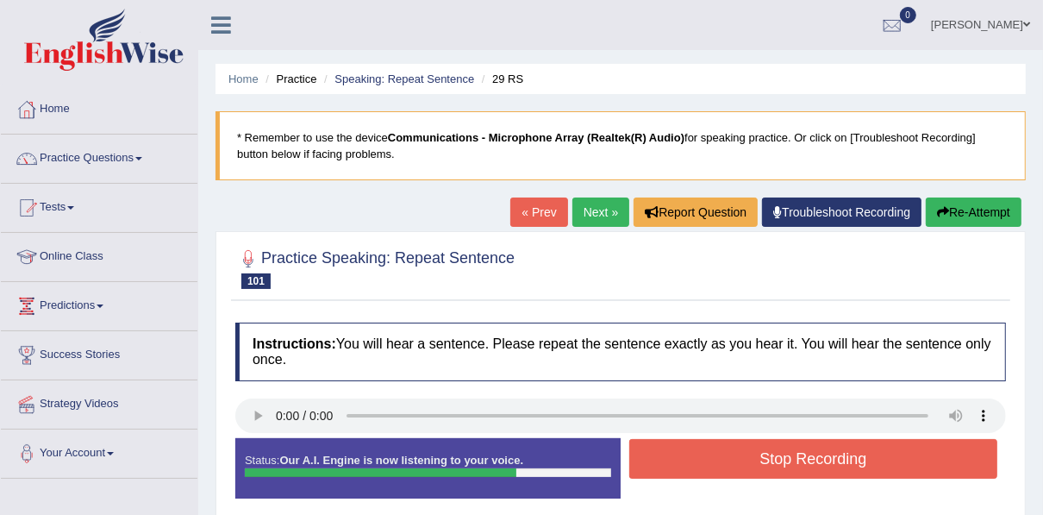
click at [803, 449] on button "Stop Recording" at bounding box center [814, 459] width 368 height 40
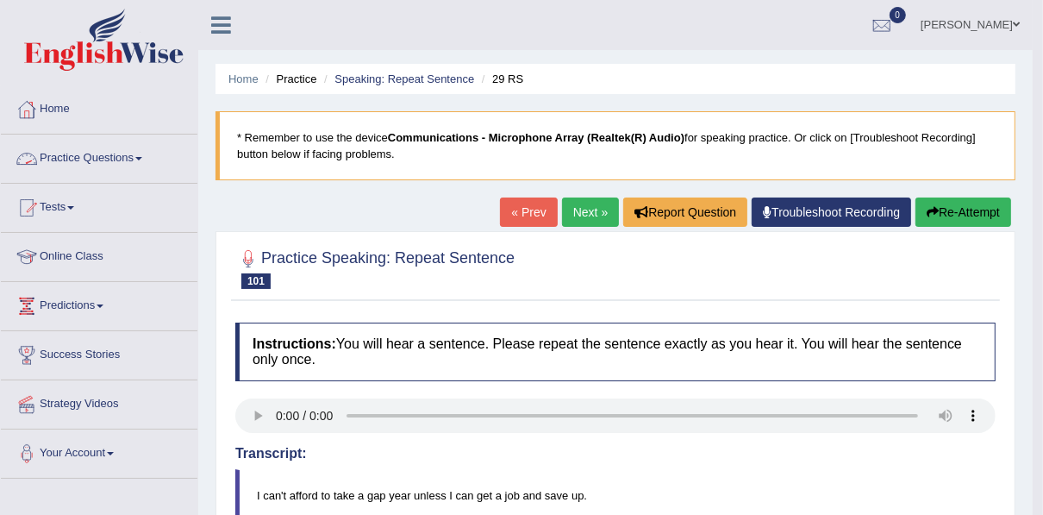
click at [91, 165] on link "Practice Questions" at bounding box center [99, 156] width 197 height 43
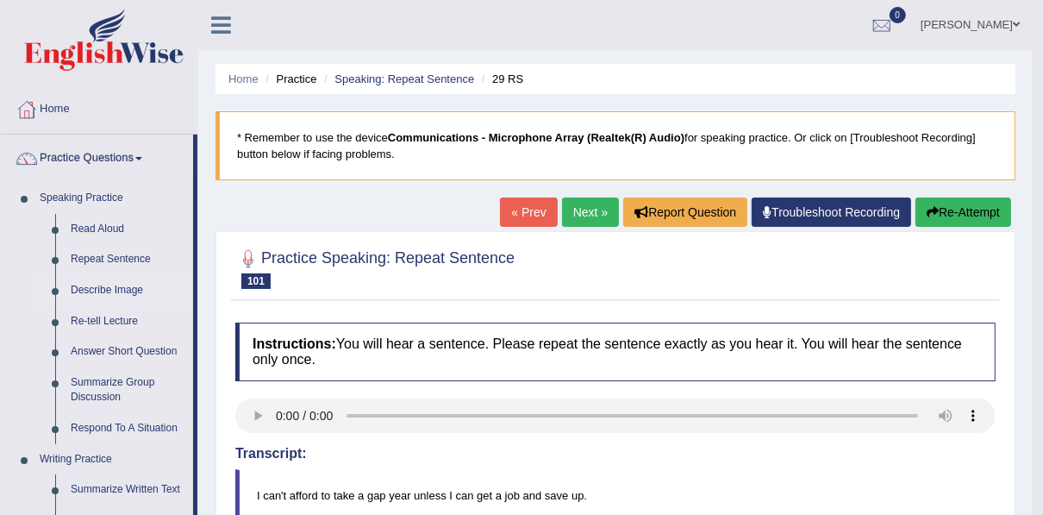
click at [104, 291] on link "Describe Image" at bounding box center [128, 290] width 130 height 31
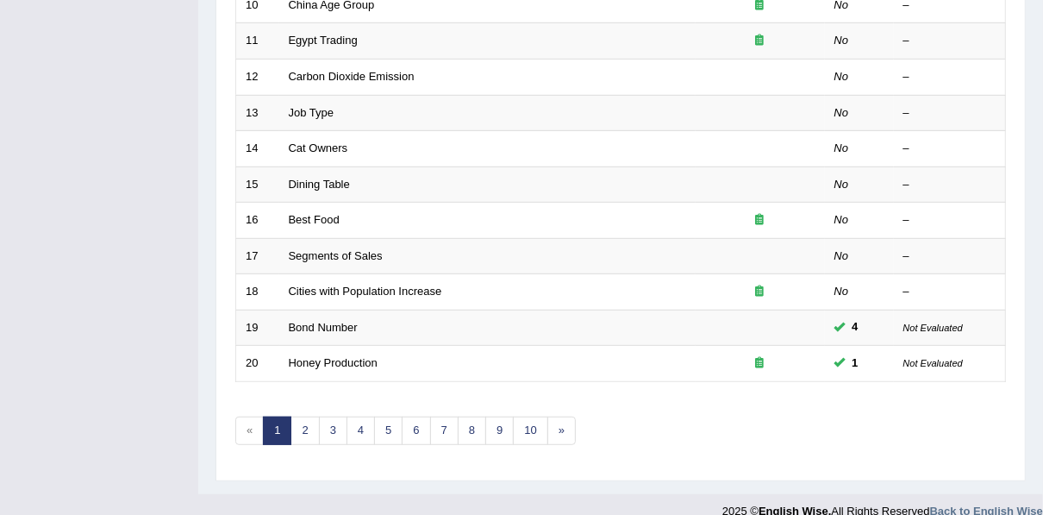
scroll to position [607, 0]
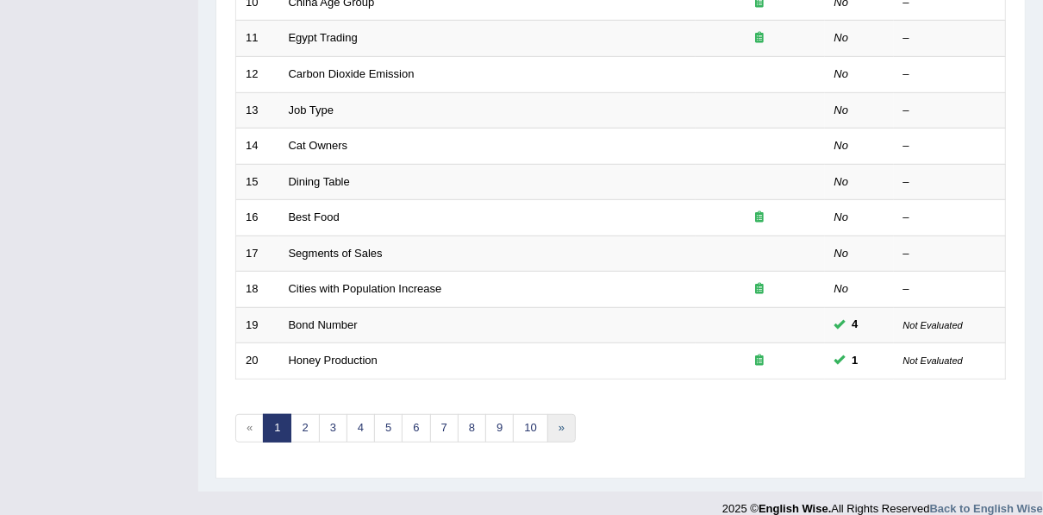
click at [556, 418] on link "»" at bounding box center [562, 428] width 28 height 28
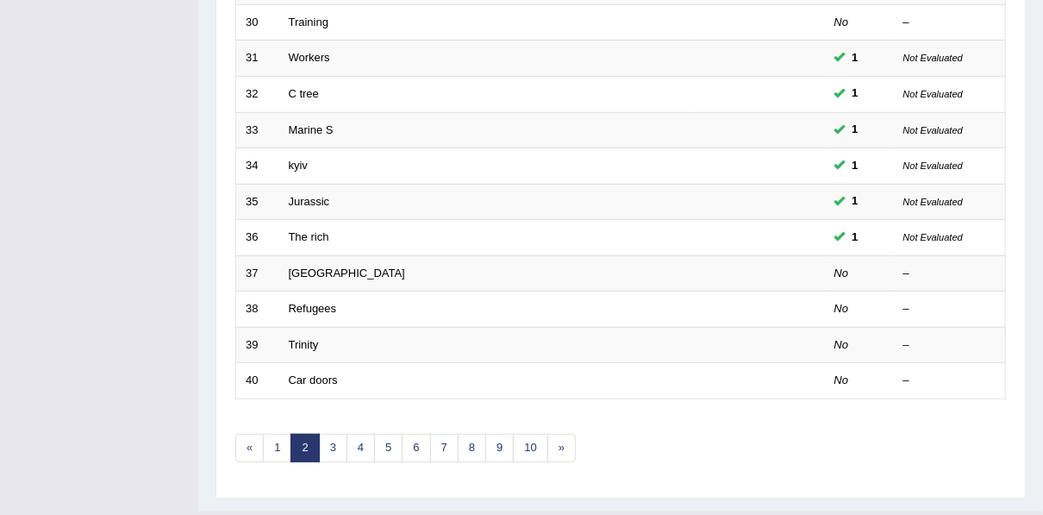
scroll to position [607, 0]
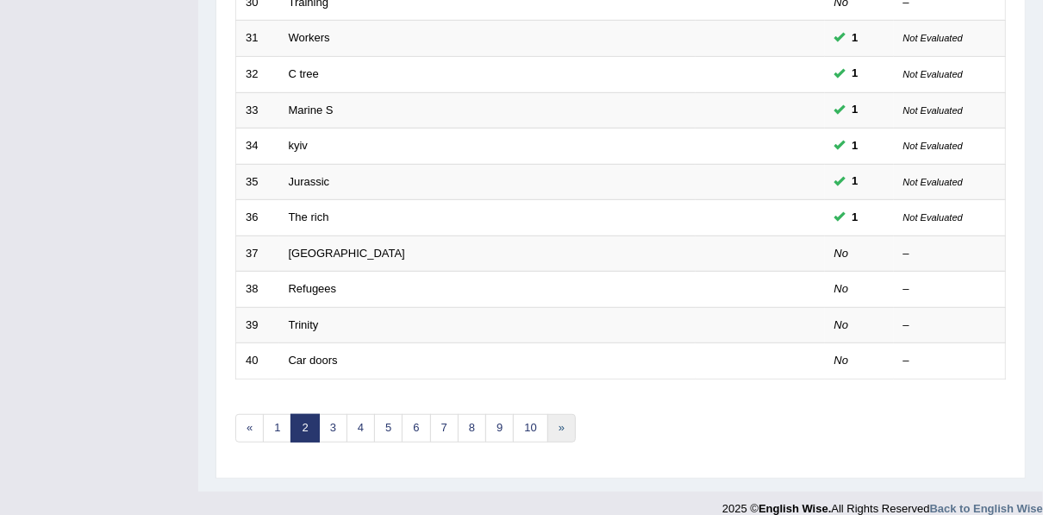
click at [548, 417] on link "»" at bounding box center [562, 428] width 28 height 28
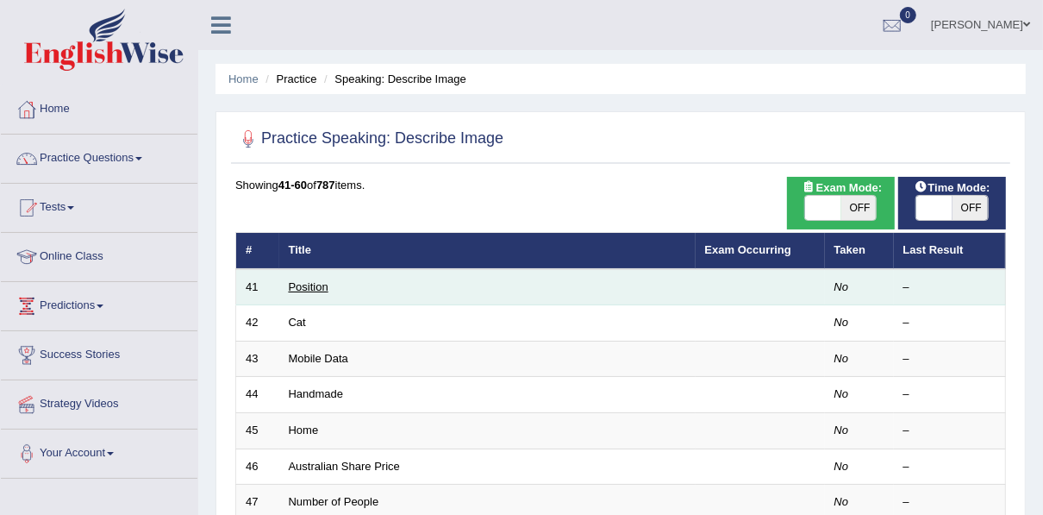
click at [304, 287] on link "Position" at bounding box center [309, 286] width 40 height 13
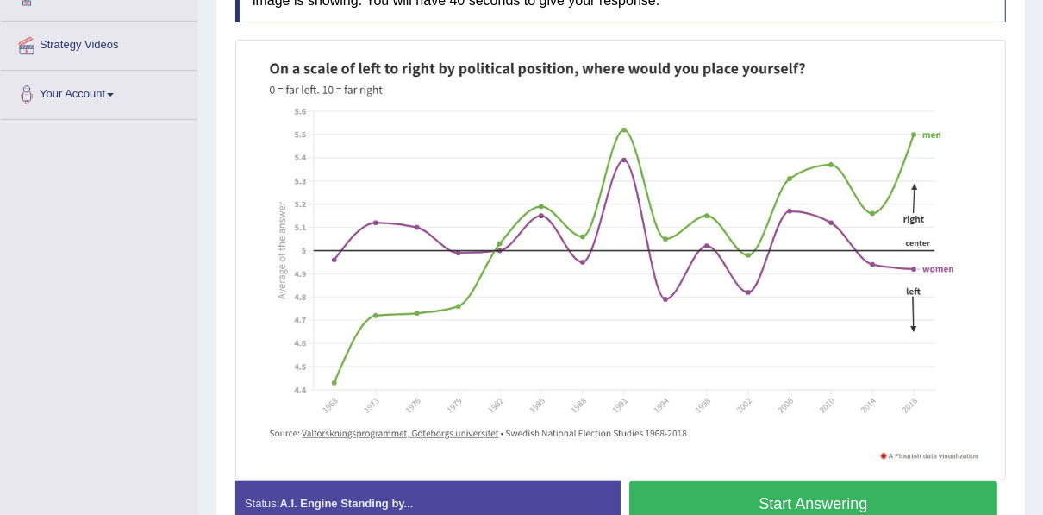
scroll to position [386, 0]
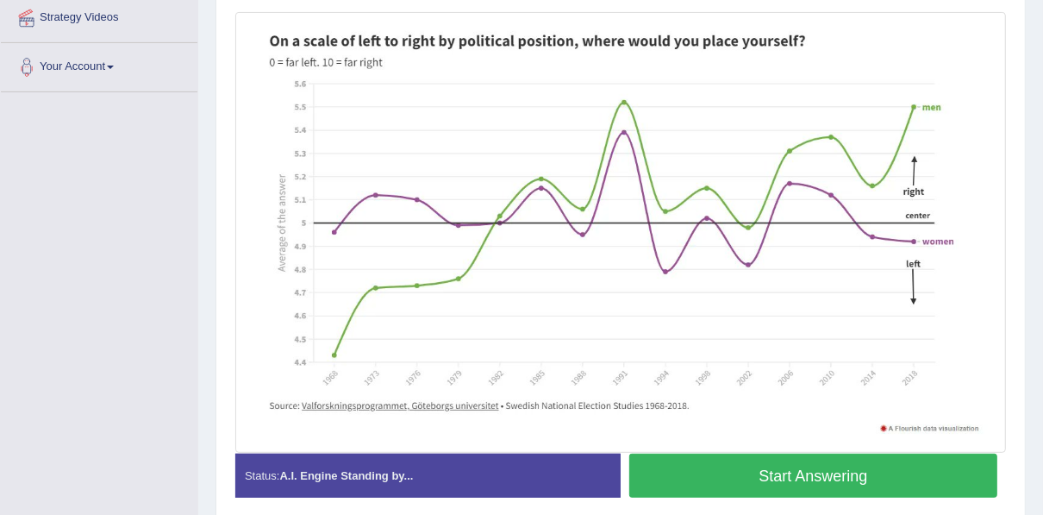
click at [805, 473] on button "Start Answering" at bounding box center [814, 476] width 368 height 44
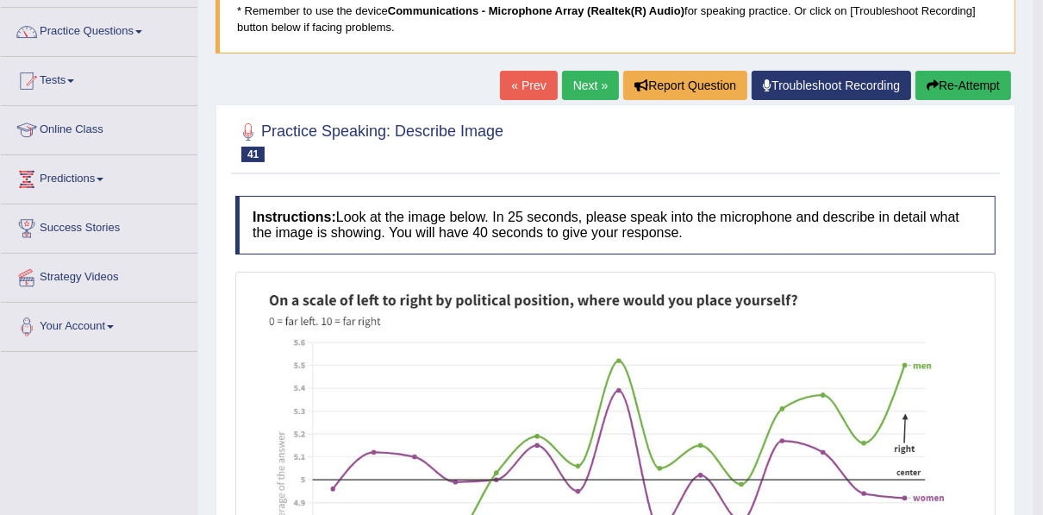
scroll to position [110, 0]
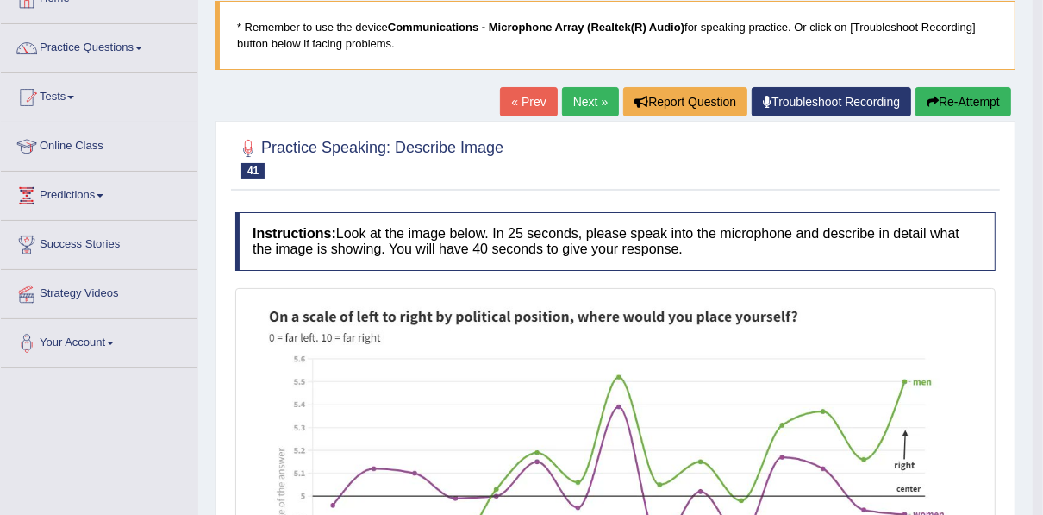
click at [599, 103] on link "Next »" at bounding box center [590, 101] width 57 height 29
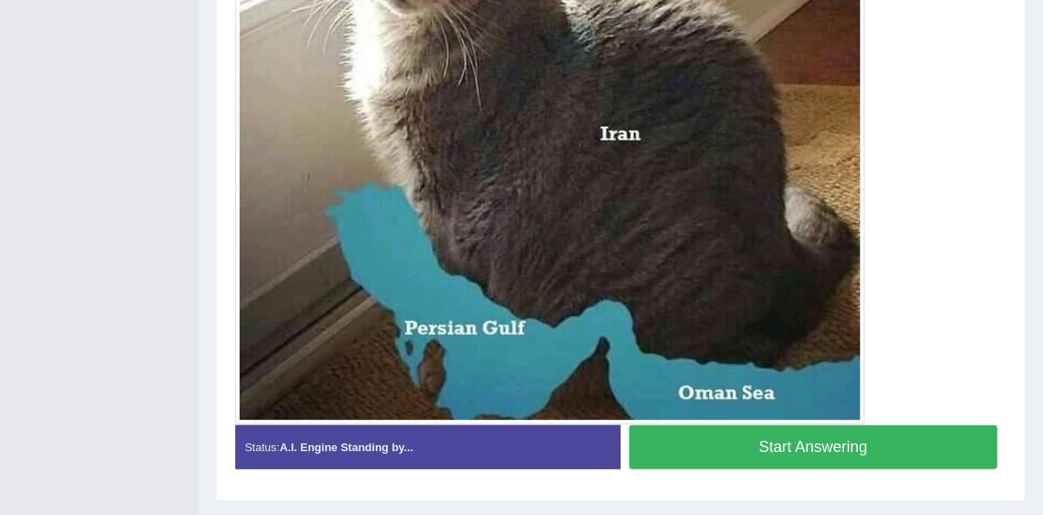
scroll to position [607, 0]
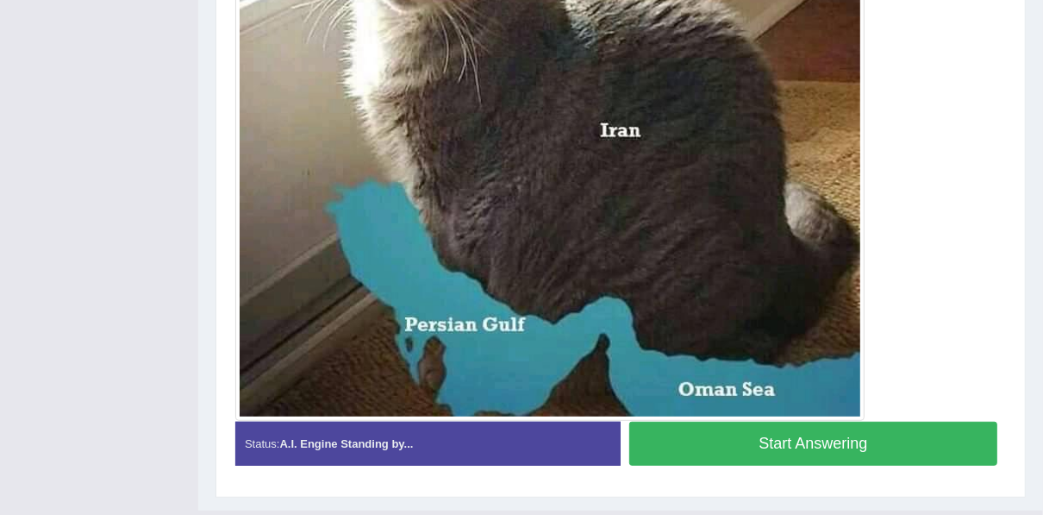
click at [780, 442] on button "Start Answering" at bounding box center [814, 444] width 368 height 44
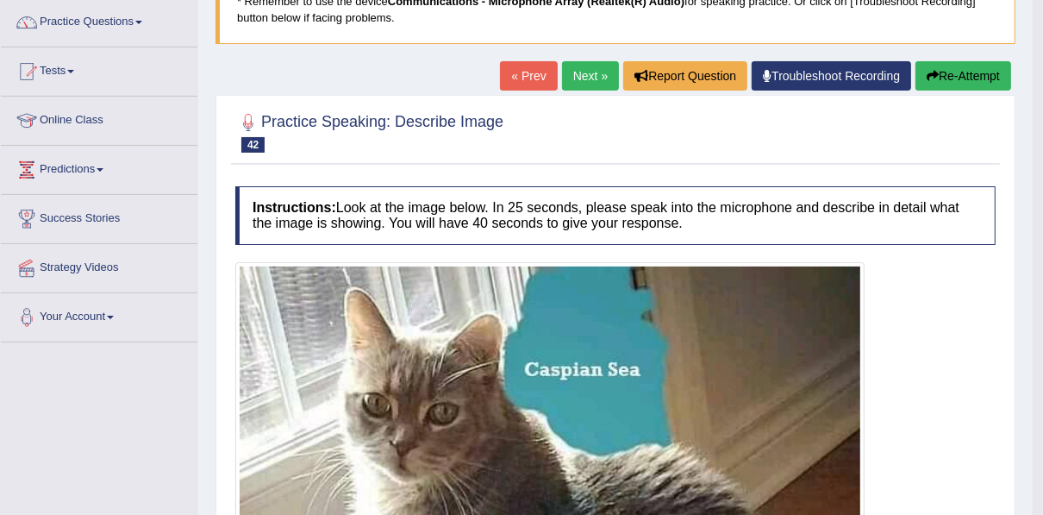
scroll to position [110, 0]
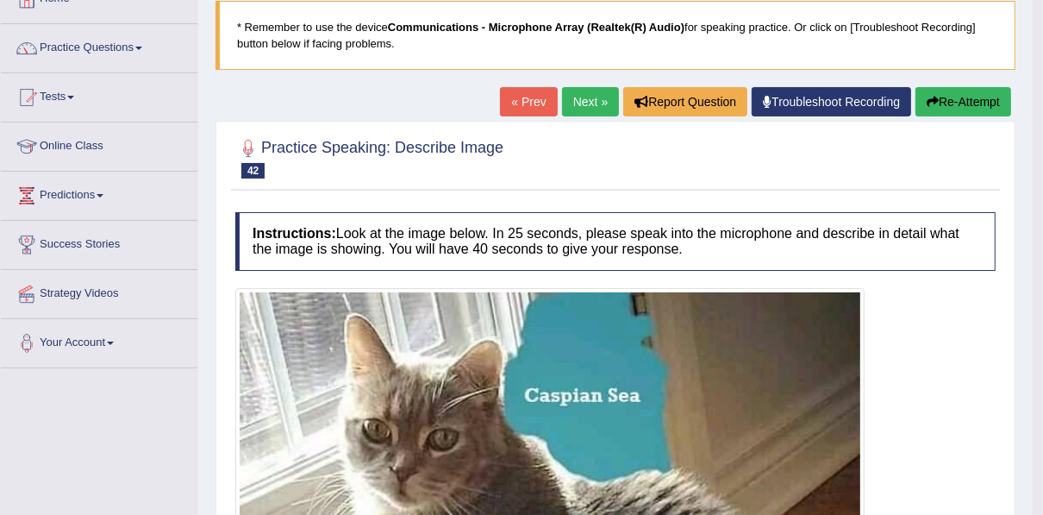
click at [580, 103] on link "Next »" at bounding box center [590, 101] width 57 height 29
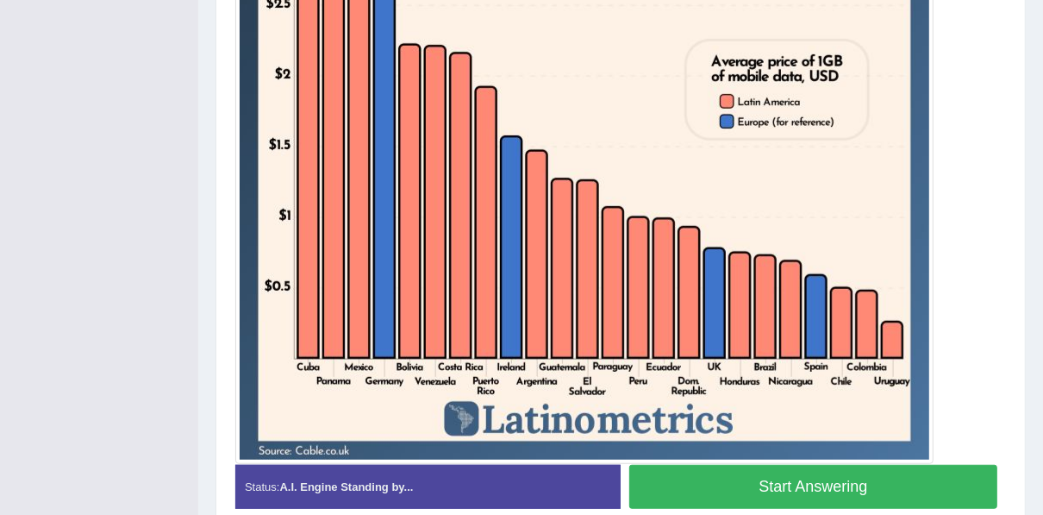
scroll to position [635, 0]
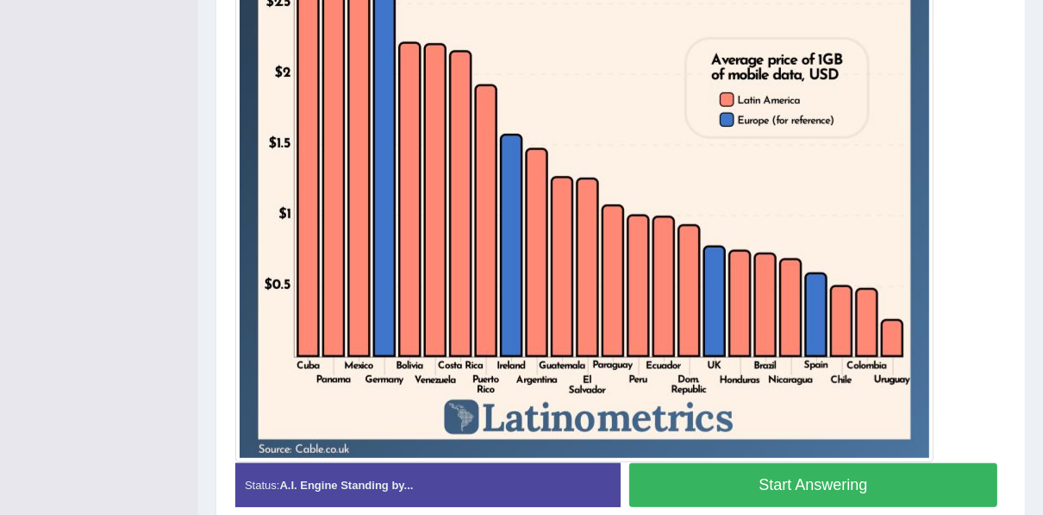
click at [823, 477] on button "Start Answering" at bounding box center [814, 485] width 368 height 44
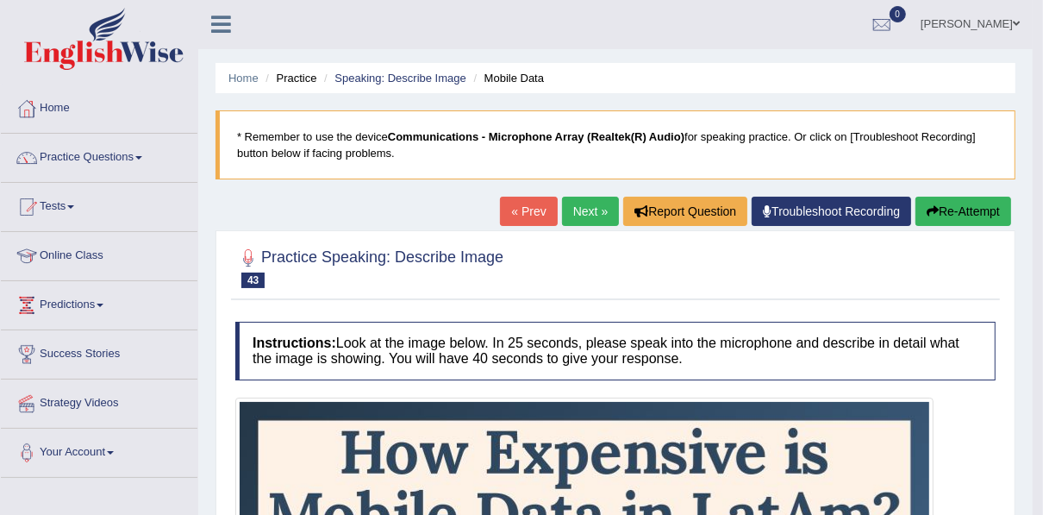
scroll to position [0, 0]
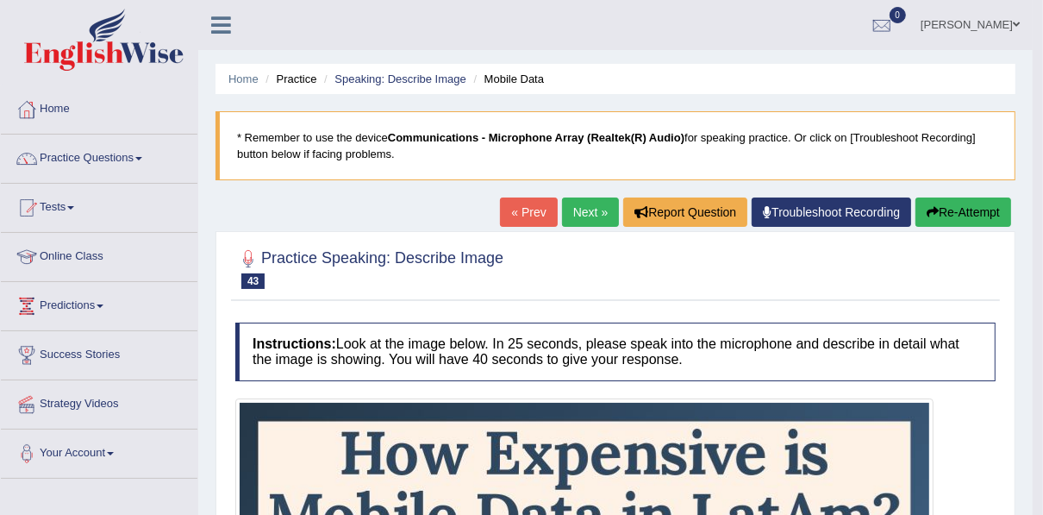
click at [580, 216] on link "Next »" at bounding box center [590, 211] width 57 height 29
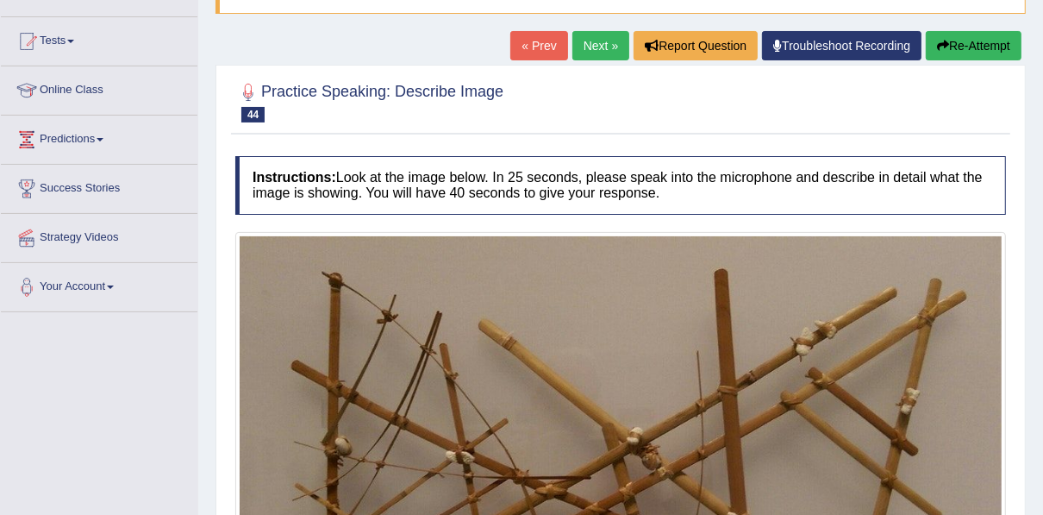
scroll to position [141, 0]
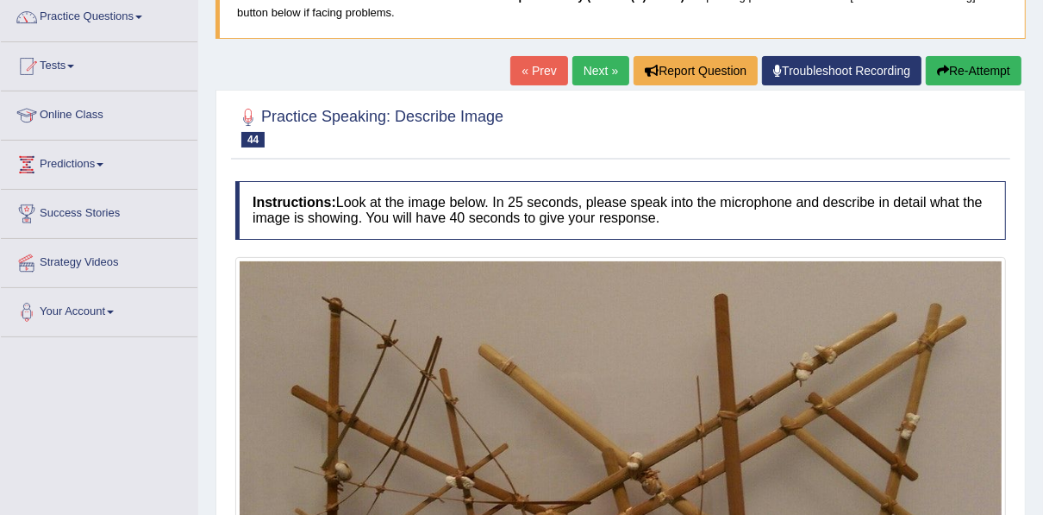
click at [600, 67] on link "Next »" at bounding box center [601, 70] width 57 height 29
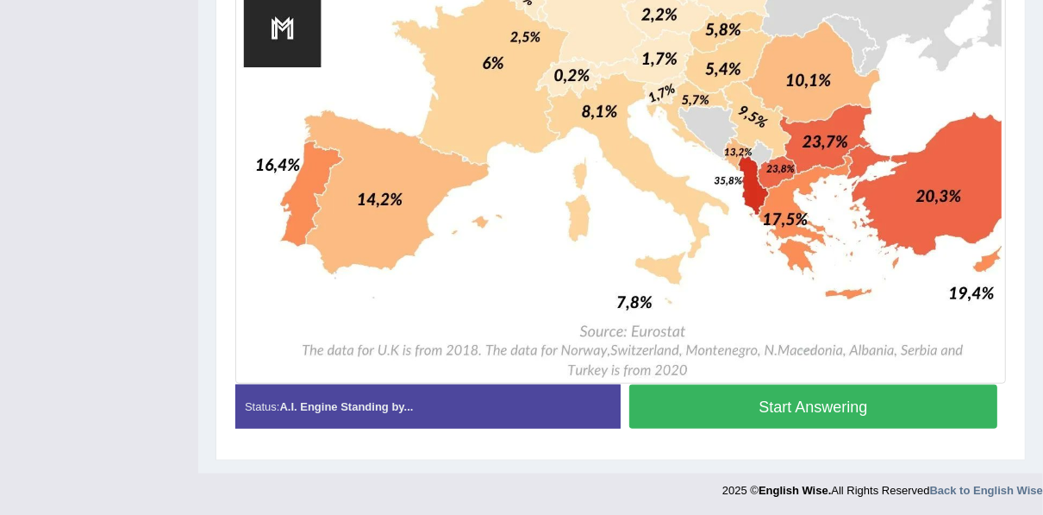
scroll to position [992, 0]
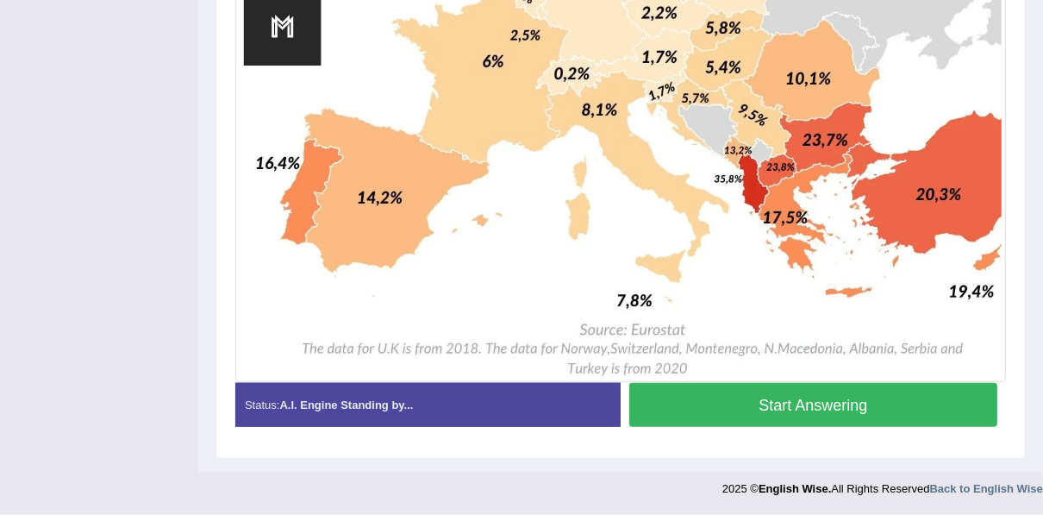
click at [860, 408] on button "Start Answering" at bounding box center [814, 405] width 368 height 44
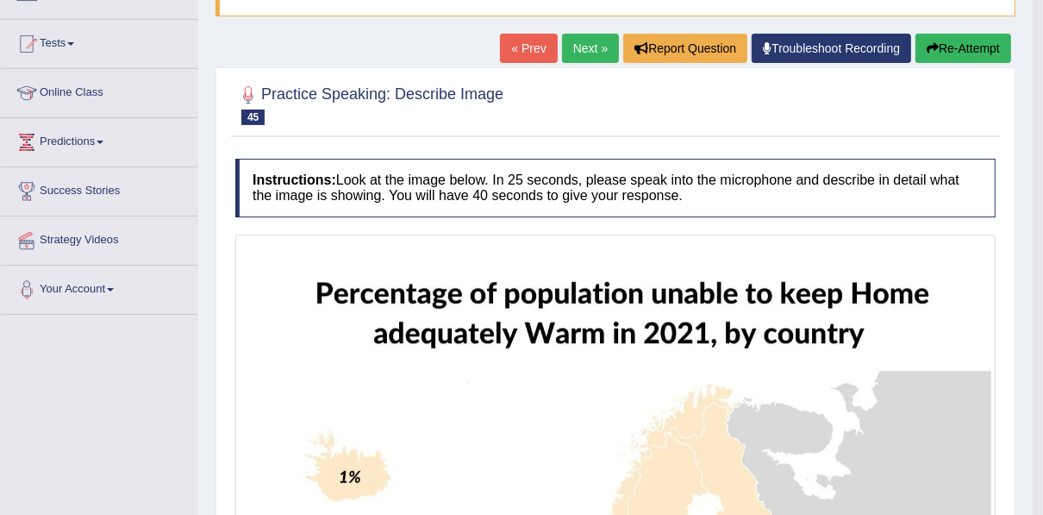
scroll to position [164, 0]
click at [586, 47] on link "Next »" at bounding box center [590, 48] width 57 height 29
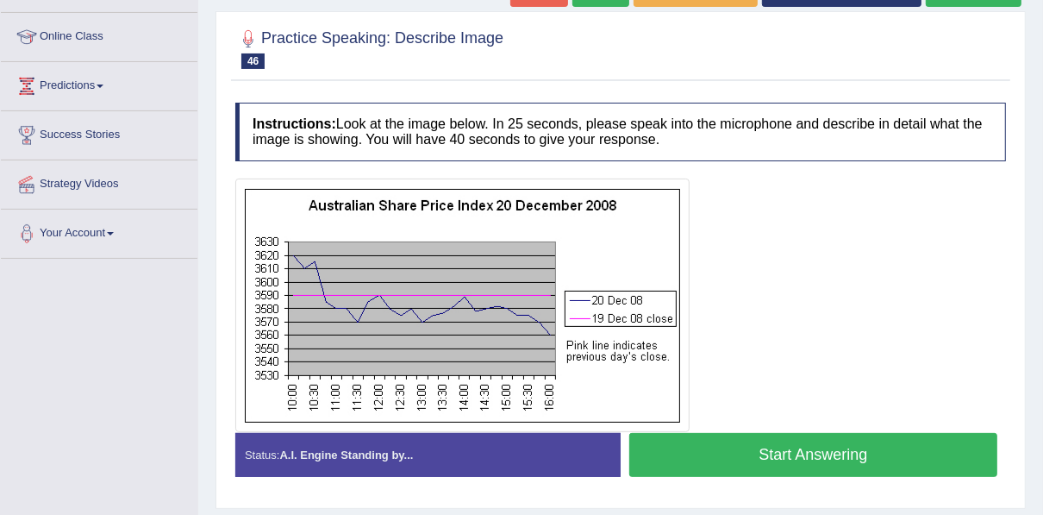
scroll to position [221, 0]
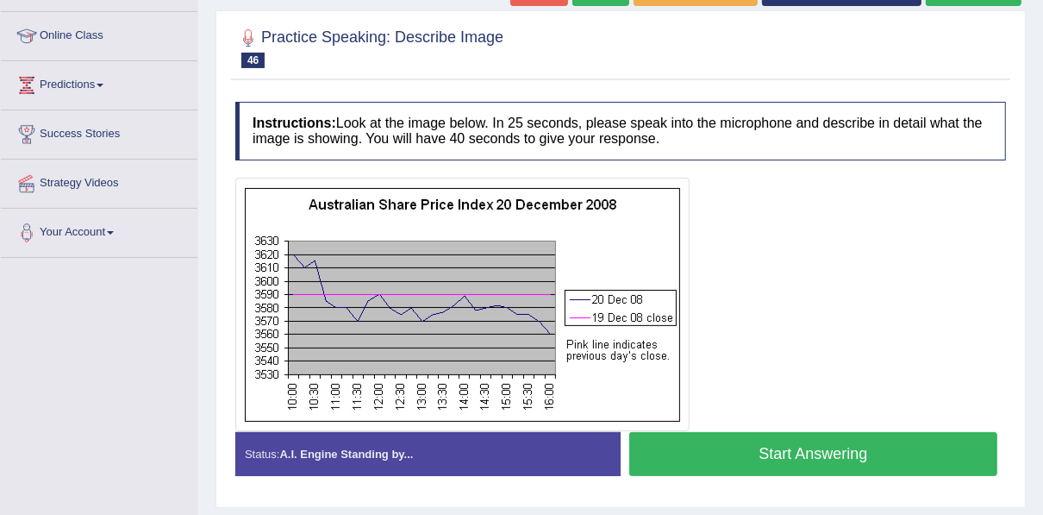
click at [835, 450] on button "Start Answering" at bounding box center [814, 454] width 368 height 44
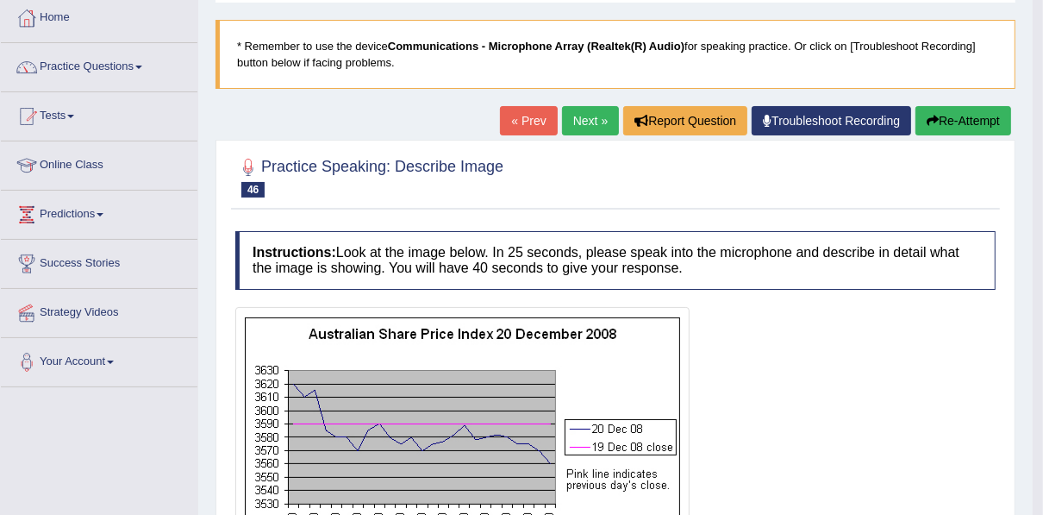
scroll to position [83, 0]
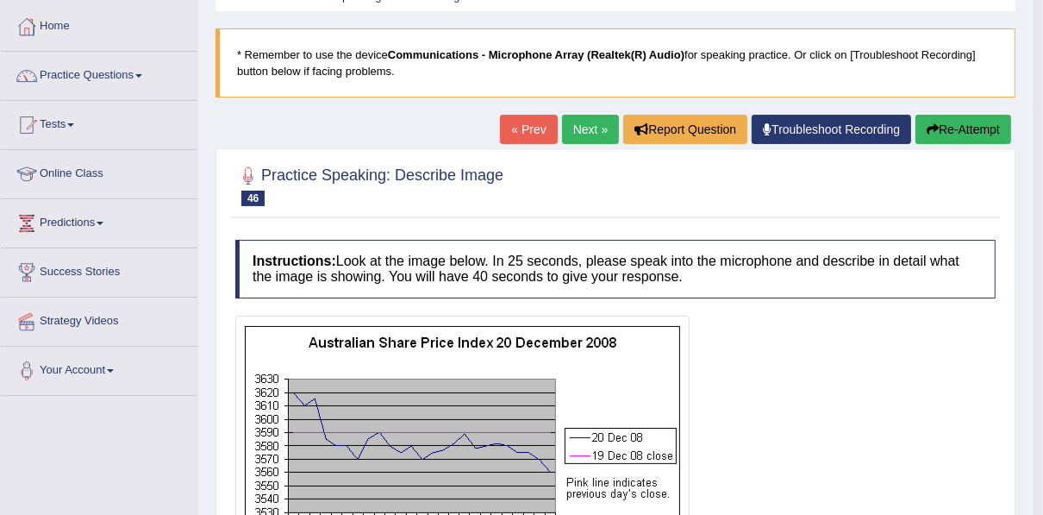
click at [585, 123] on link "Next »" at bounding box center [590, 129] width 57 height 29
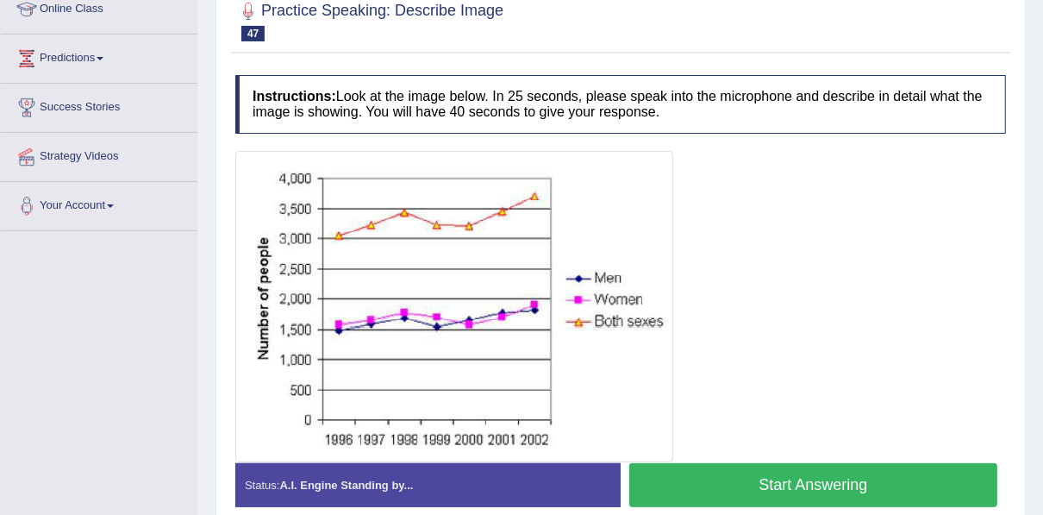
scroll to position [248, 0]
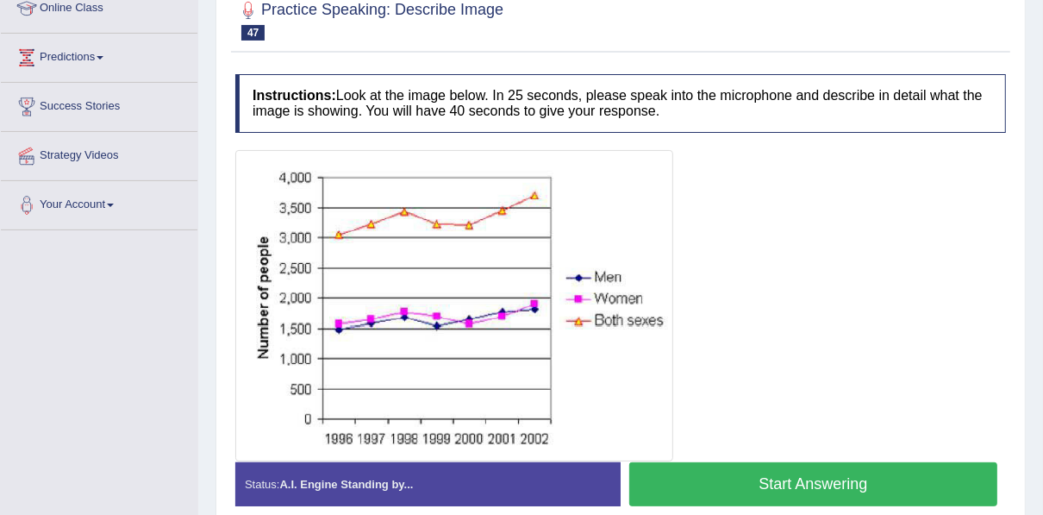
click at [860, 479] on button "Start Answering" at bounding box center [814, 484] width 368 height 44
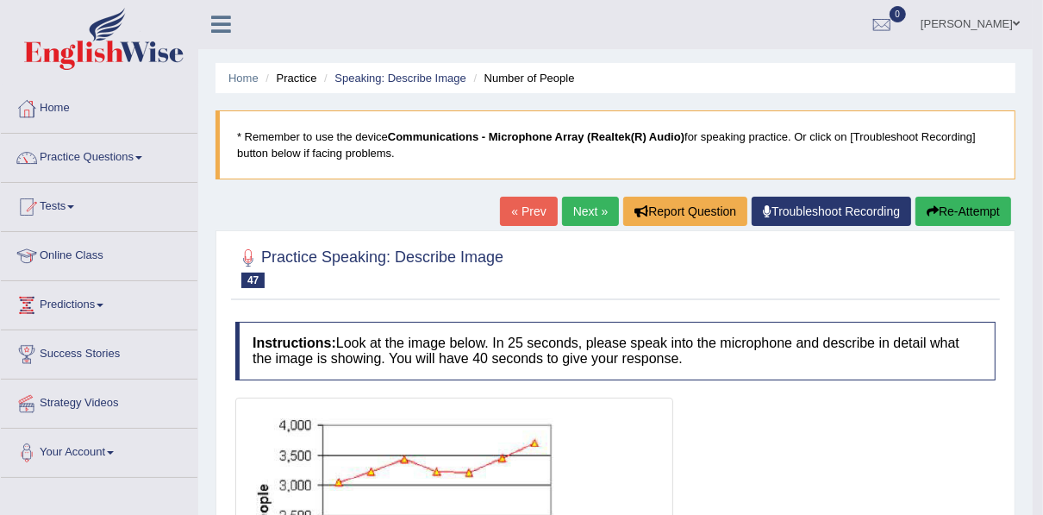
scroll to position [0, 0]
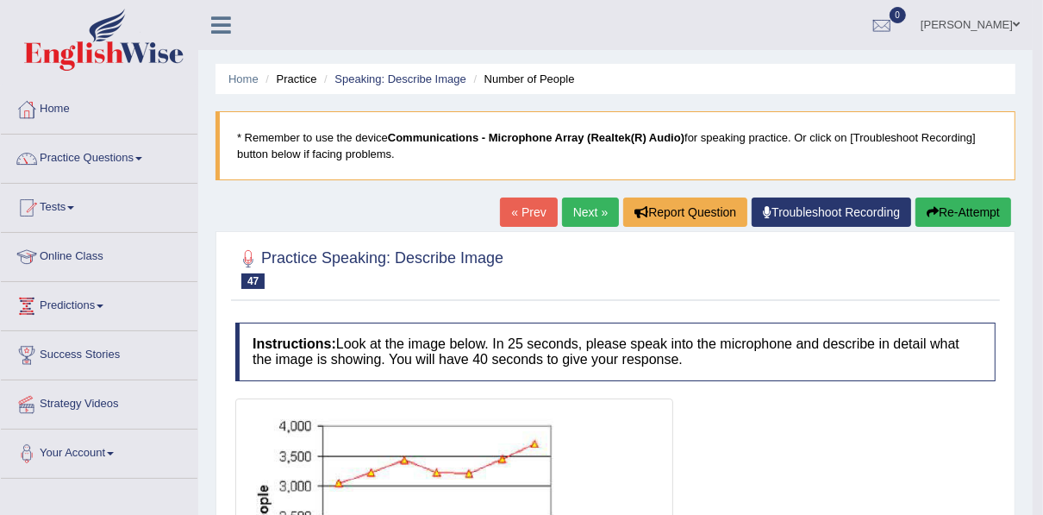
click at [591, 217] on link "Next »" at bounding box center [590, 211] width 57 height 29
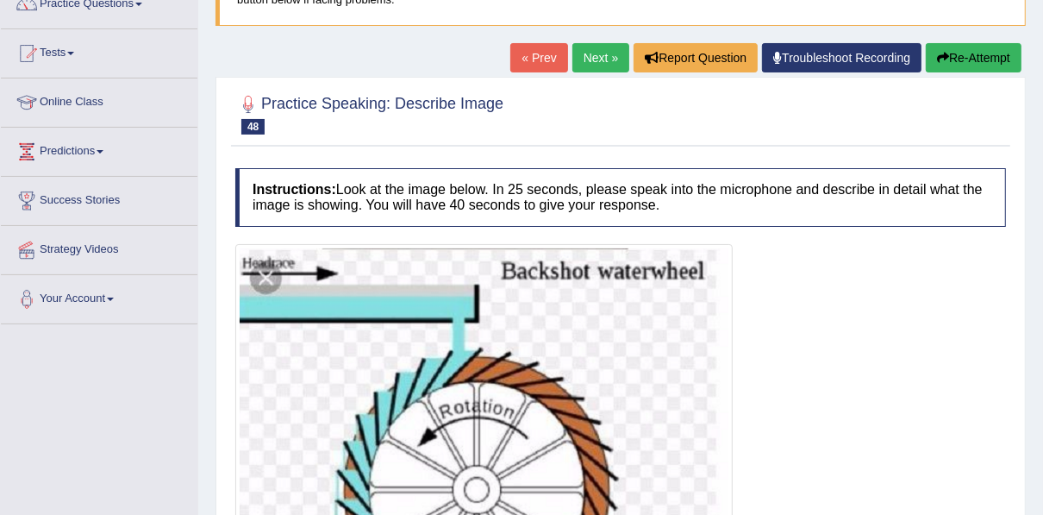
scroll to position [134, 0]
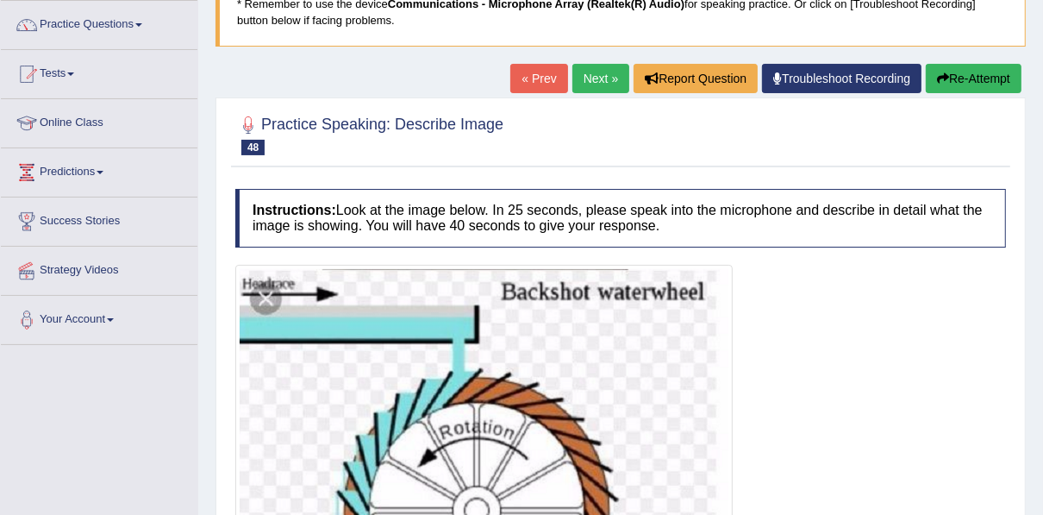
click at [596, 78] on link "Next »" at bounding box center [601, 78] width 57 height 29
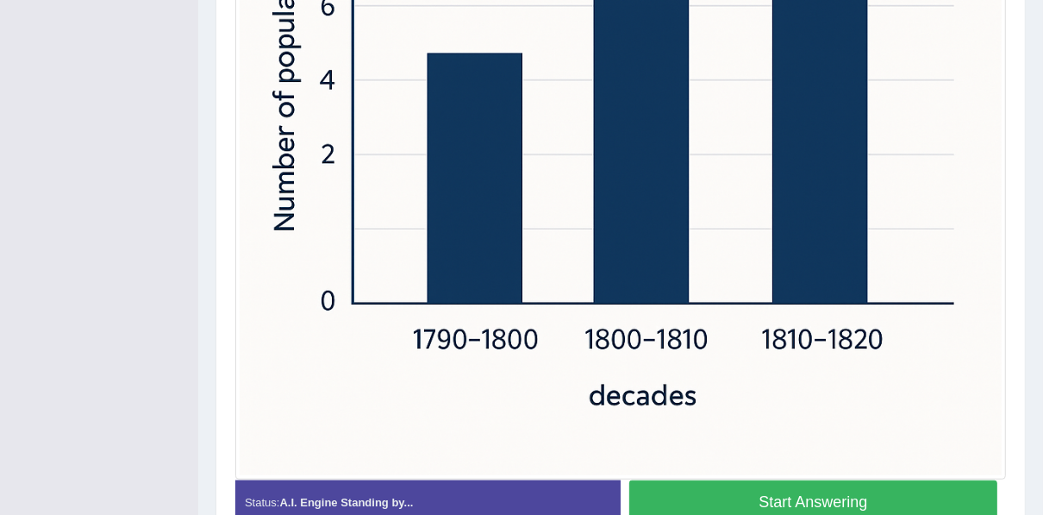
scroll to position [717, 0]
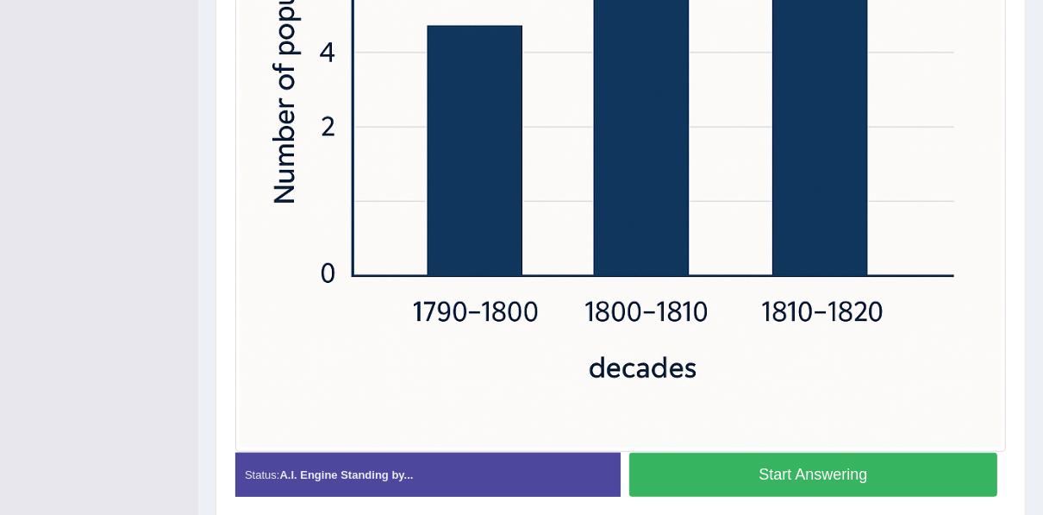
click at [710, 482] on button "Start Answering" at bounding box center [814, 475] width 368 height 44
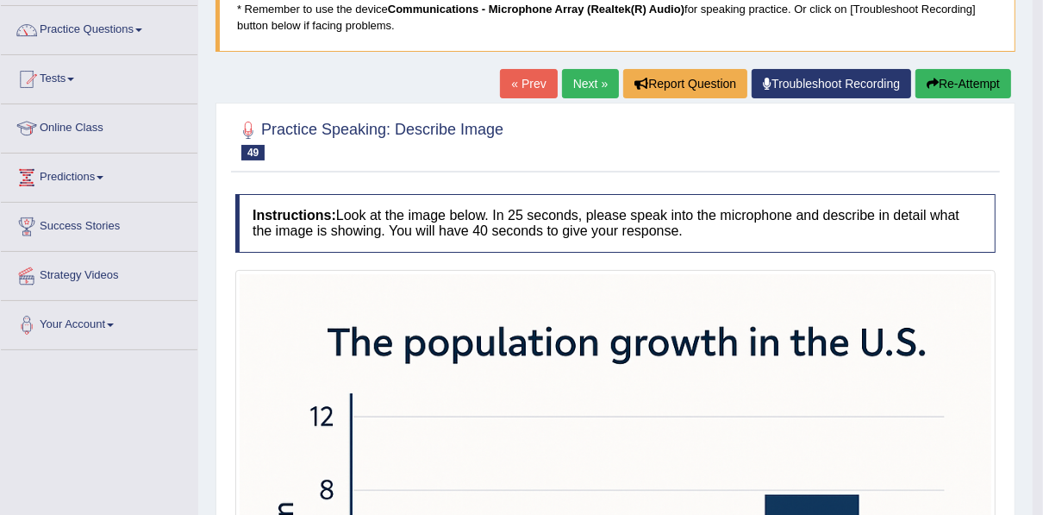
scroll to position [110, 0]
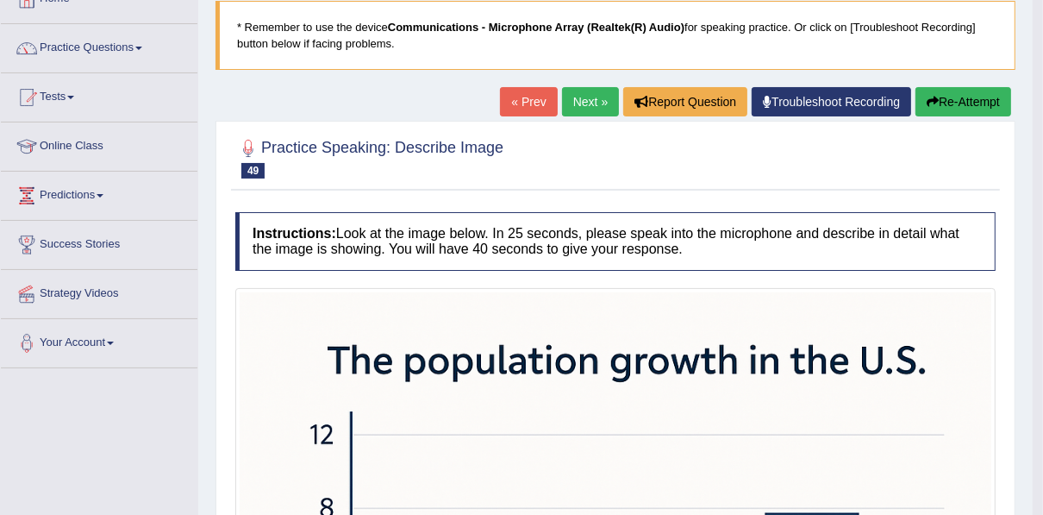
click at [580, 102] on link "Next »" at bounding box center [590, 101] width 57 height 29
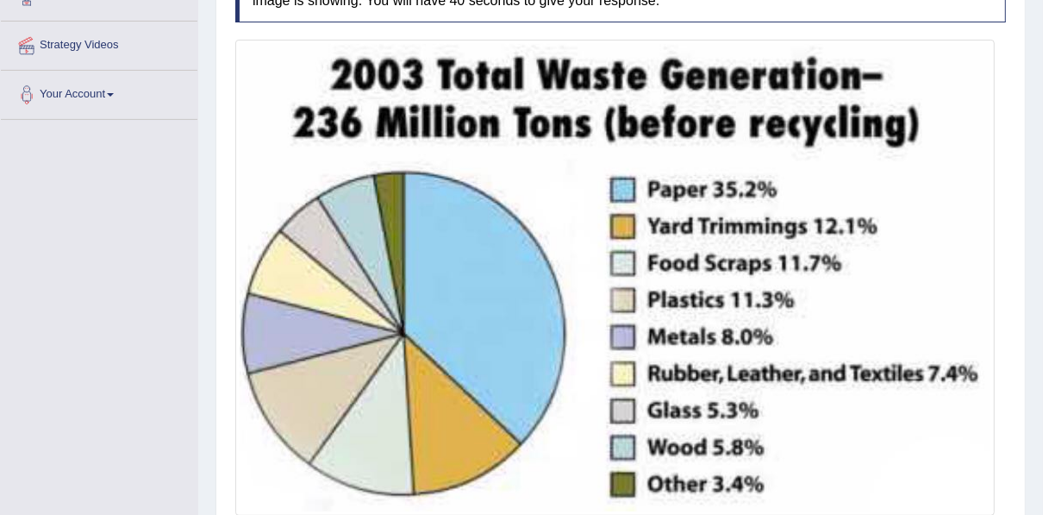
scroll to position [490, 0]
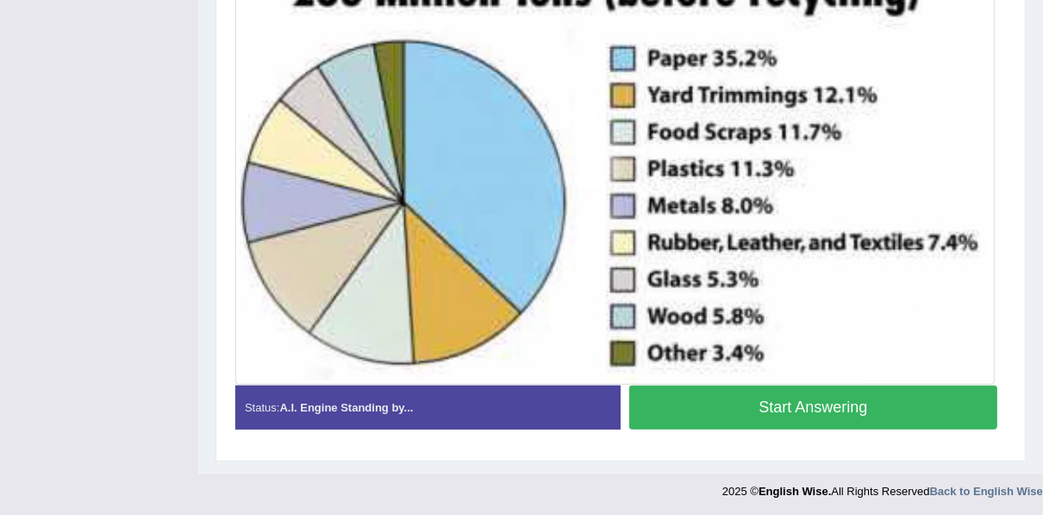
click at [863, 396] on button "Start Answering" at bounding box center [814, 407] width 368 height 44
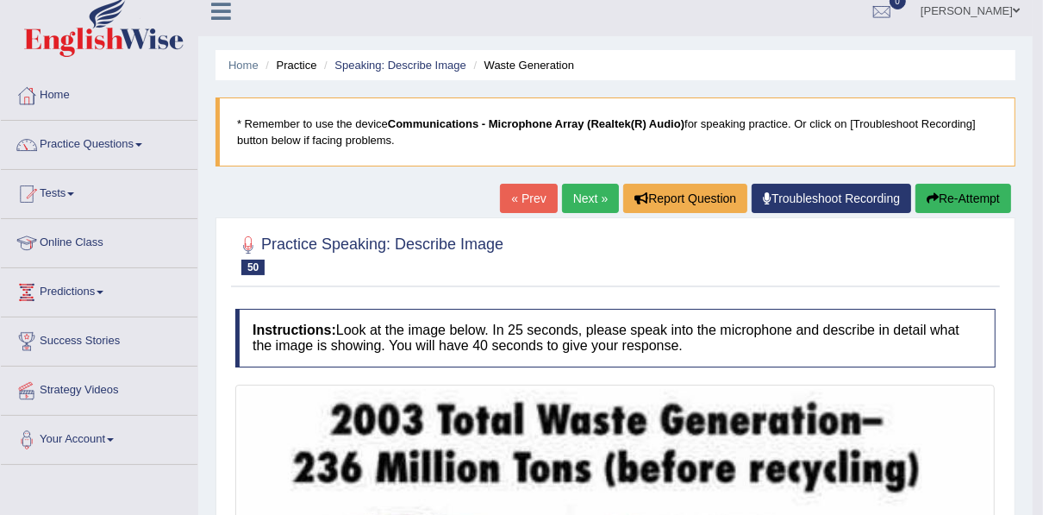
scroll to position [0, 0]
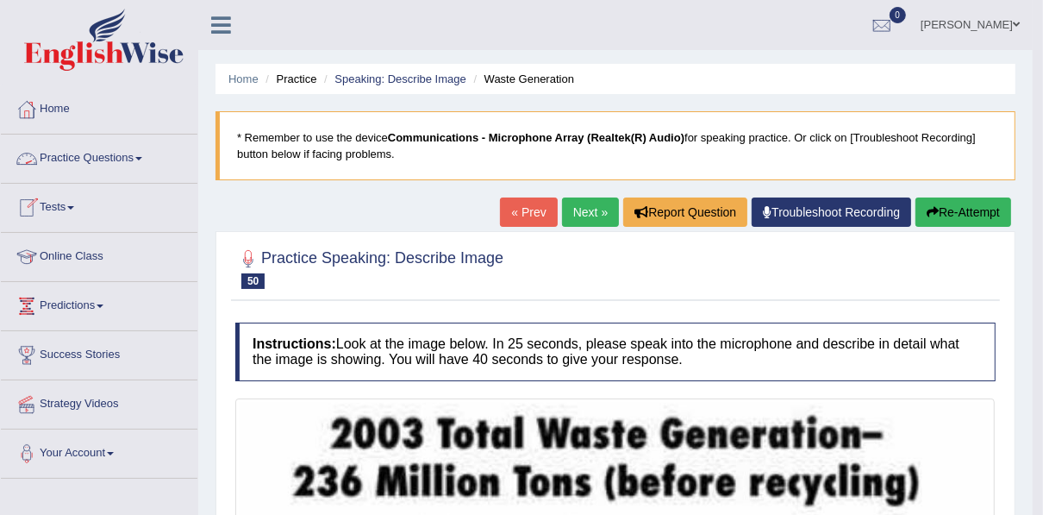
click at [73, 157] on link "Practice Questions" at bounding box center [99, 156] width 197 height 43
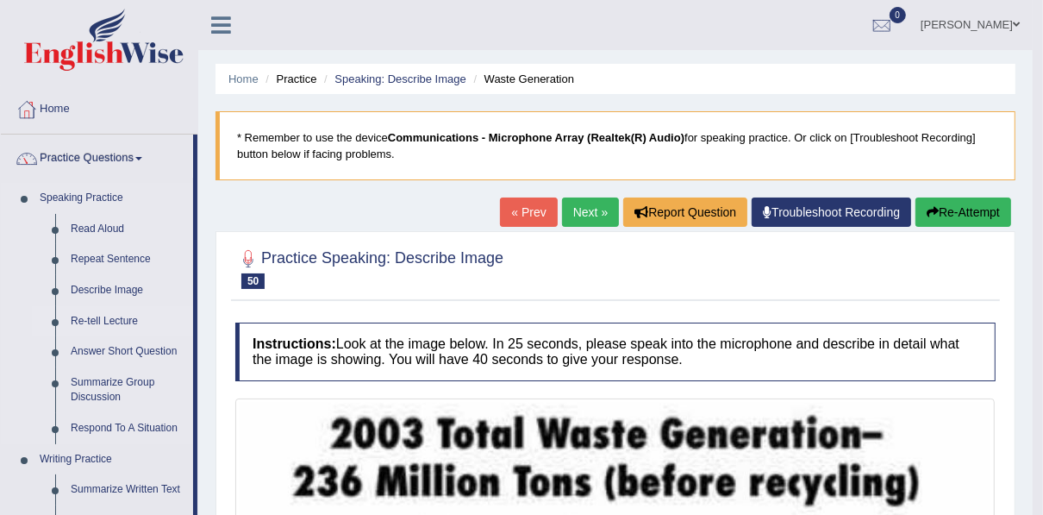
click at [80, 322] on link "Re-tell Lecture" at bounding box center [128, 321] width 130 height 31
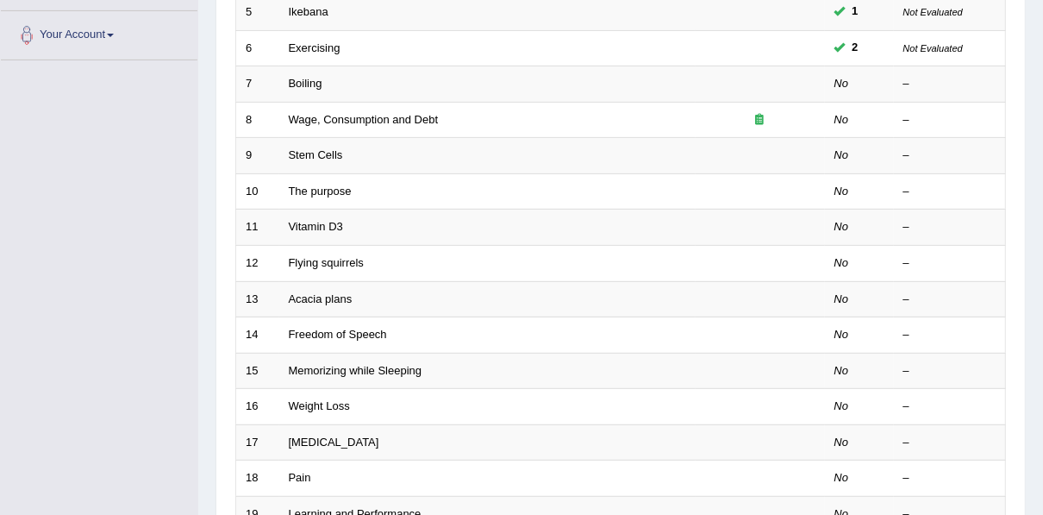
scroll to position [442, 0]
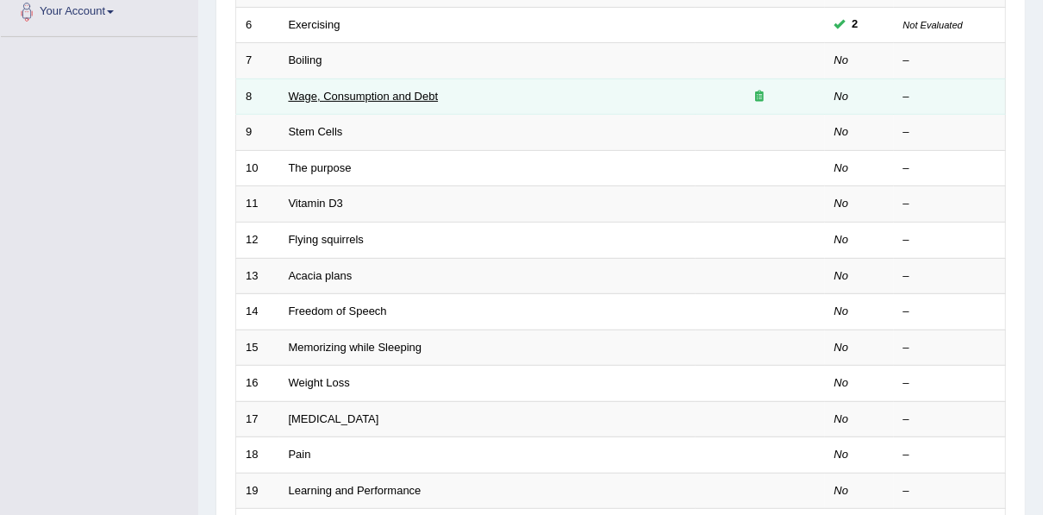
click at [410, 93] on link "Wage, Consumption and Debt" at bounding box center [364, 96] width 150 height 13
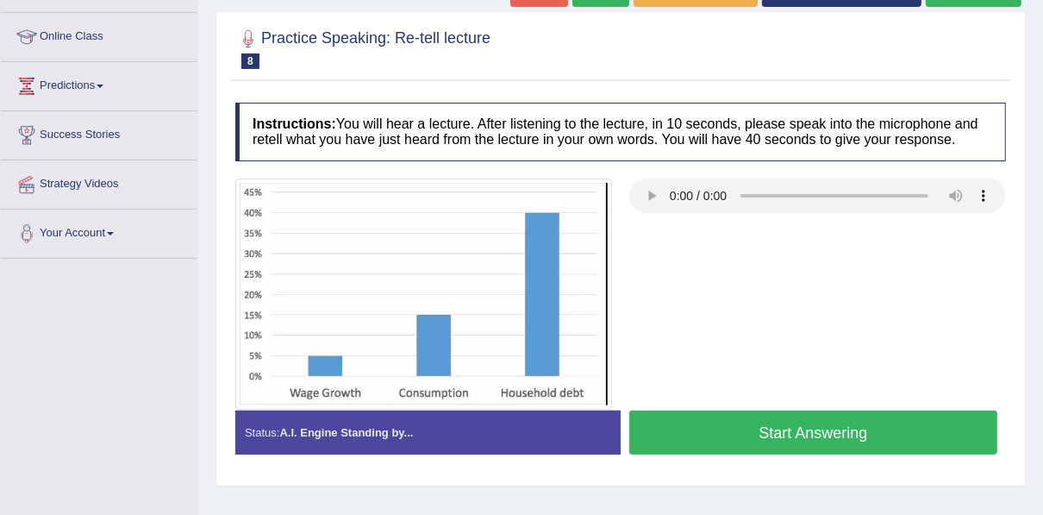
scroll to position [221, 0]
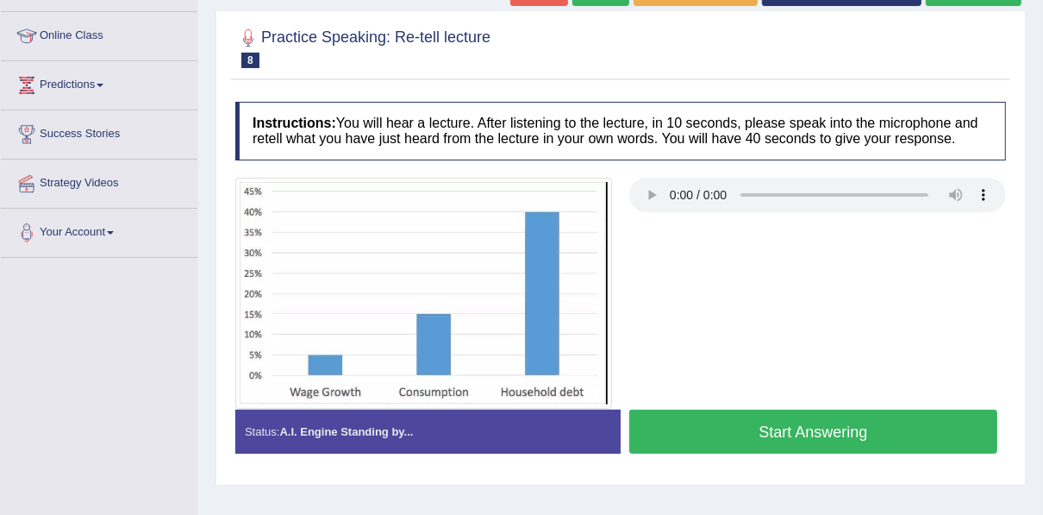
click at [789, 431] on button "Start Answering" at bounding box center [814, 432] width 368 height 44
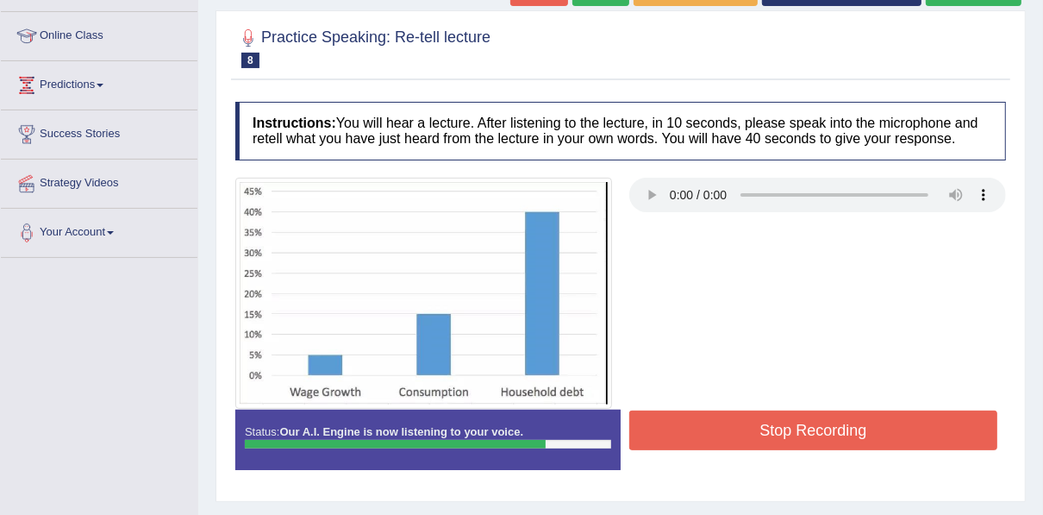
click at [789, 431] on button "Stop Recording" at bounding box center [814, 430] width 368 height 40
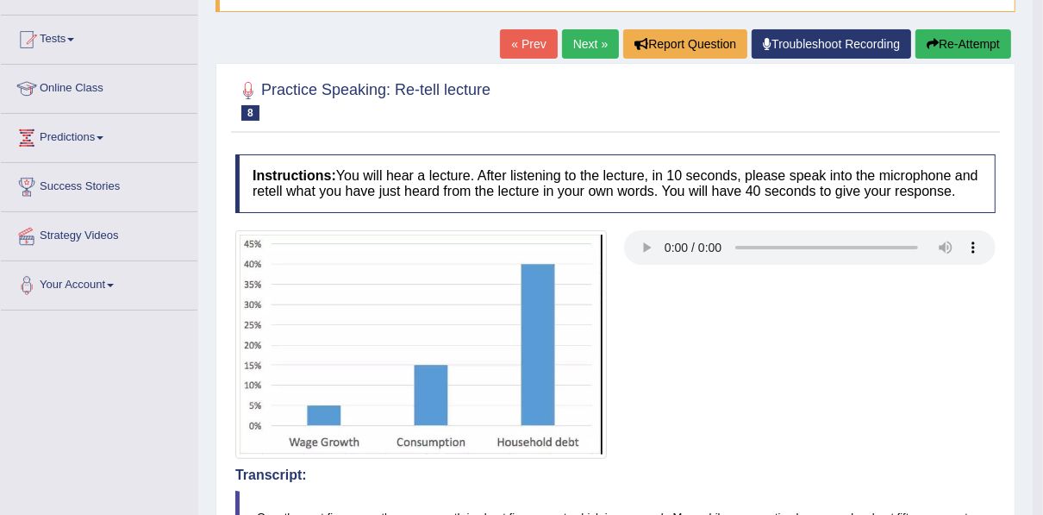
scroll to position [156, 0]
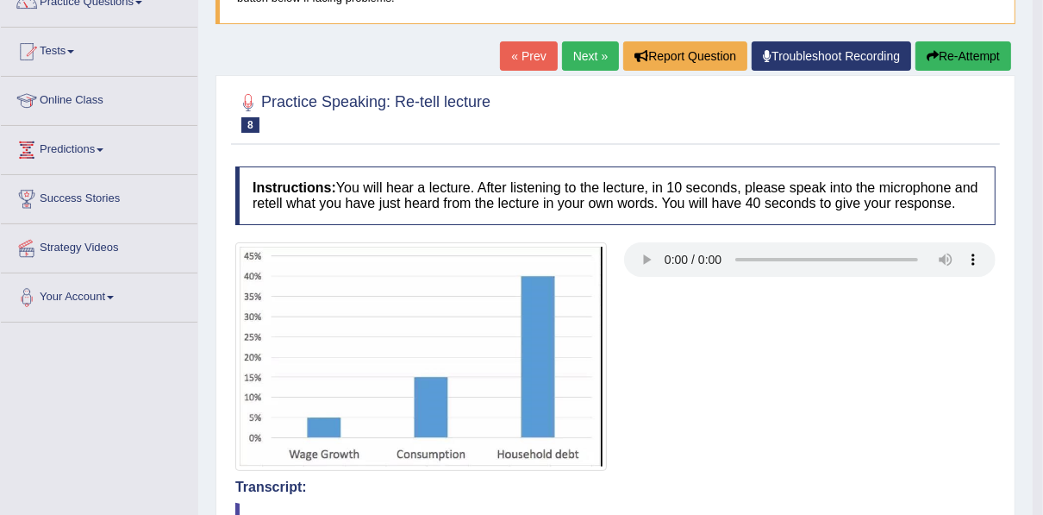
click at [599, 43] on link "Next »" at bounding box center [590, 55] width 57 height 29
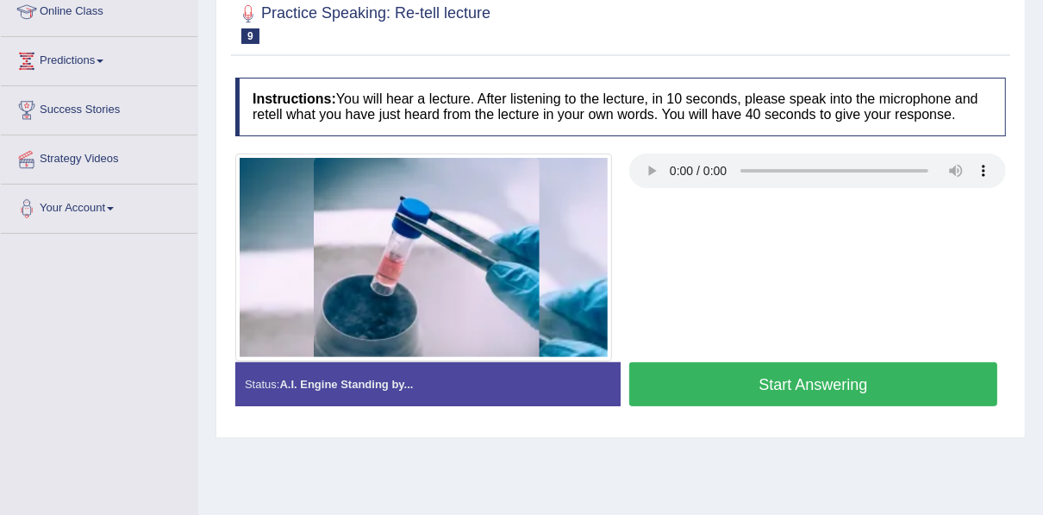
scroll to position [248, 0]
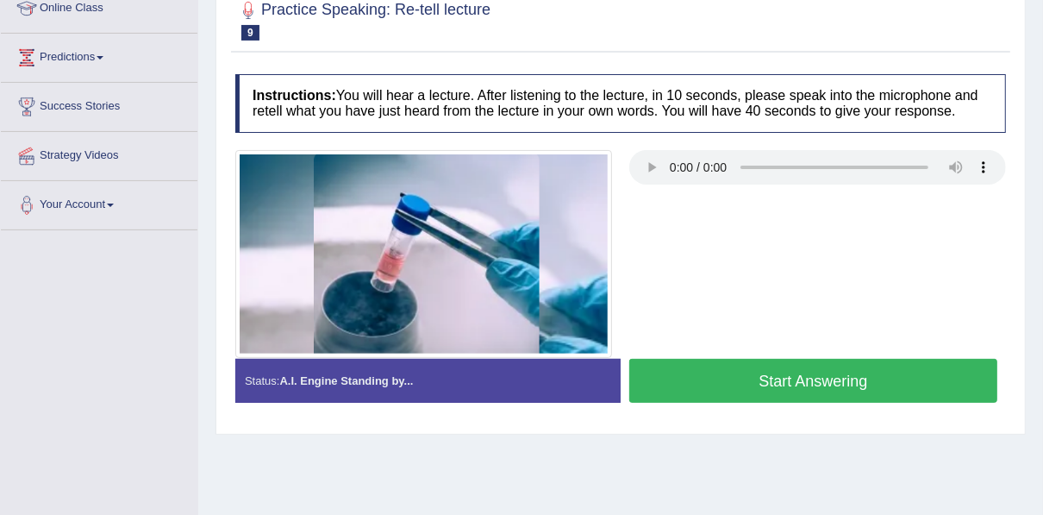
click at [876, 372] on button "Start Answering" at bounding box center [814, 381] width 368 height 44
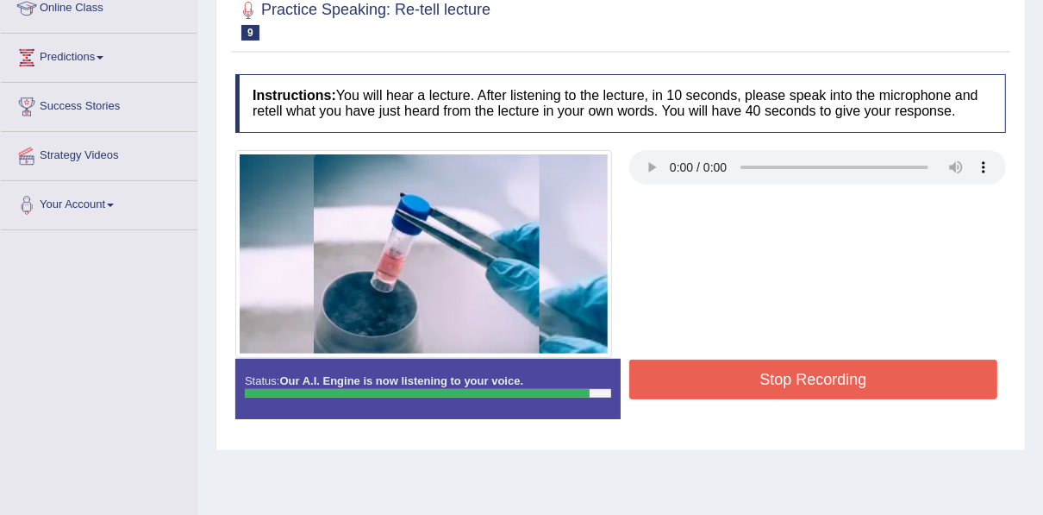
click at [876, 372] on button "Stop Recording" at bounding box center [814, 380] width 368 height 40
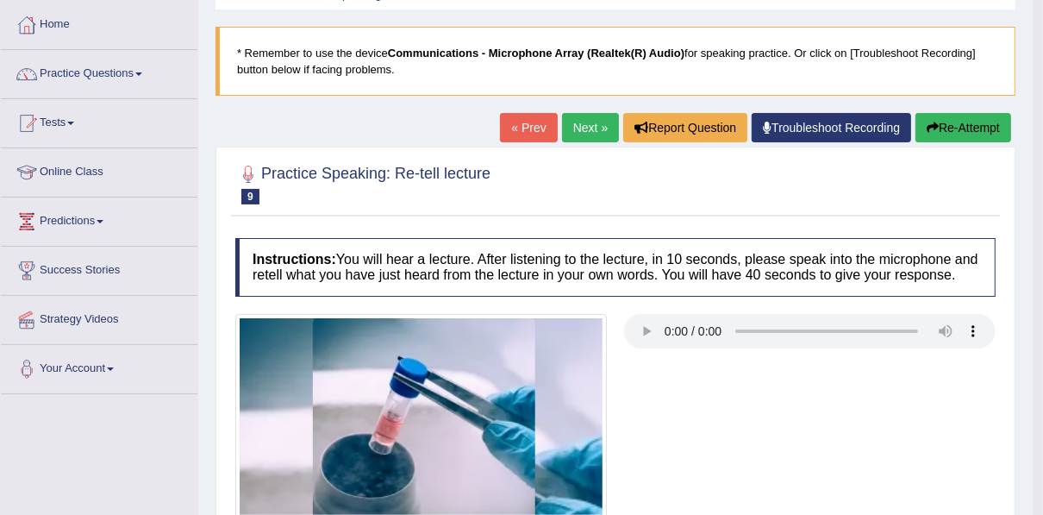
scroll to position [84, 0]
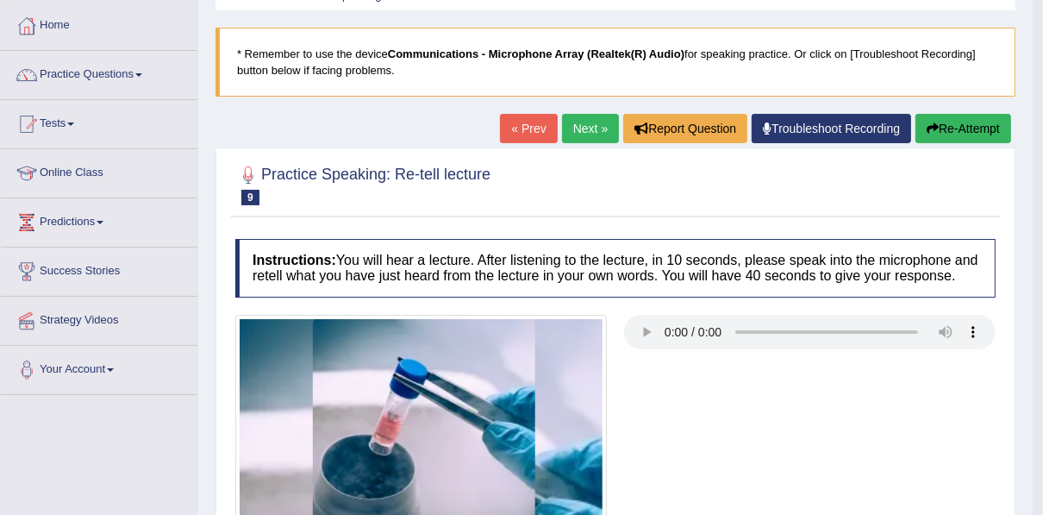
click at [592, 128] on link "Next »" at bounding box center [590, 128] width 57 height 29
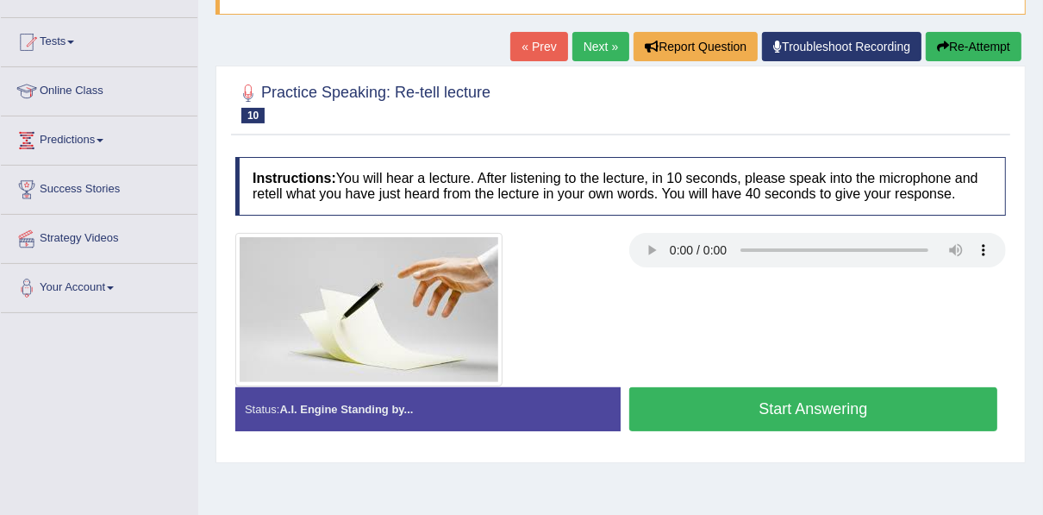
scroll to position [193, 0]
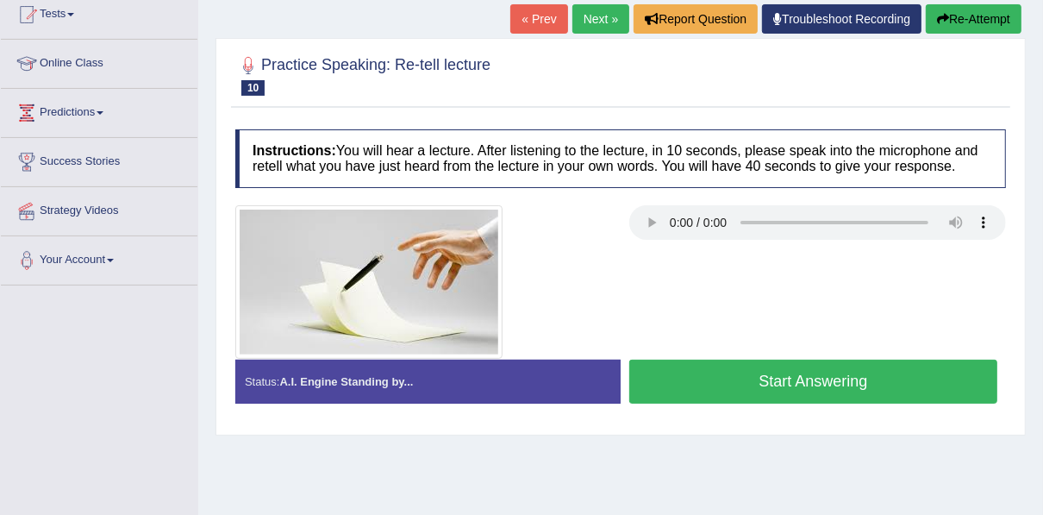
click at [793, 382] on button "Start Answering" at bounding box center [814, 382] width 368 height 44
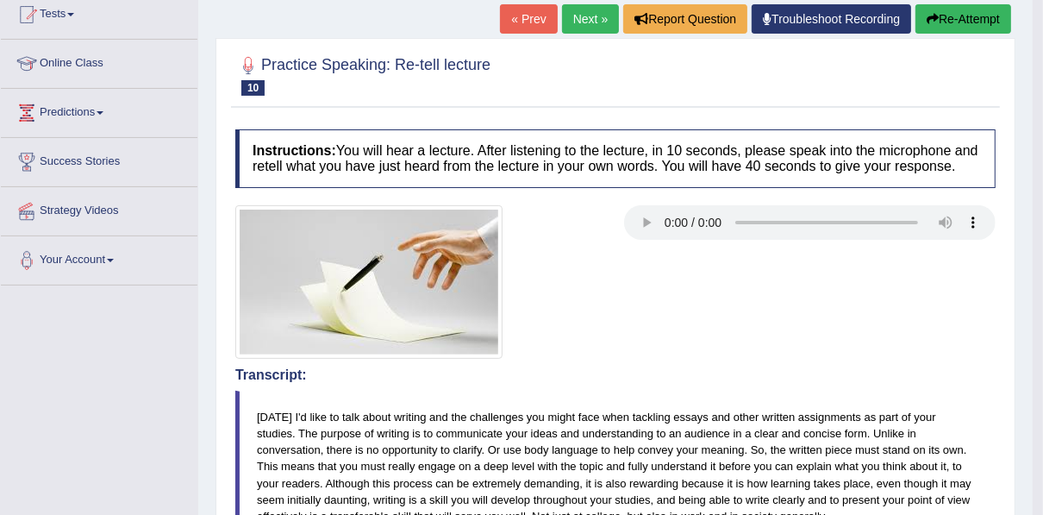
drag, startPoint x: 1041, startPoint y: 498, endPoint x: 1049, endPoint y: 503, distance: 8.9
click at [1043, 322] on html "Toggle navigation Home Practice Questions Speaking Practice Read Aloud Repeat S…" at bounding box center [521, 64] width 1043 height 515
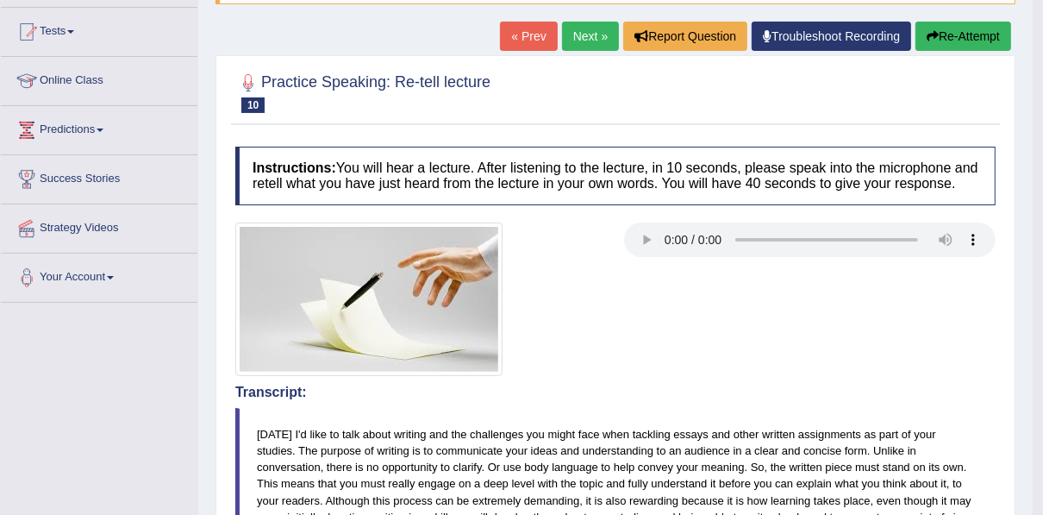
scroll to position [147, 0]
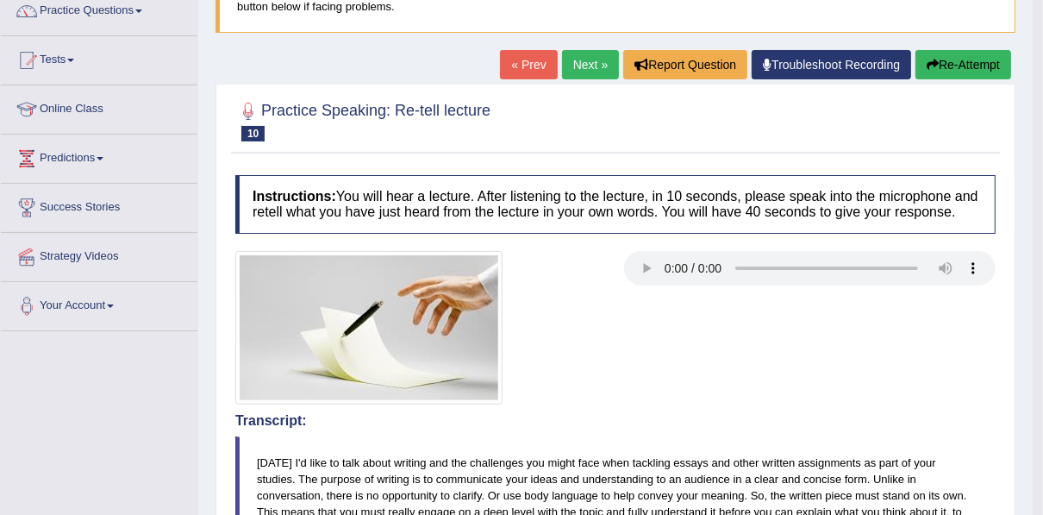
click at [592, 63] on link "Next »" at bounding box center [590, 64] width 57 height 29
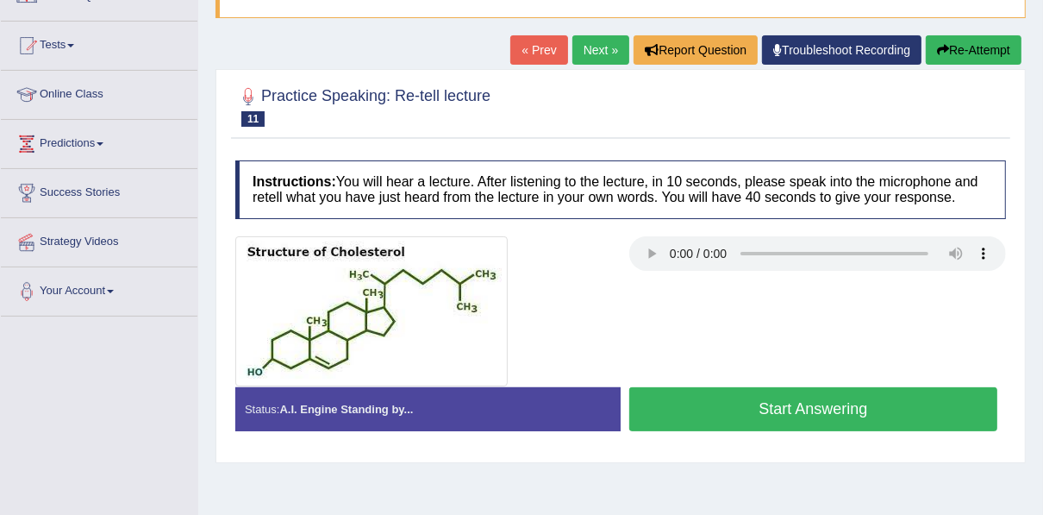
scroll to position [166, 0]
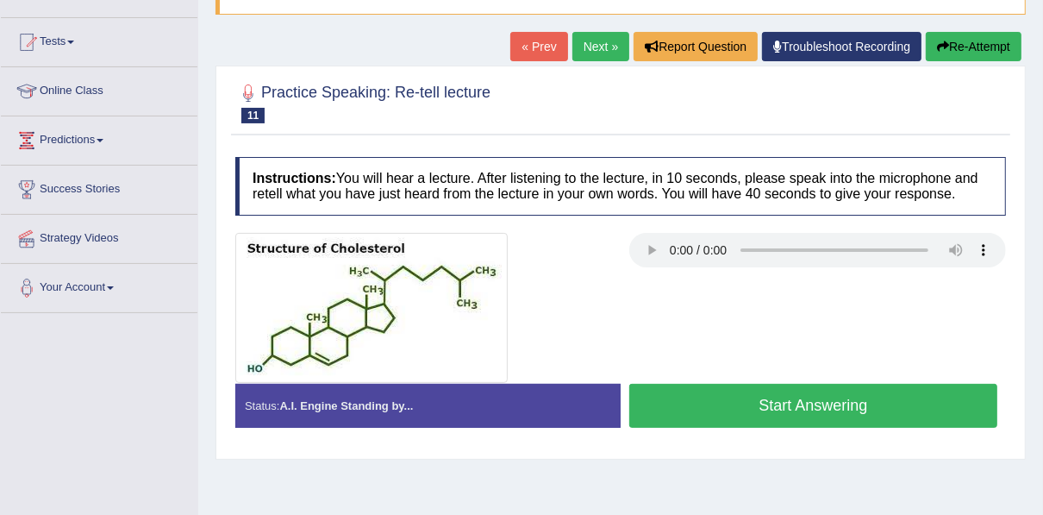
click at [826, 401] on button "Start Answering" at bounding box center [814, 406] width 368 height 44
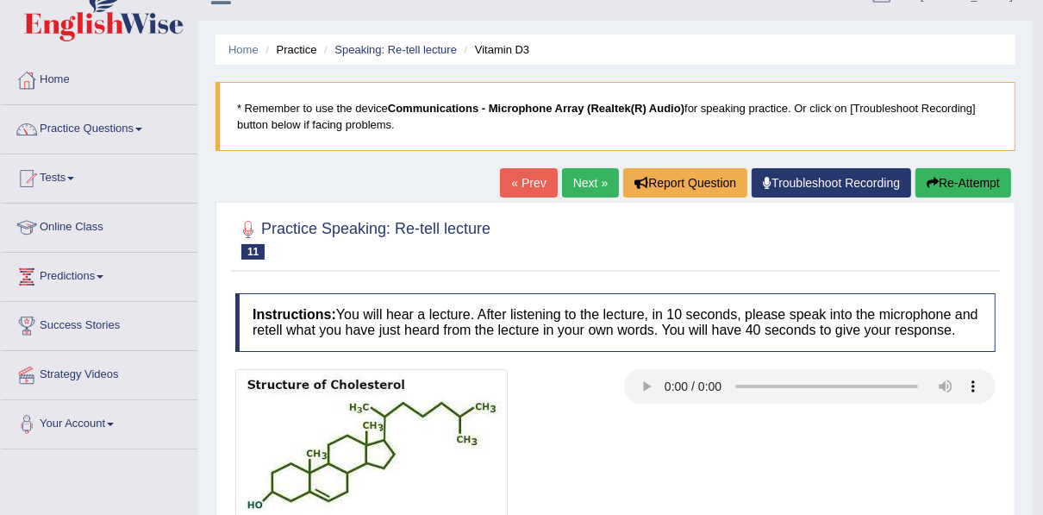
scroll to position [28, 0]
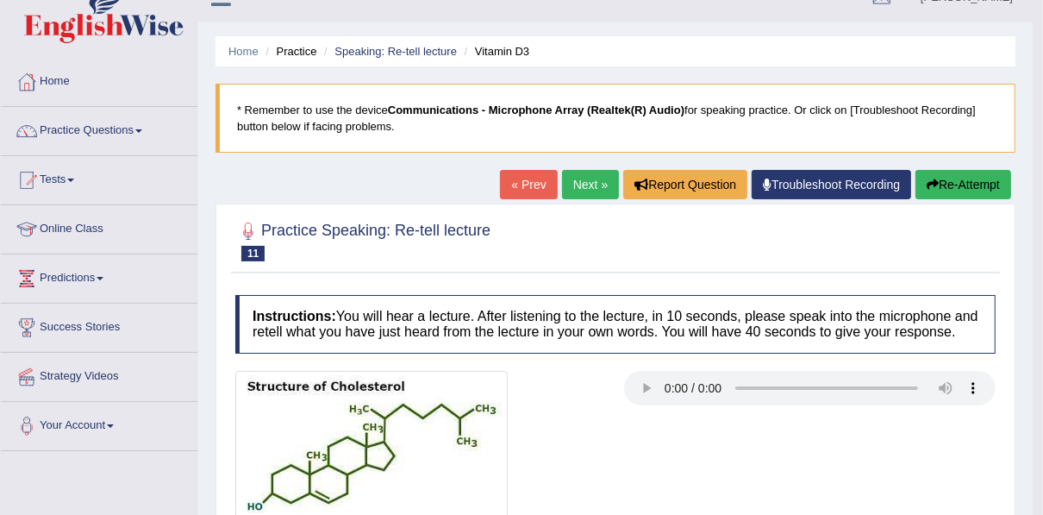
click at [580, 185] on link "Next »" at bounding box center [590, 184] width 57 height 29
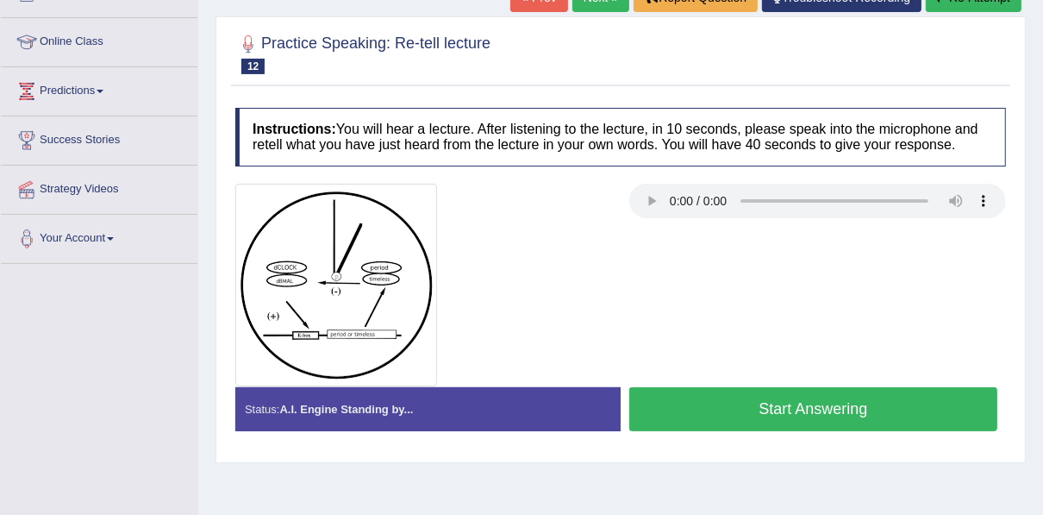
scroll to position [221, 0]
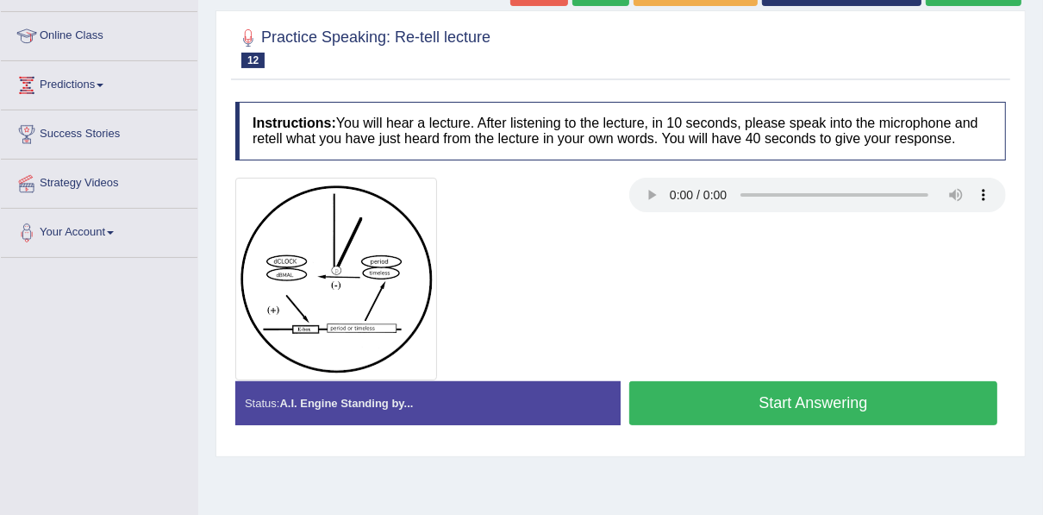
click at [822, 402] on button "Start Answering" at bounding box center [814, 403] width 368 height 44
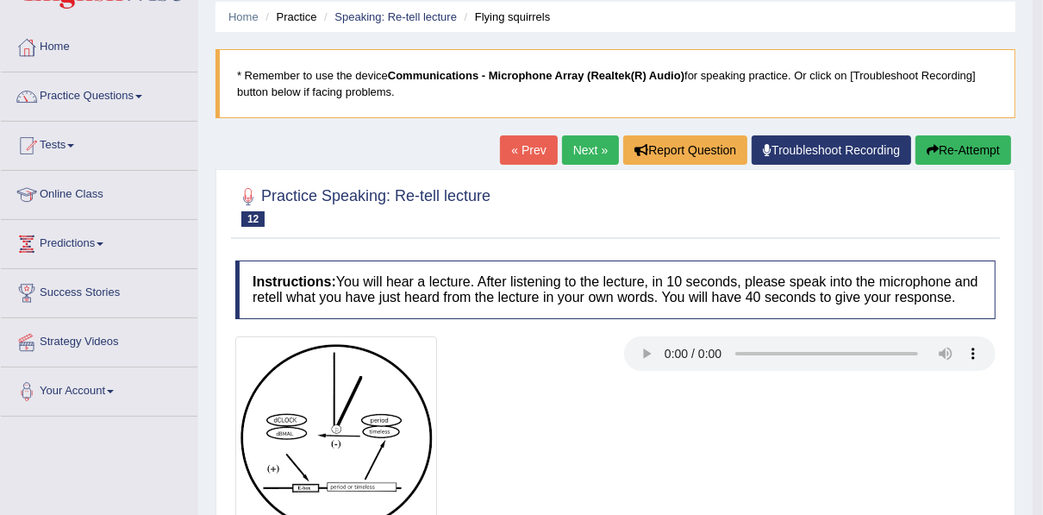
scroll to position [55, 0]
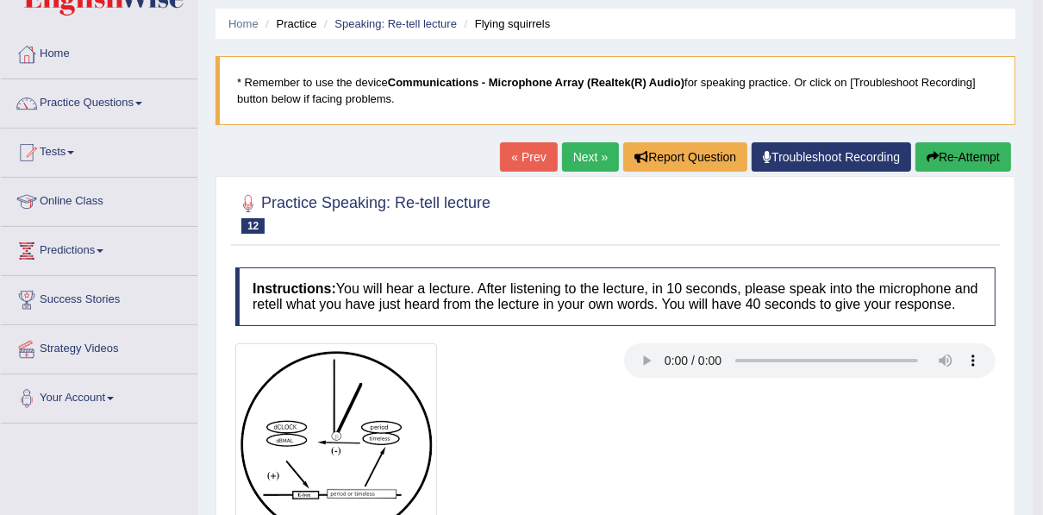
click at [592, 158] on link "Next »" at bounding box center [590, 156] width 57 height 29
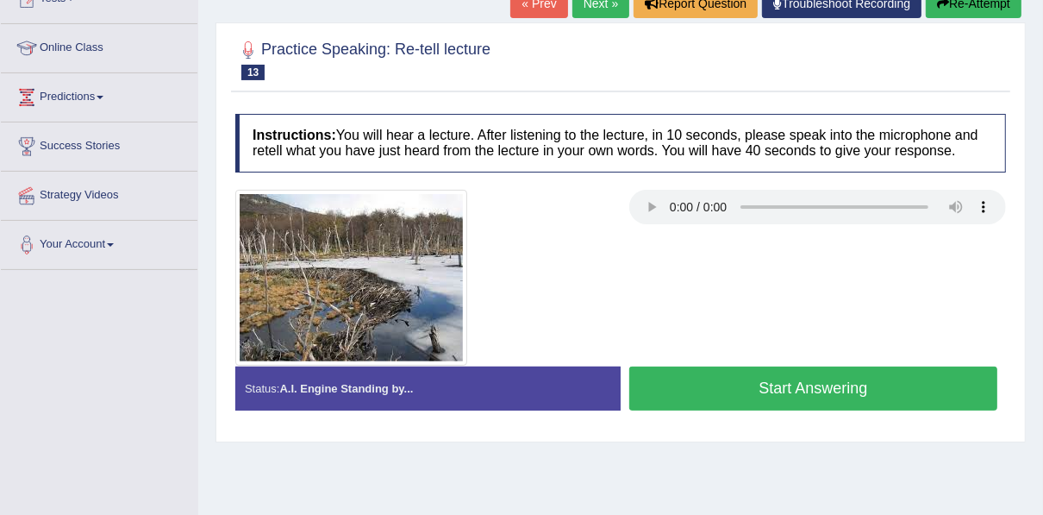
scroll to position [221, 0]
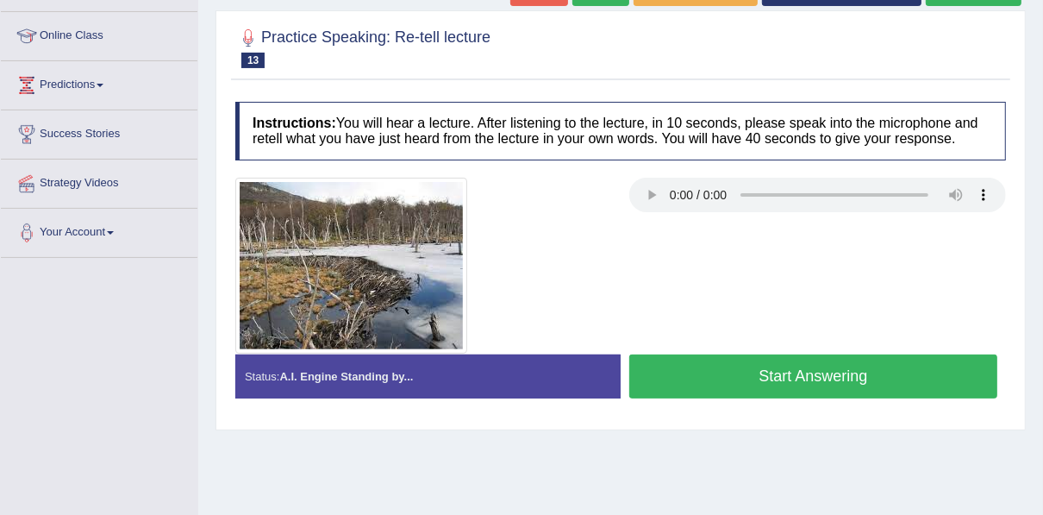
click at [756, 376] on button "Start Answering" at bounding box center [814, 376] width 368 height 44
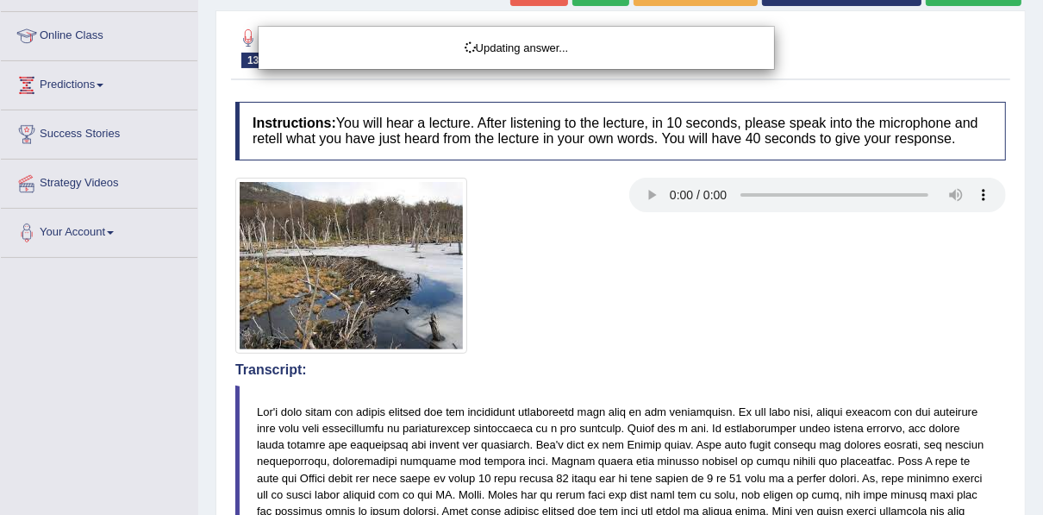
drag, startPoint x: 1028, startPoint y: 494, endPoint x: 1053, endPoint y: 459, distance: 43.3
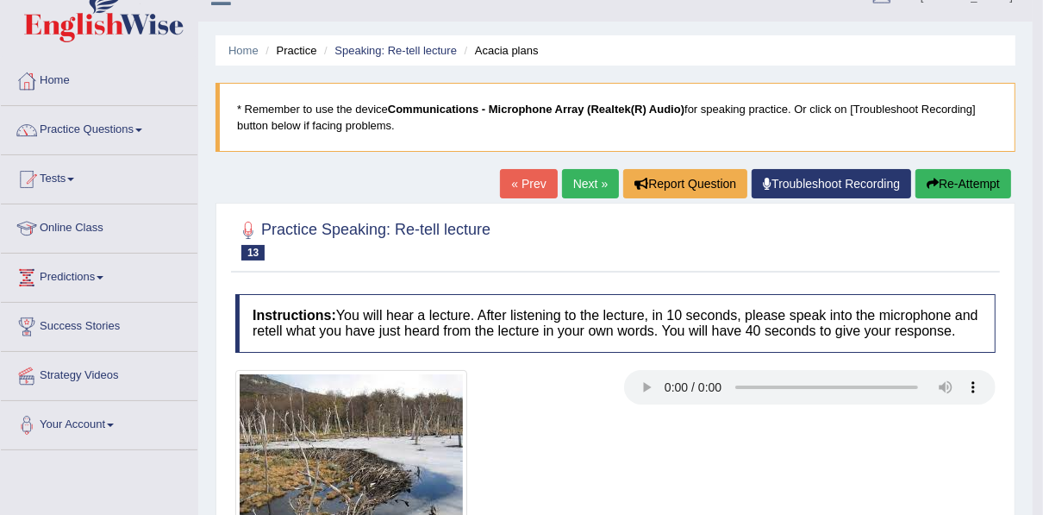
scroll to position [0, 0]
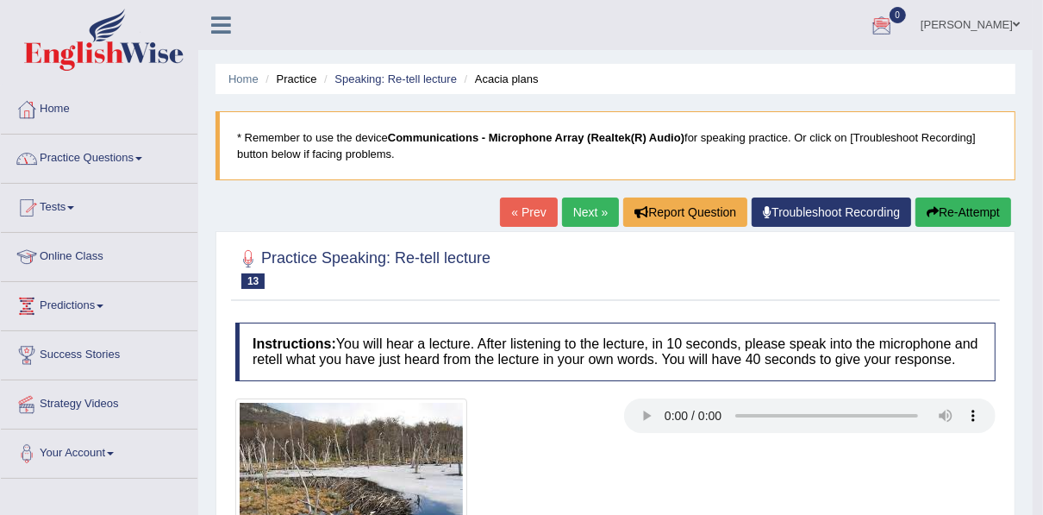
click at [61, 155] on link "Practice Questions" at bounding box center [99, 156] width 197 height 43
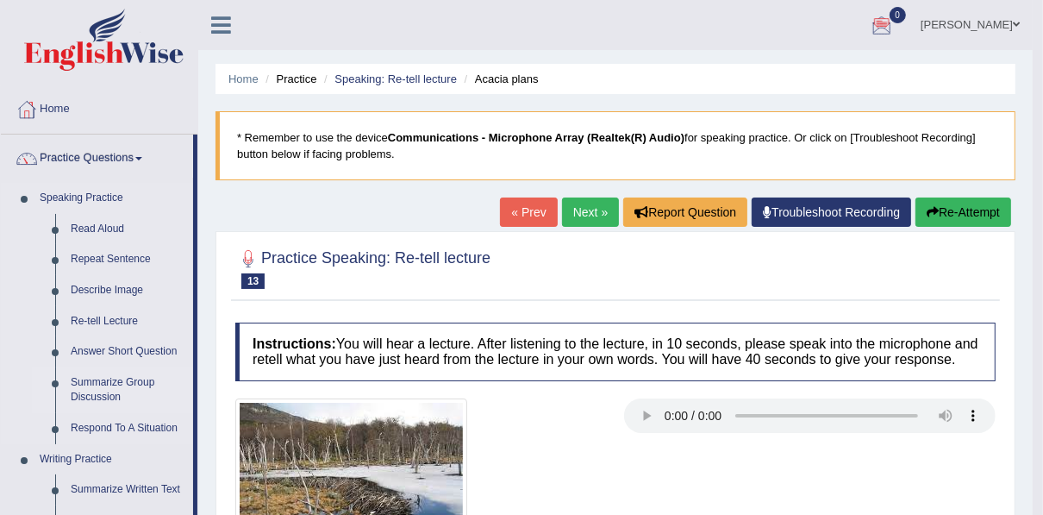
click at [105, 384] on link "Summarize Group Discussion" at bounding box center [128, 390] width 130 height 46
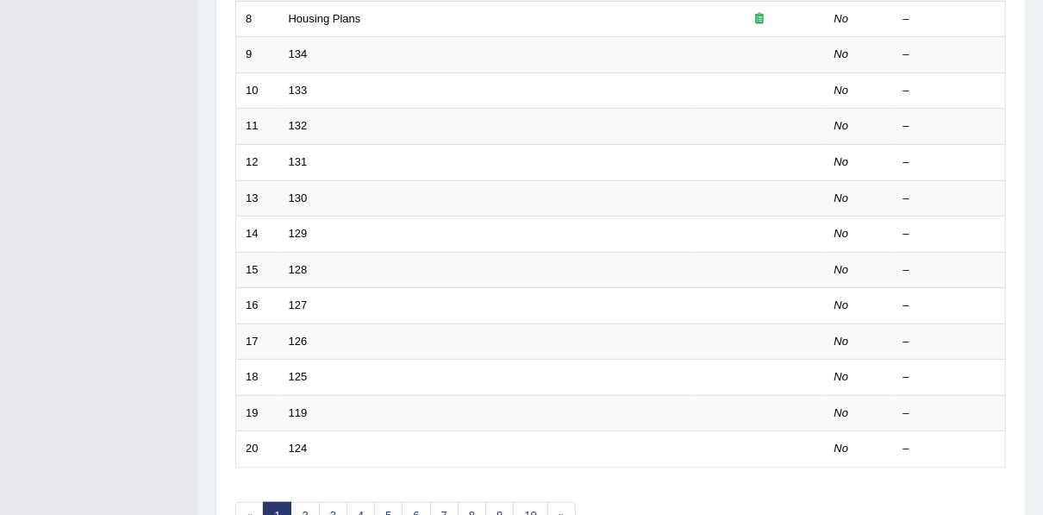
scroll to position [524, 0]
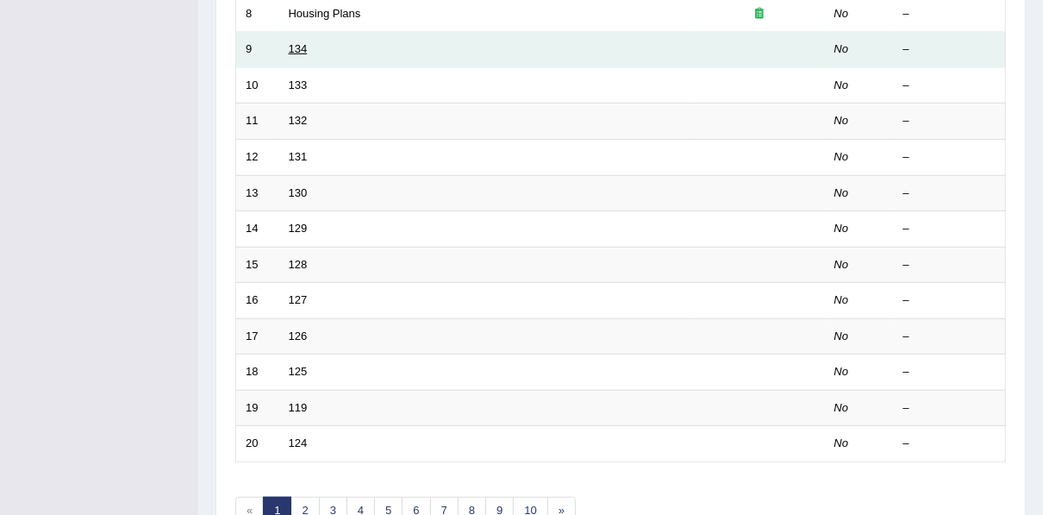
click at [300, 48] on link "134" at bounding box center [298, 48] width 19 height 13
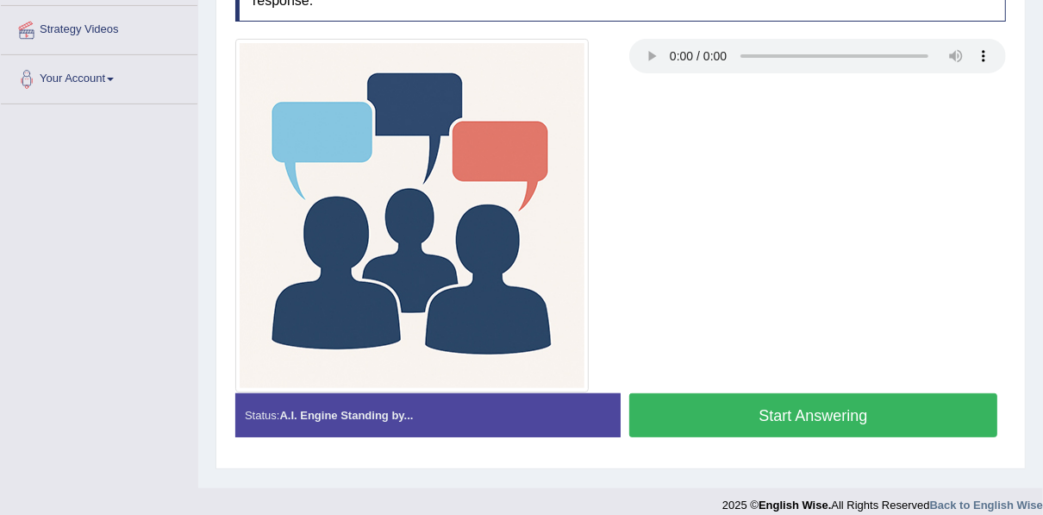
scroll to position [386, 0]
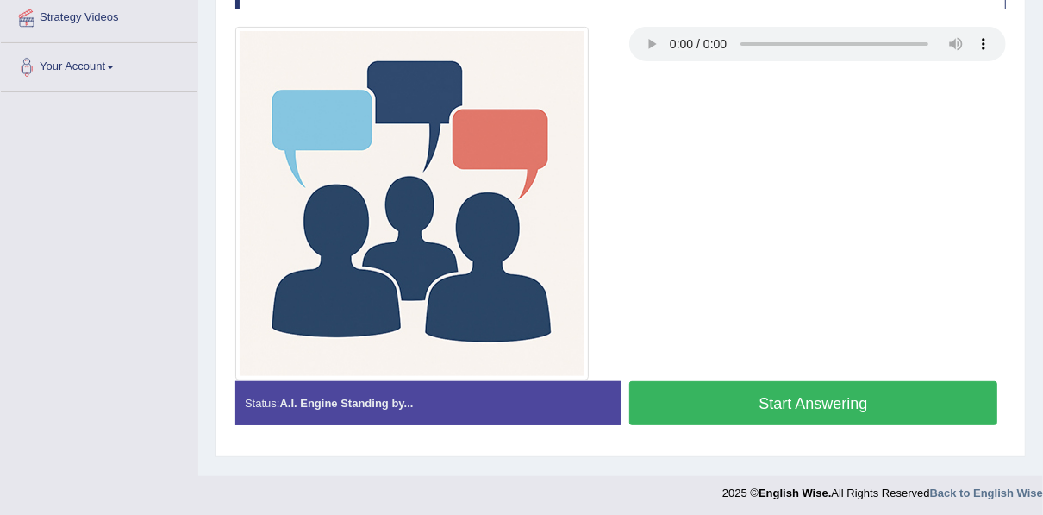
click at [740, 408] on button "Start Answering" at bounding box center [814, 403] width 368 height 44
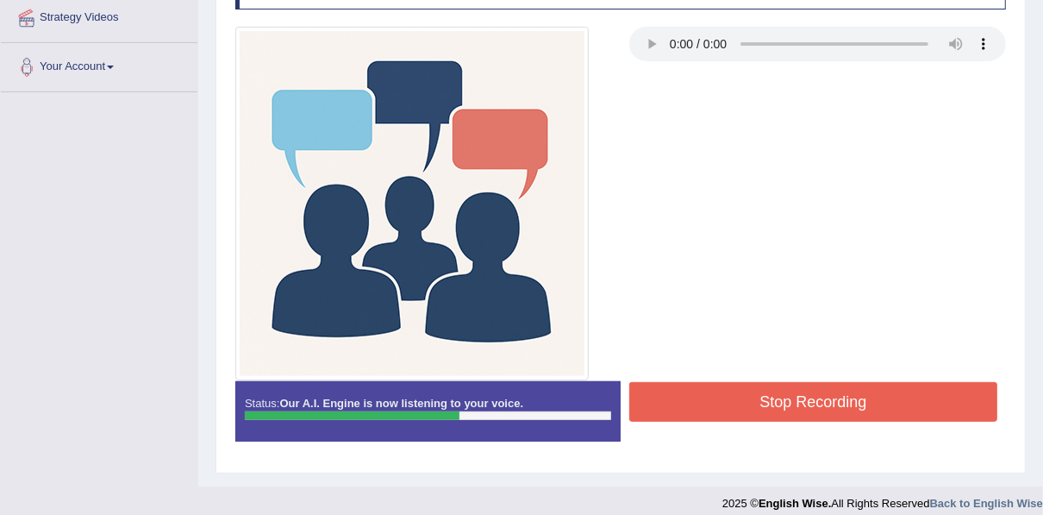
click at [740, 408] on button "Stop Recording" at bounding box center [814, 402] width 368 height 40
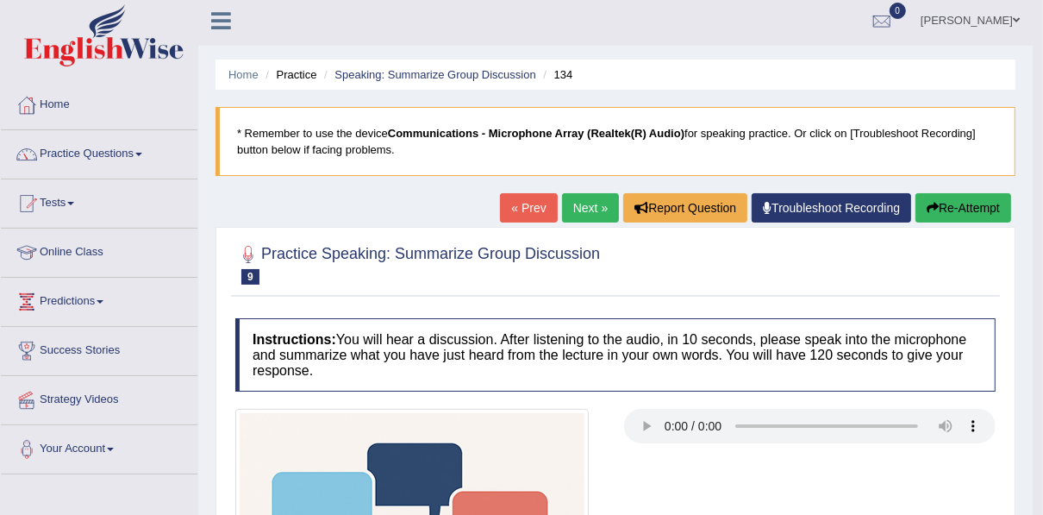
scroll to position [0, 0]
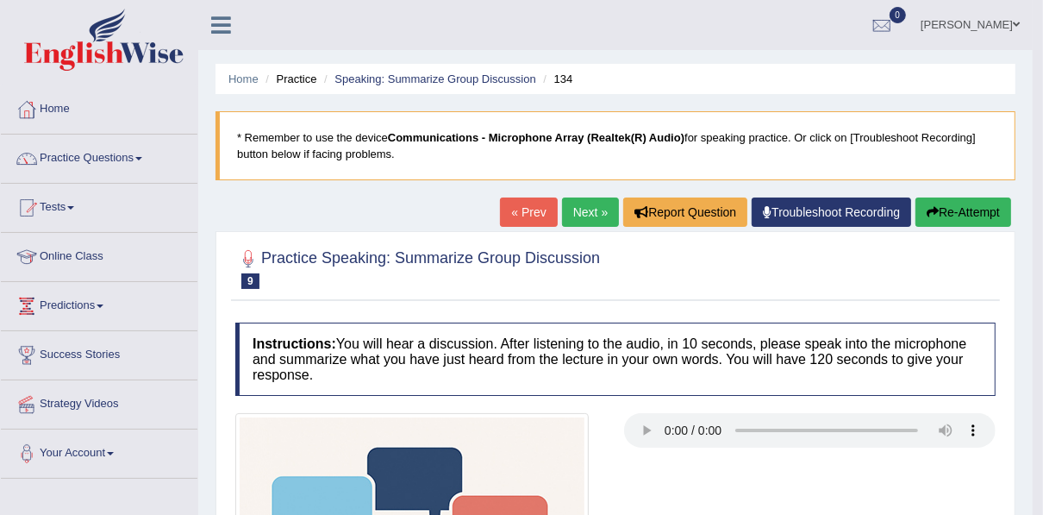
click at [582, 207] on link "Next »" at bounding box center [590, 211] width 57 height 29
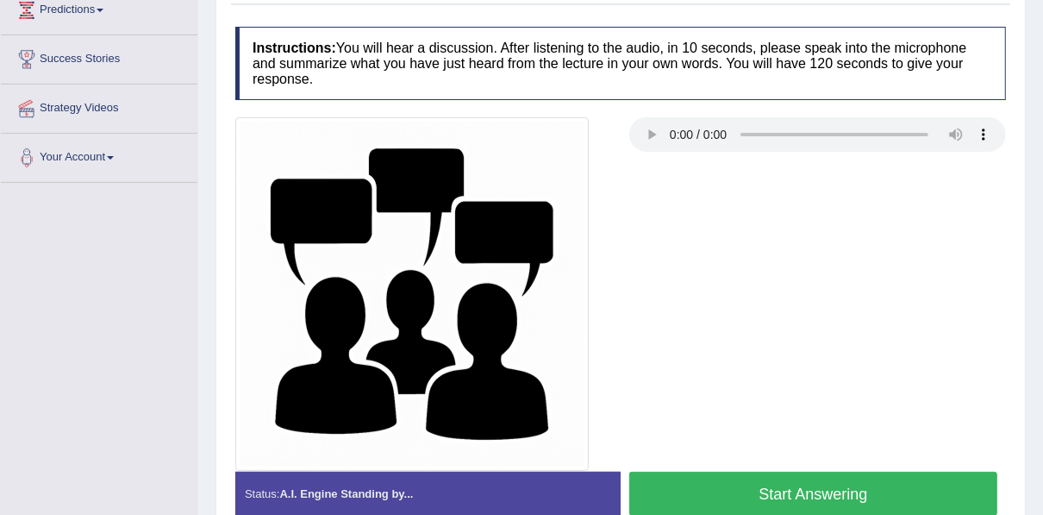
scroll to position [304, 0]
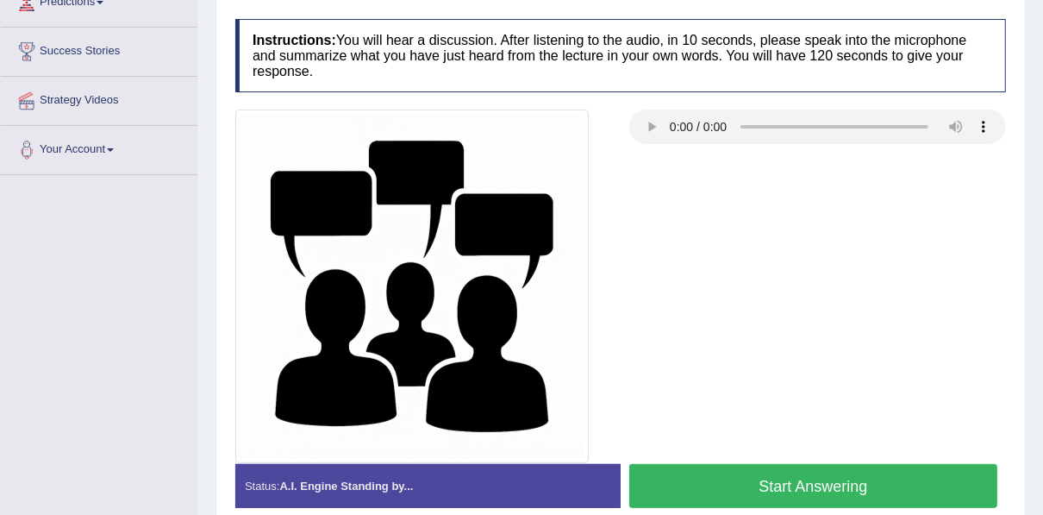
click at [855, 485] on button "Start Answering" at bounding box center [814, 486] width 368 height 44
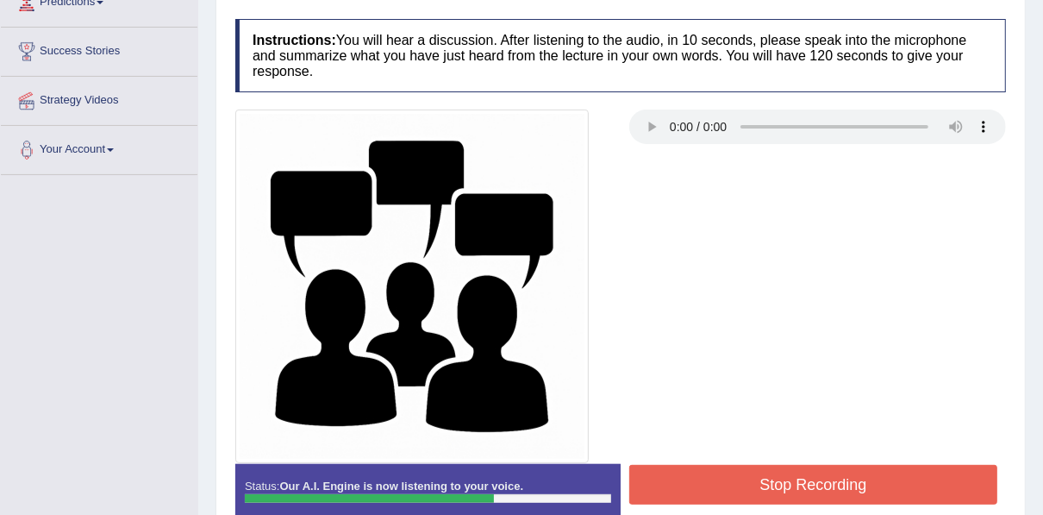
click at [855, 485] on button "Stop Recording" at bounding box center [814, 485] width 368 height 40
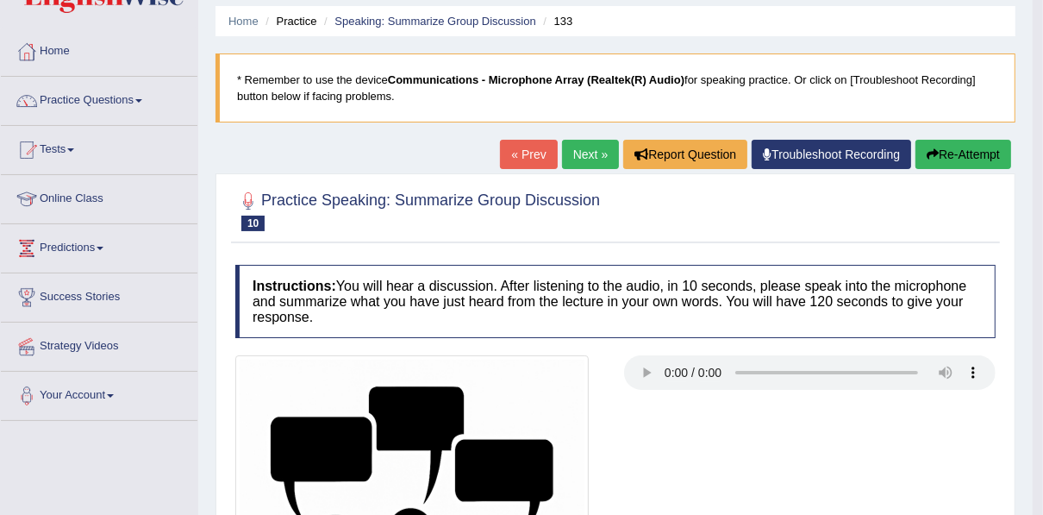
scroll to position [36, 0]
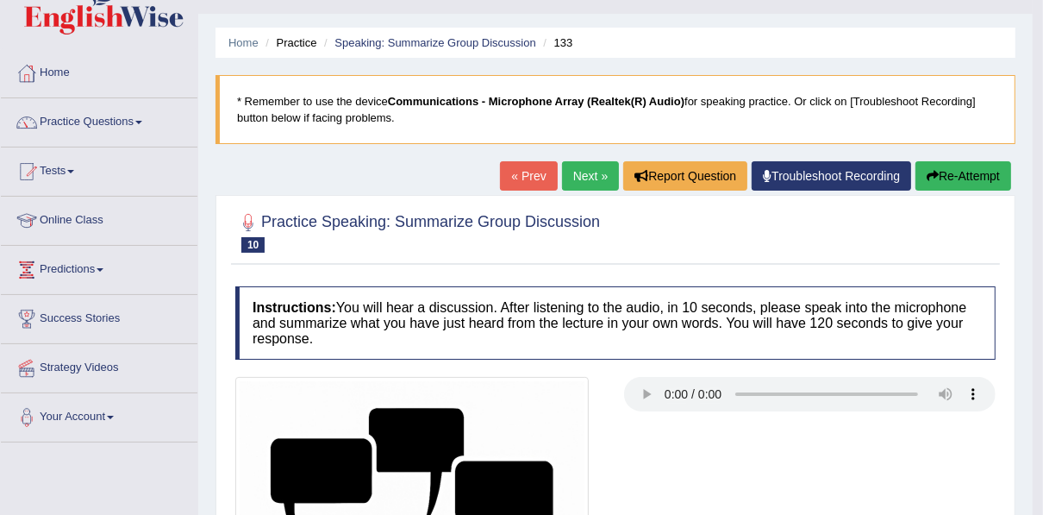
click at [607, 177] on link "Next »" at bounding box center [590, 175] width 57 height 29
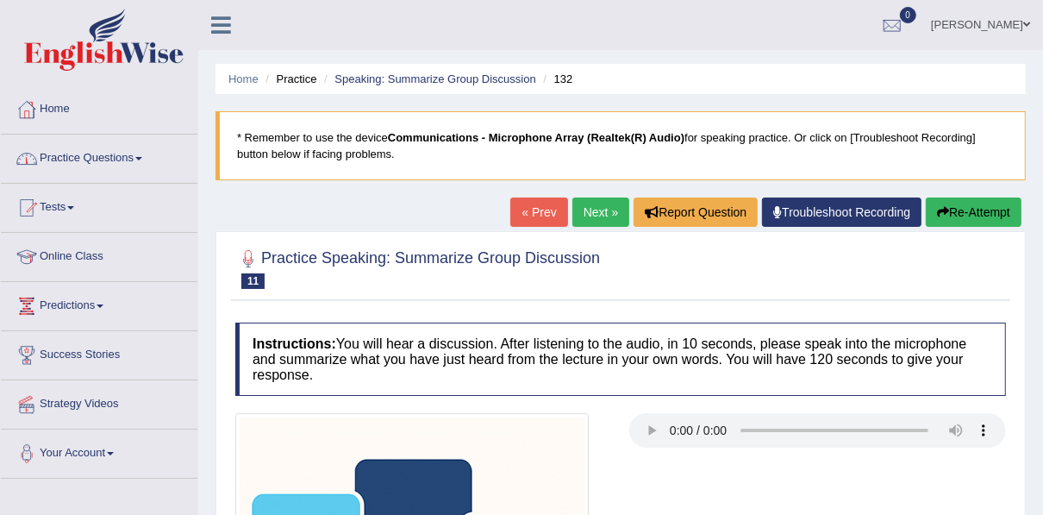
click at [71, 166] on link "Practice Questions" at bounding box center [99, 156] width 197 height 43
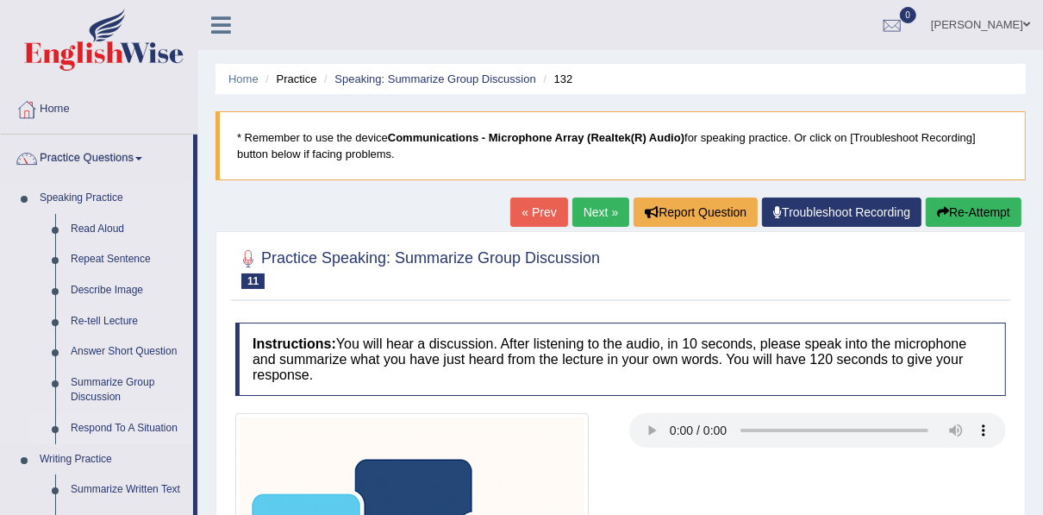
click at [100, 431] on link "Respond To A Situation" at bounding box center [128, 428] width 130 height 31
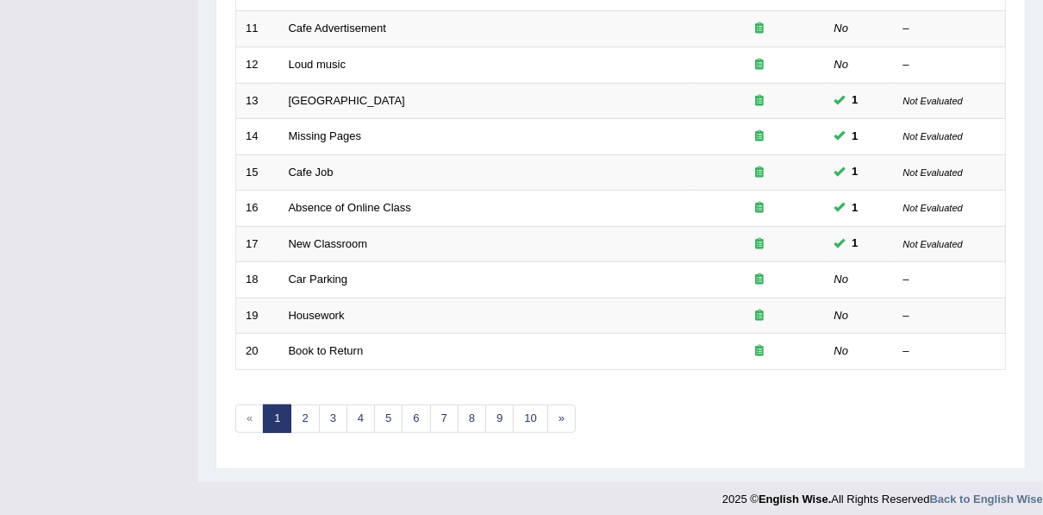
scroll to position [619, 0]
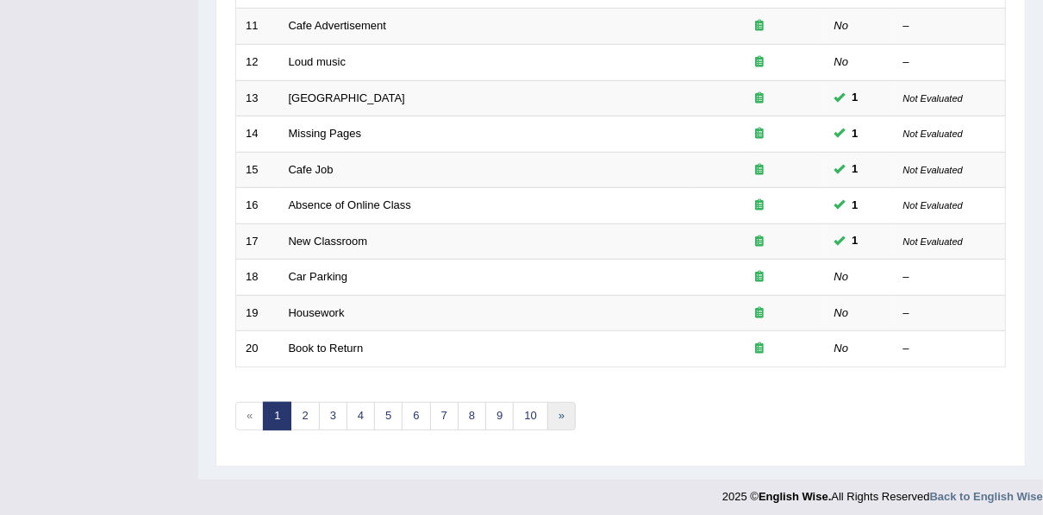
click at [548, 411] on link "»" at bounding box center [562, 416] width 28 height 28
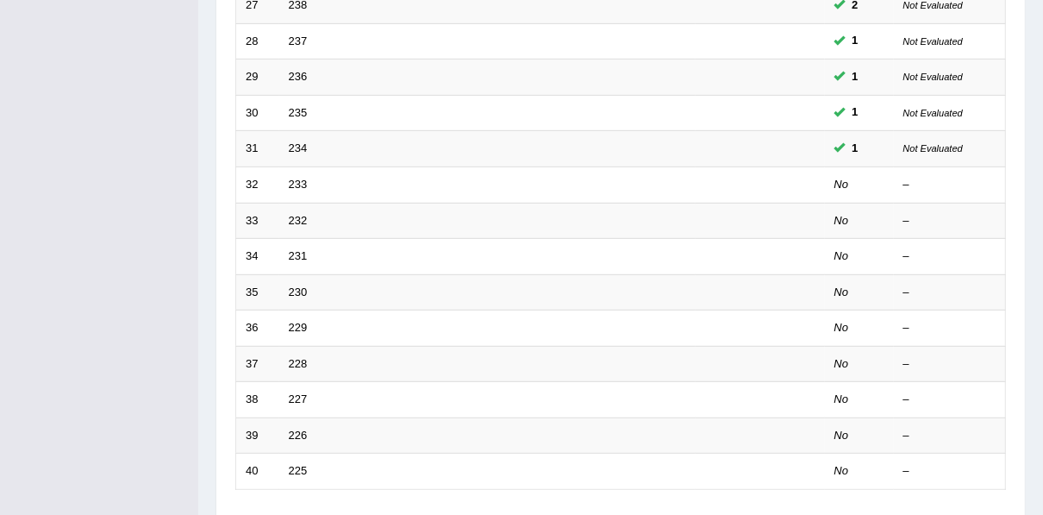
scroll to position [524, 0]
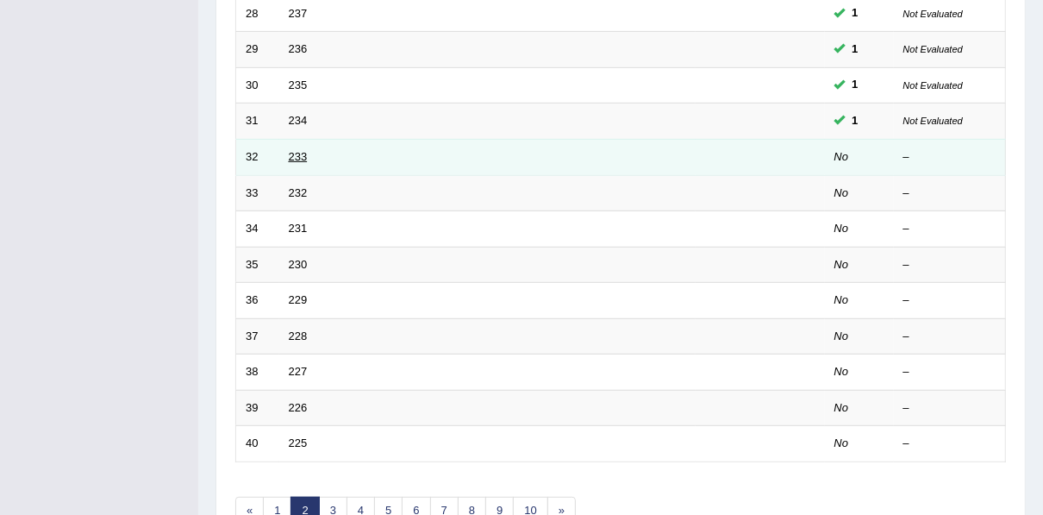
click at [293, 155] on link "233" at bounding box center [298, 156] width 19 height 13
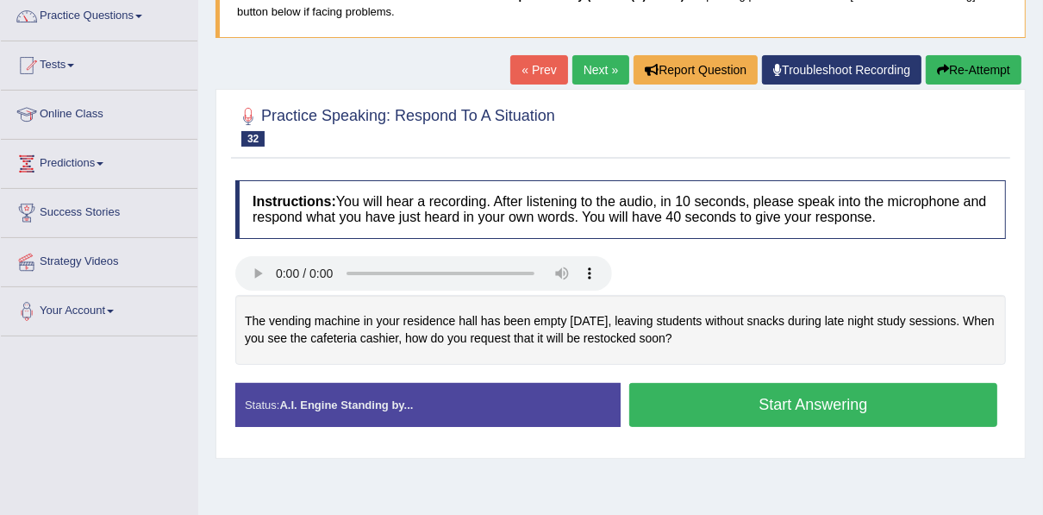
scroll to position [166, 0]
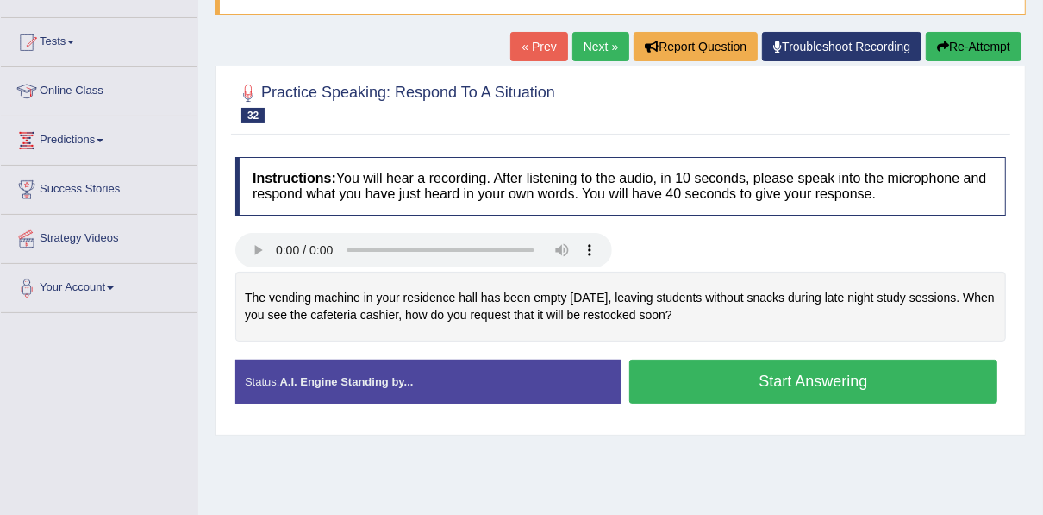
click at [793, 382] on button "Start Answering" at bounding box center [814, 382] width 368 height 44
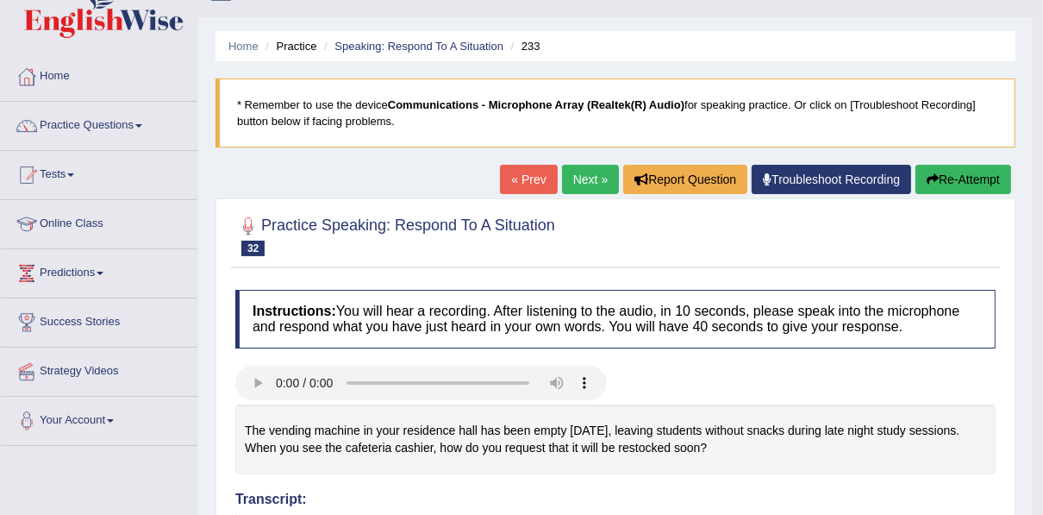
scroll to position [28, 0]
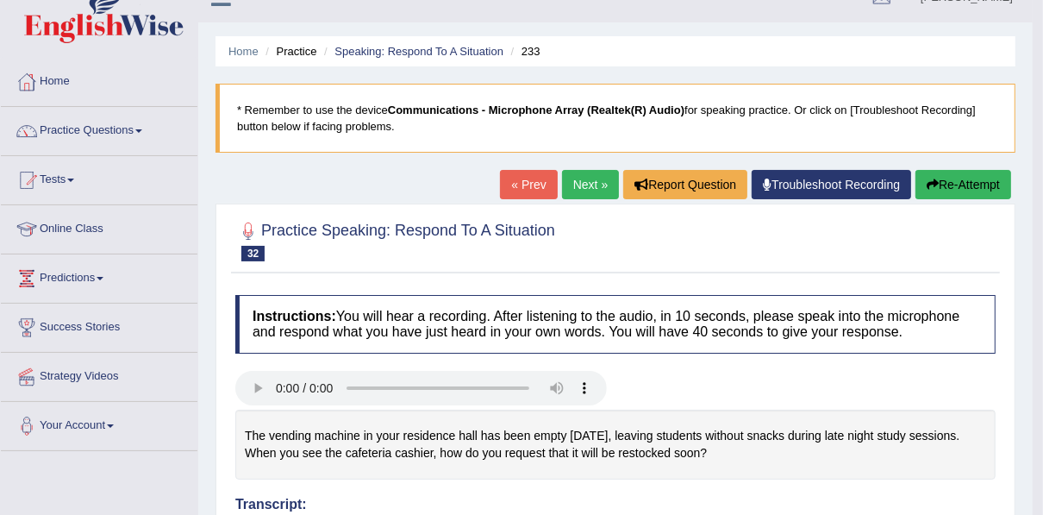
click at [578, 195] on link "Next »" at bounding box center [590, 184] width 57 height 29
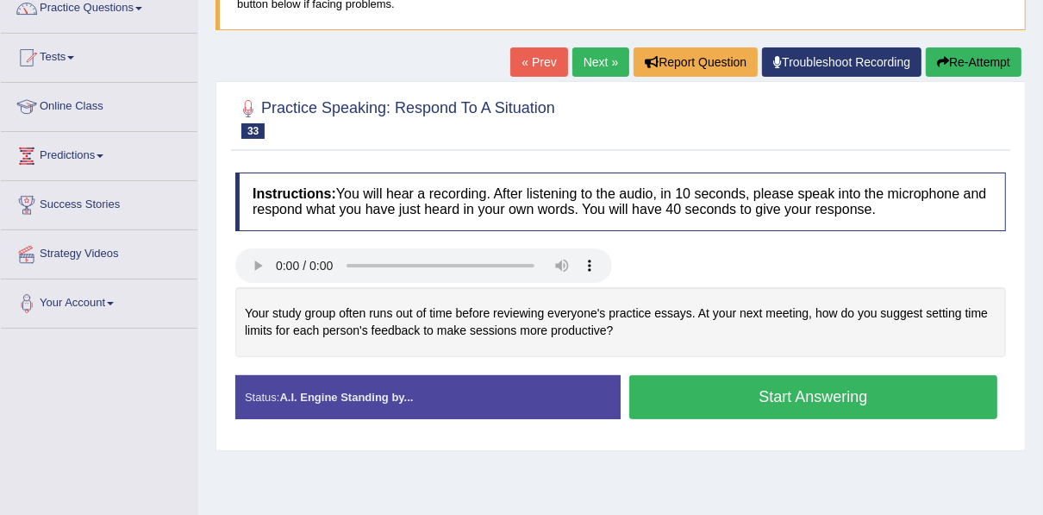
scroll to position [166, 0]
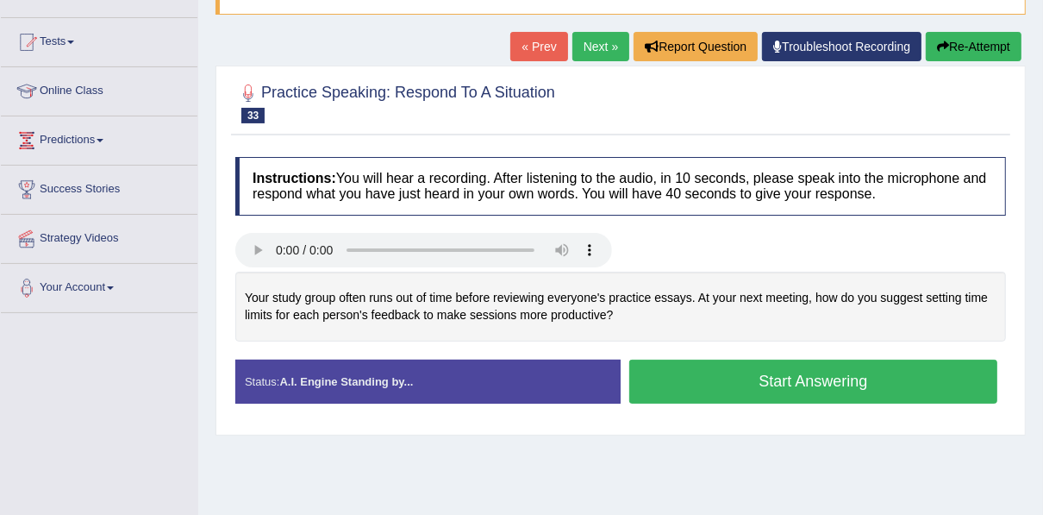
click at [790, 379] on button "Start Answering" at bounding box center [814, 382] width 368 height 44
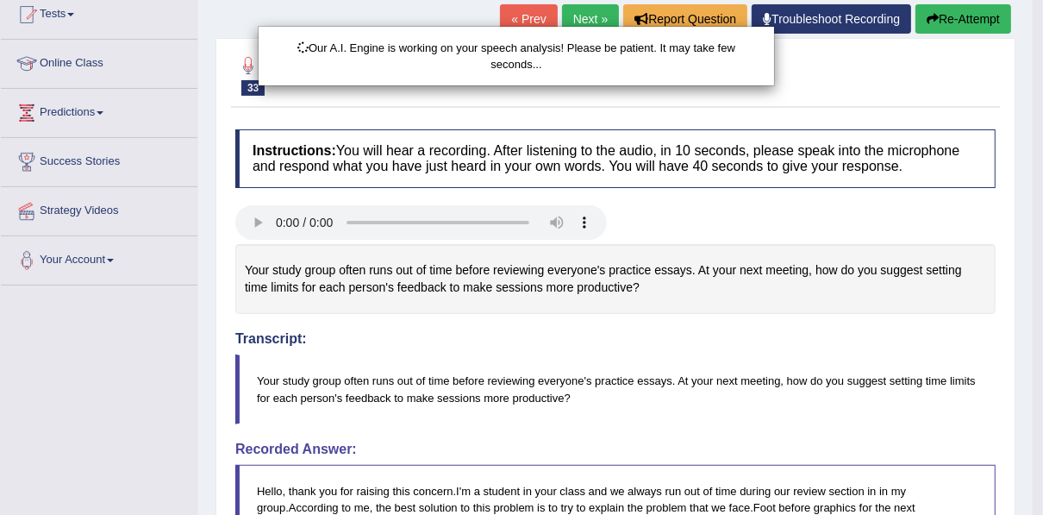
click at [1043, 501] on div "Our A.I. Engine is working on your speech analysis! Please be patient. It may t…" at bounding box center [521, 257] width 1043 height 515
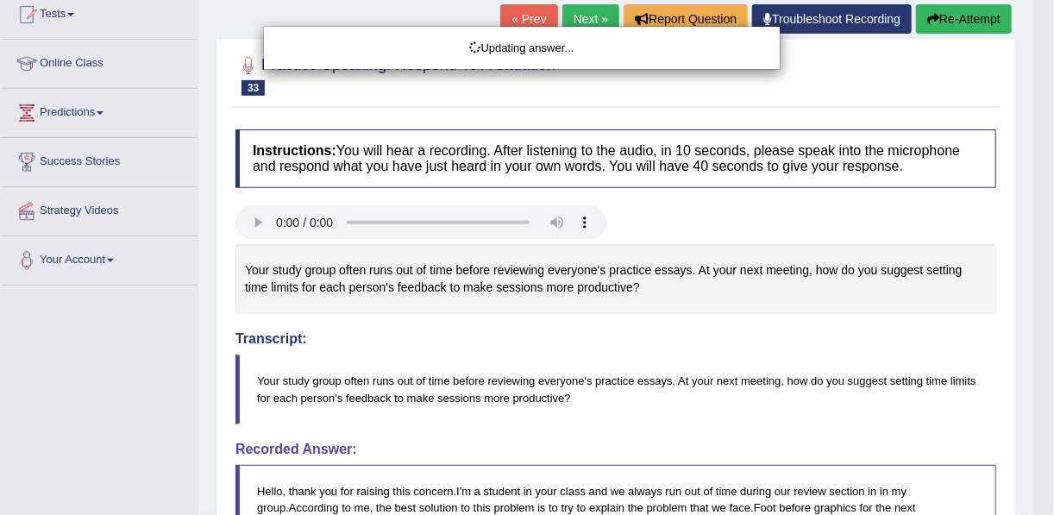
click at [1043, 322] on html "Toggle navigation Home Practice Questions Speaking Practice Read Aloud Repeat S…" at bounding box center [527, 64] width 1054 height 515
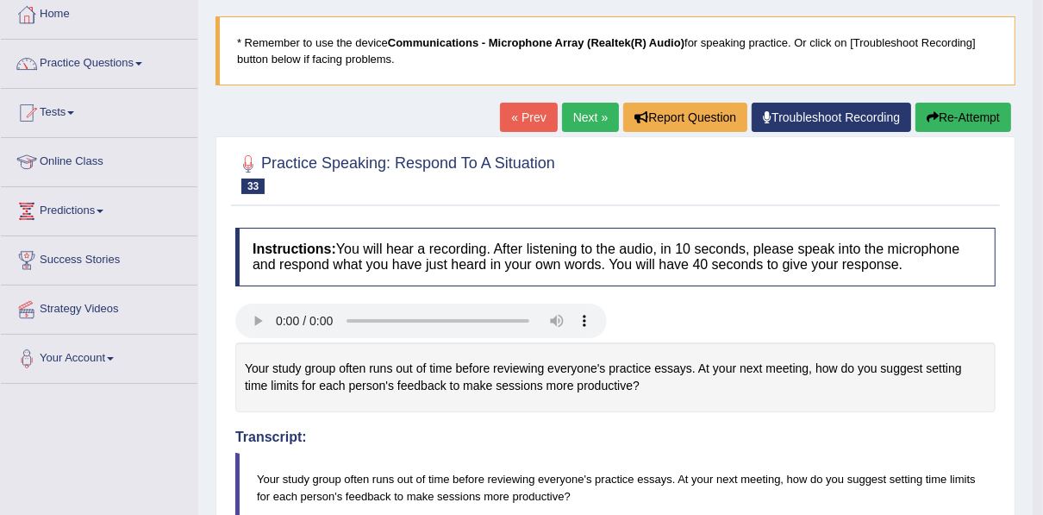
scroll to position [83, 0]
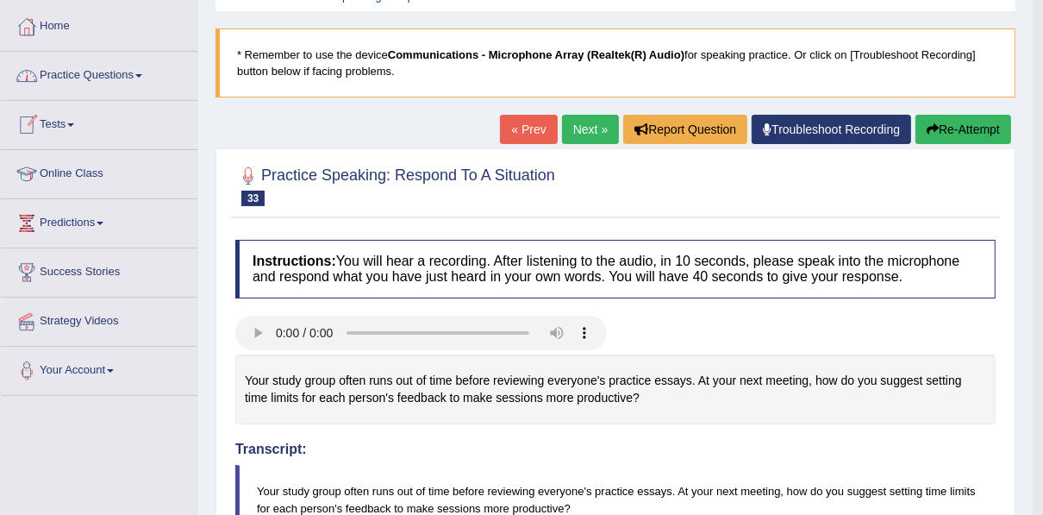
click at [74, 124] on span at bounding box center [70, 124] width 7 height 3
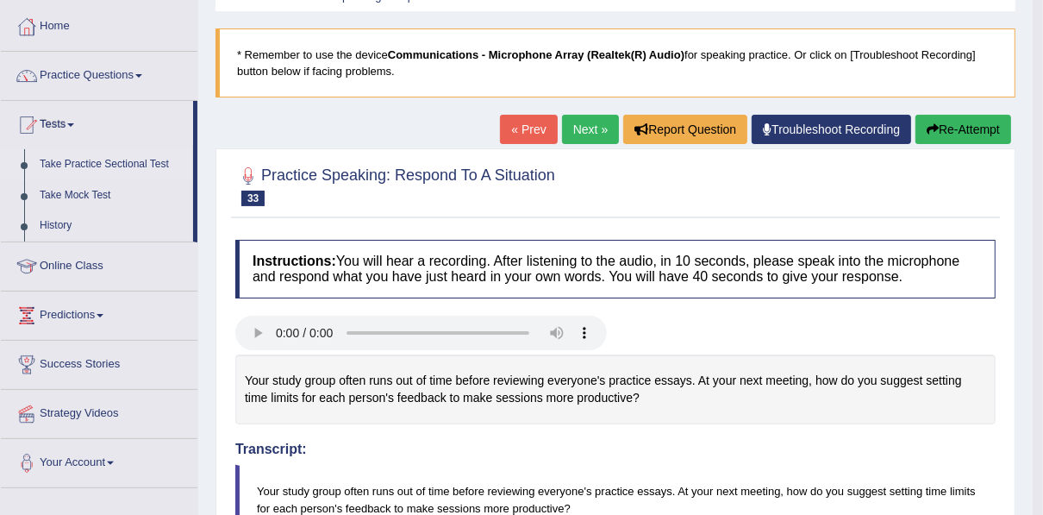
click at [67, 164] on link "Take Practice Sectional Test" at bounding box center [112, 164] width 161 height 31
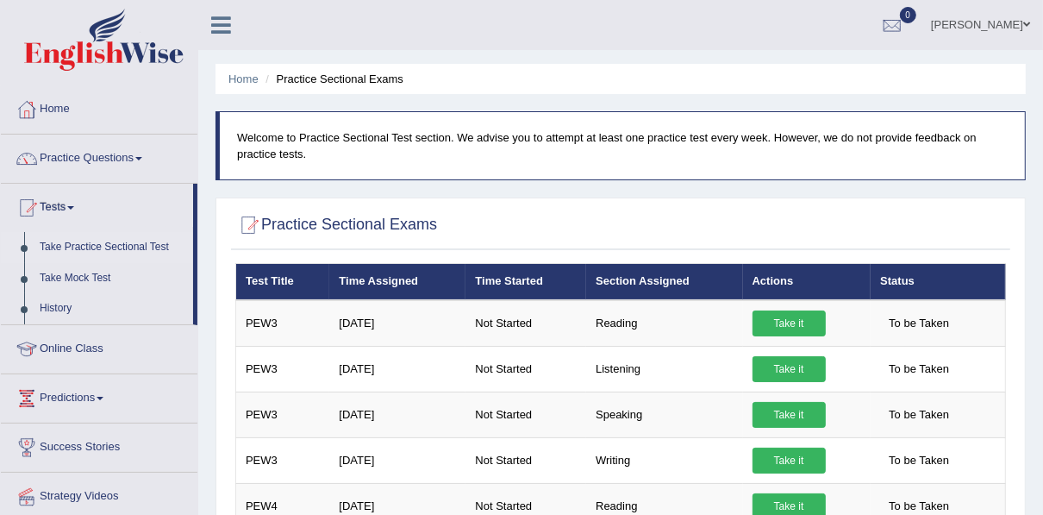
click at [64, 149] on link "Practice Questions" at bounding box center [99, 156] width 197 height 43
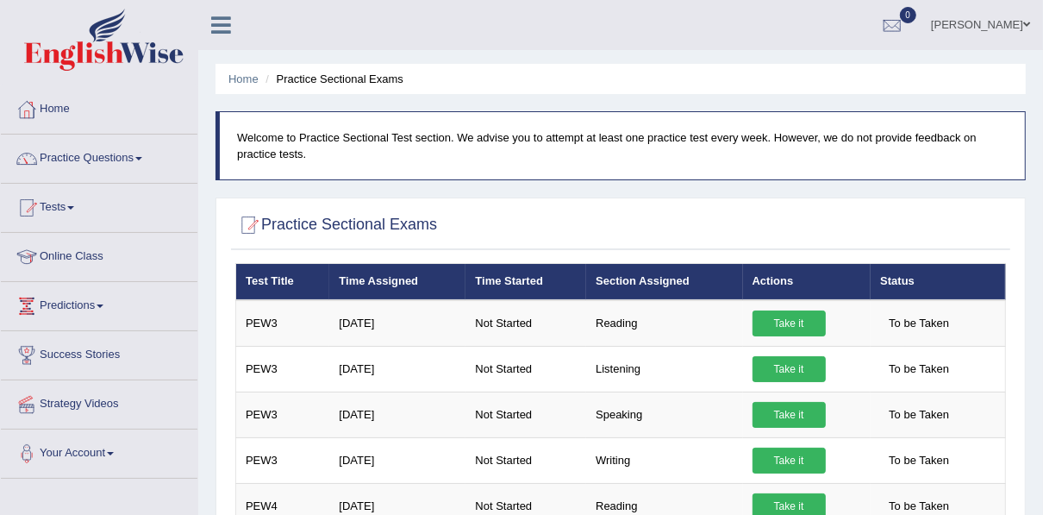
click at [64, 149] on link "Practice Questions" at bounding box center [99, 156] width 197 height 43
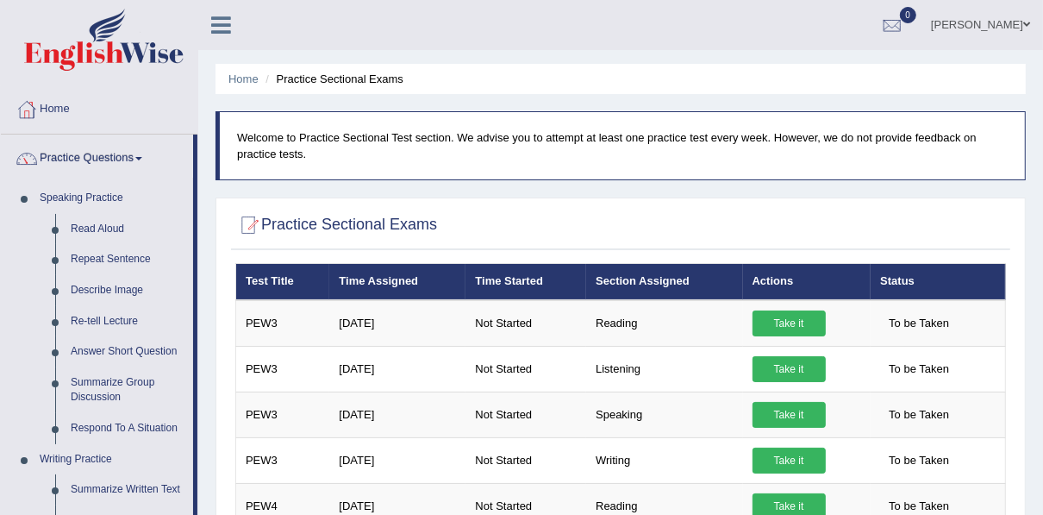
click at [64, 149] on link "Practice Questions" at bounding box center [97, 156] width 192 height 43
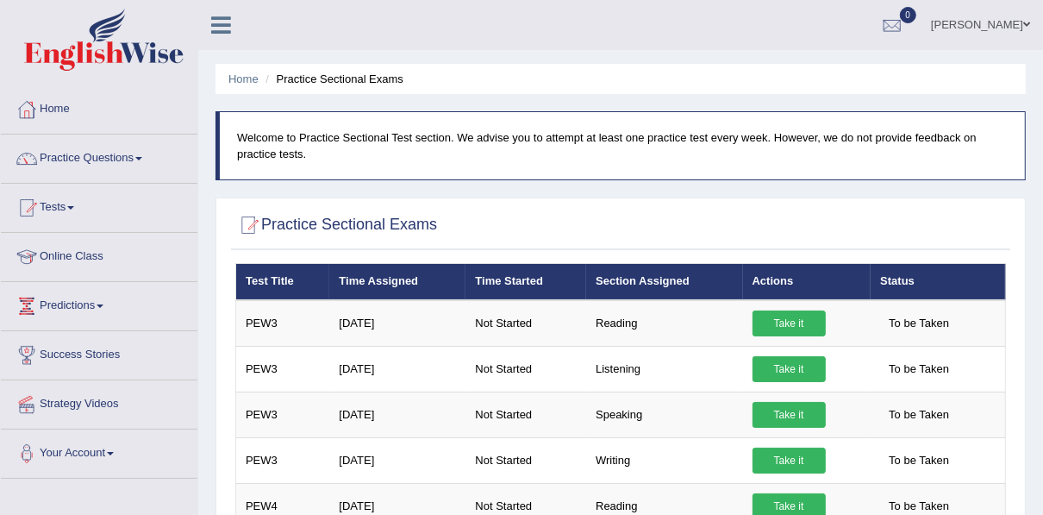
click at [73, 348] on link "Success Stories" at bounding box center [99, 352] width 197 height 43
